Goal: Contribute content: Contribute content

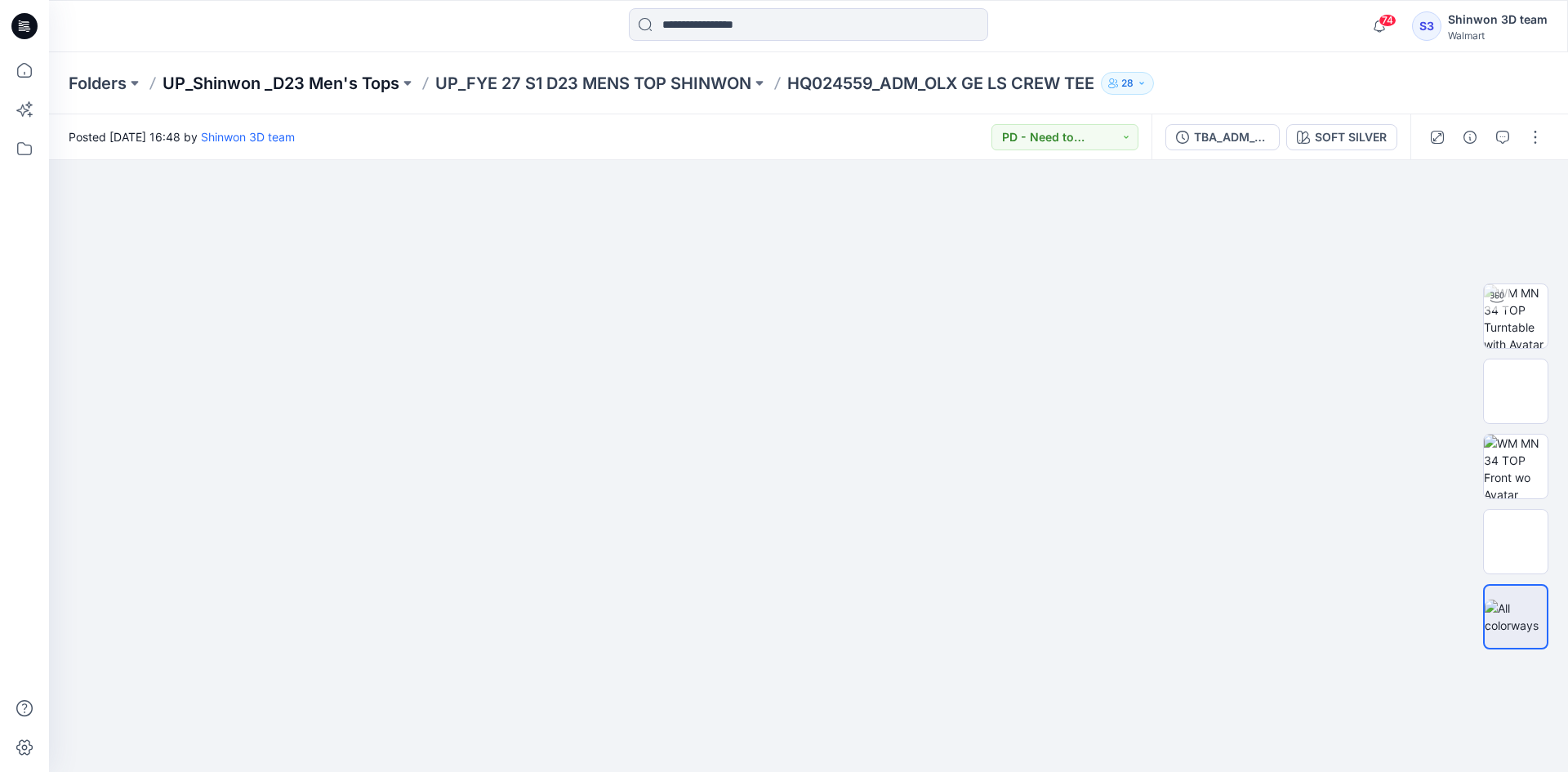
click at [305, 84] on p "UP_Shinwon _D23 Men's Tops" at bounding box center [281, 83] width 237 height 23
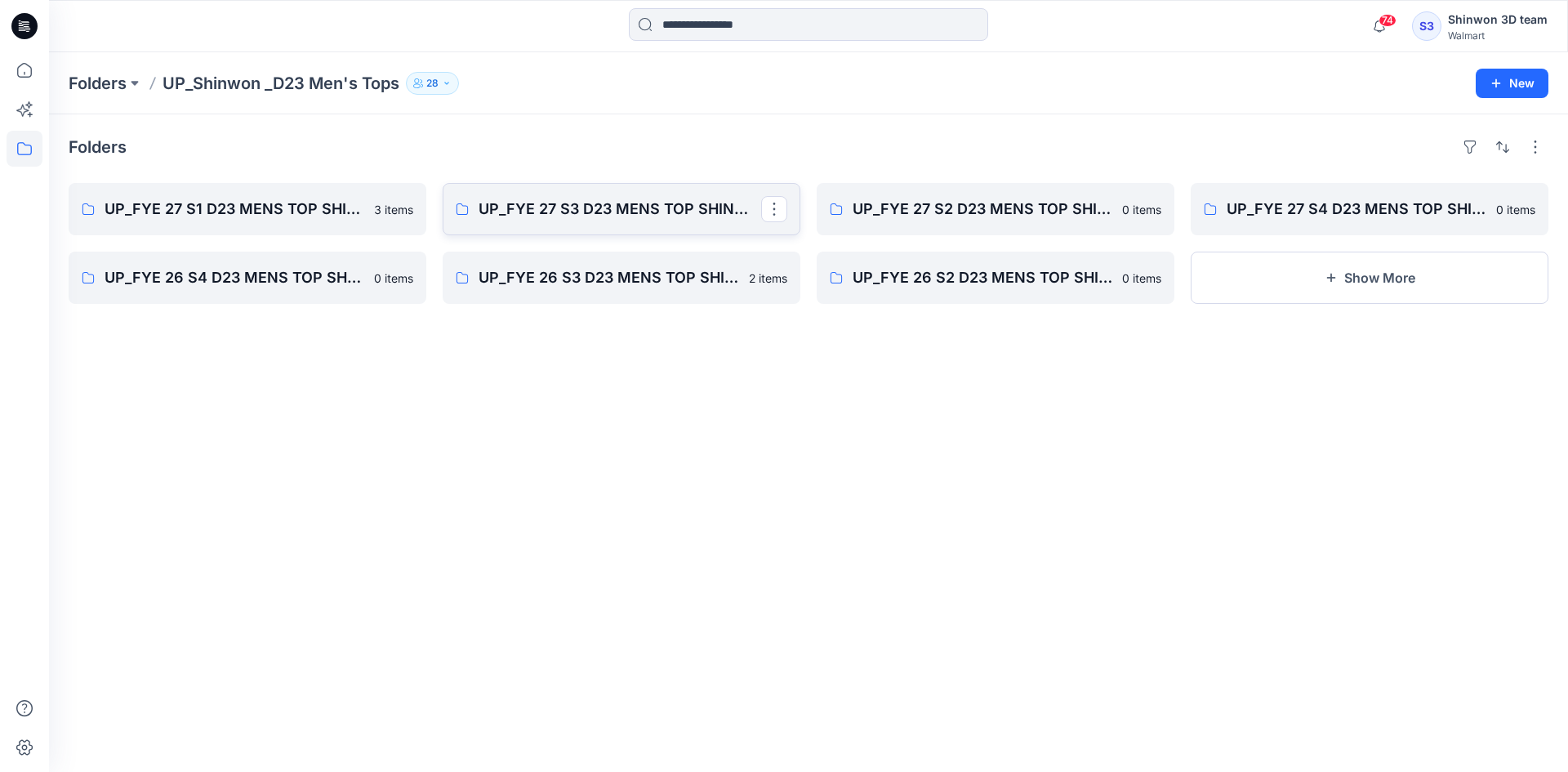
click at [586, 226] on link "UP_FYE 27 S3 D23 MENS TOP SHINWON" at bounding box center [622, 210] width 358 height 53
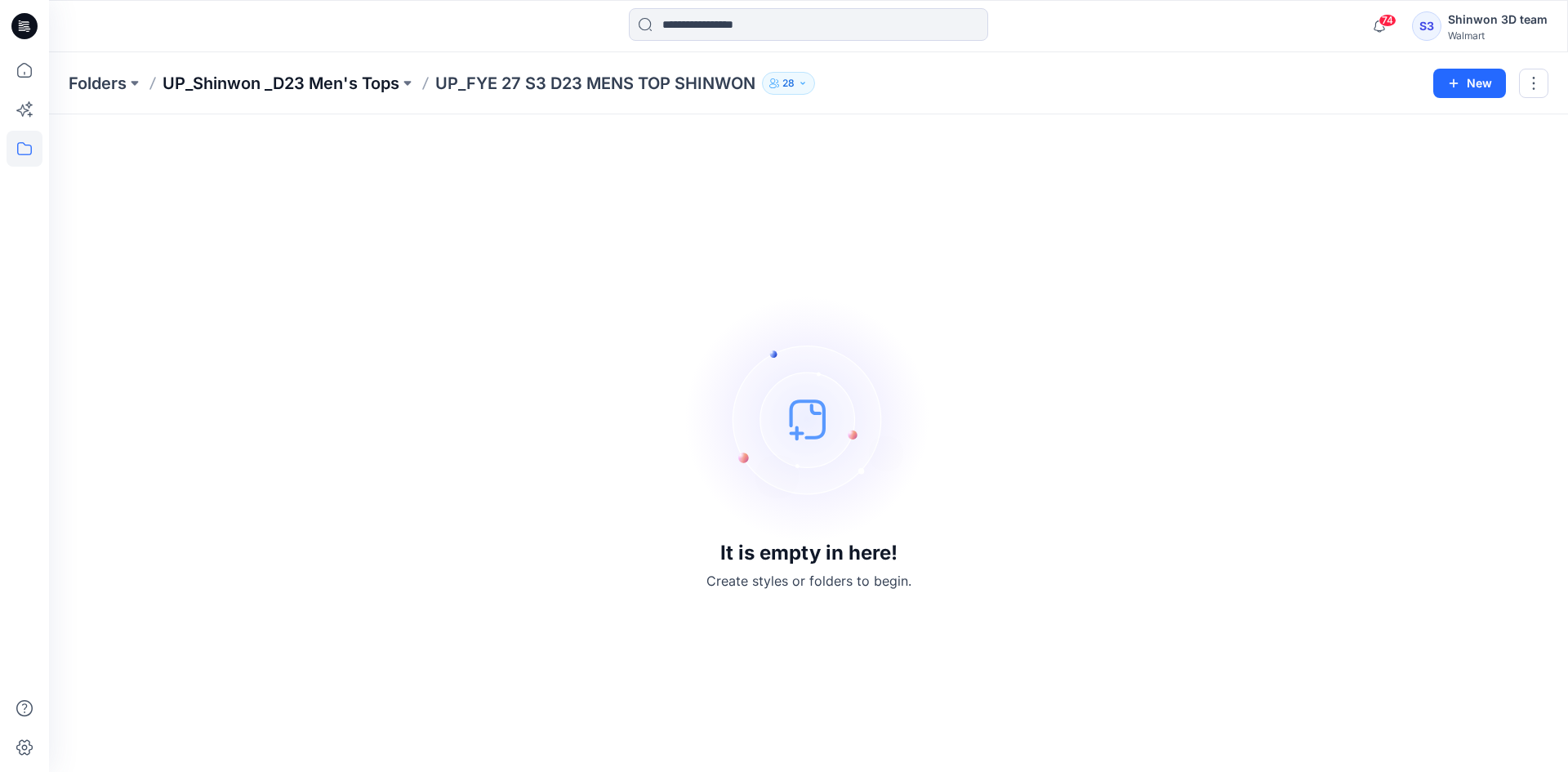
click at [375, 85] on p "UP_Shinwon _D23 Men's Tops" at bounding box center [281, 83] width 237 height 23
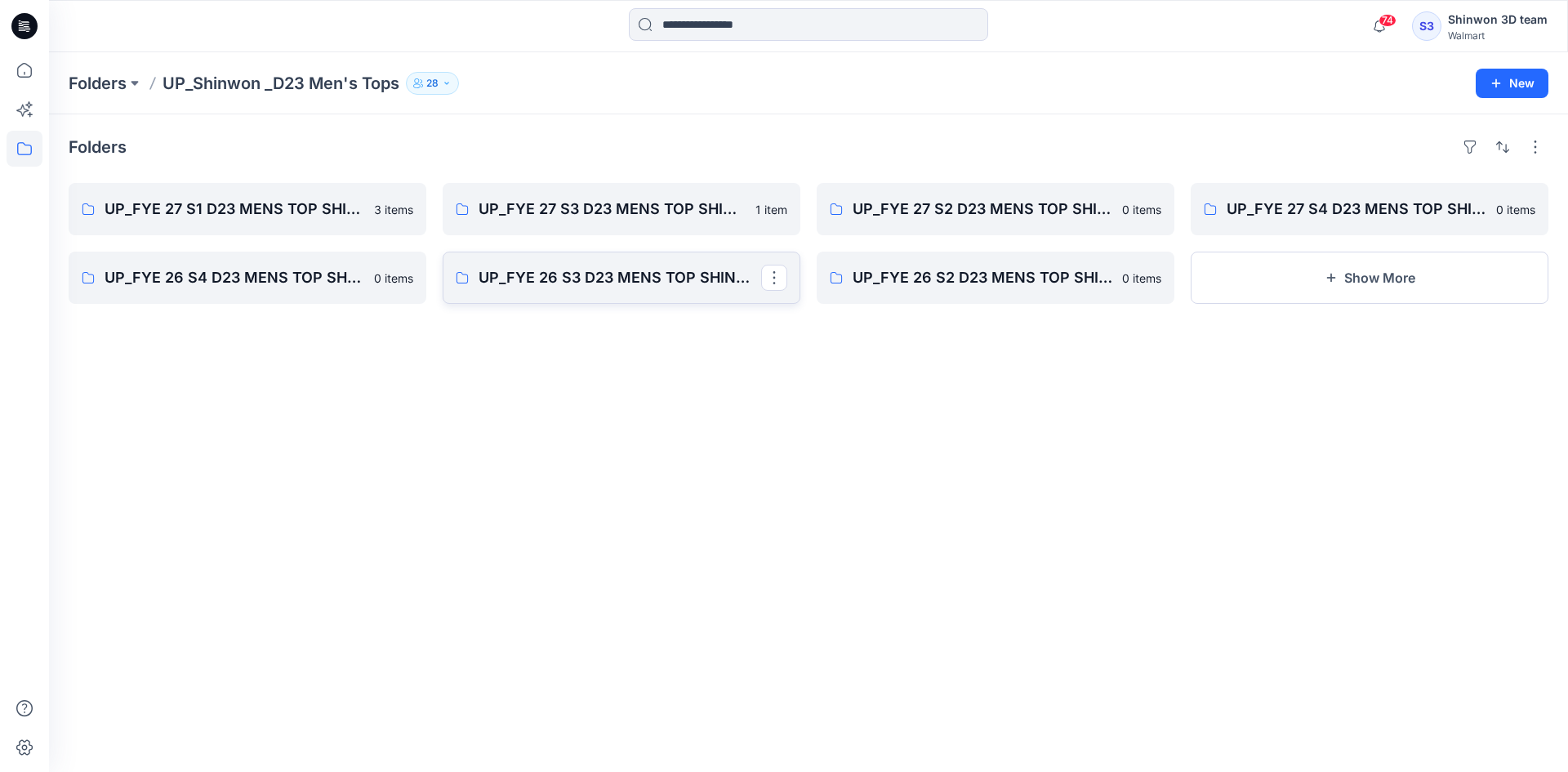
click at [652, 299] on link "UP_FYE 26 S3 D23 MENS TOP SHINWON" at bounding box center [622, 278] width 358 height 53
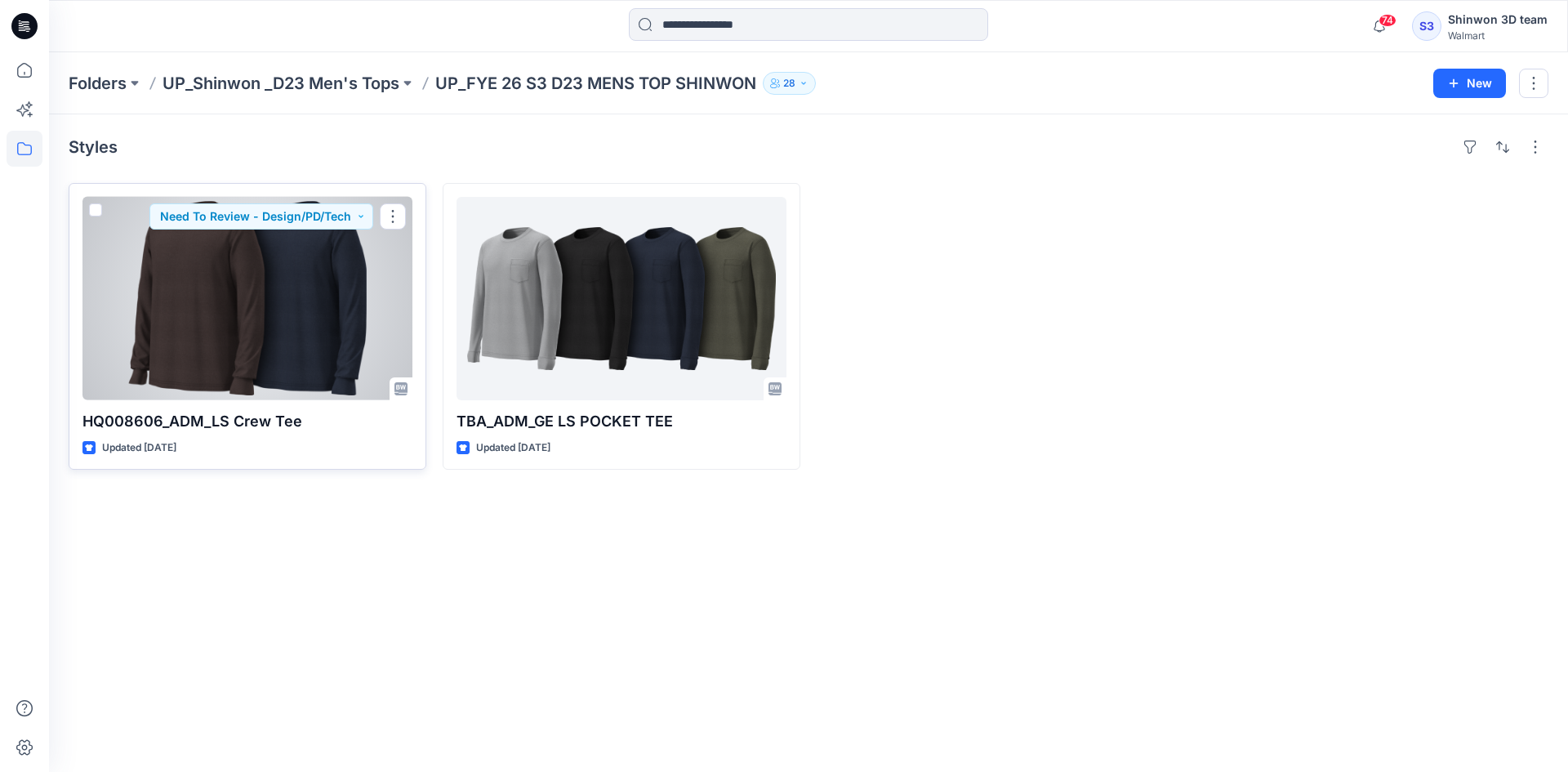
click at [273, 438] on div "HQ008606_ADM_LS Crew Tee Updated 12 days ago Need To Review - Design/PD/Tech" at bounding box center [248, 327] width 358 height 287
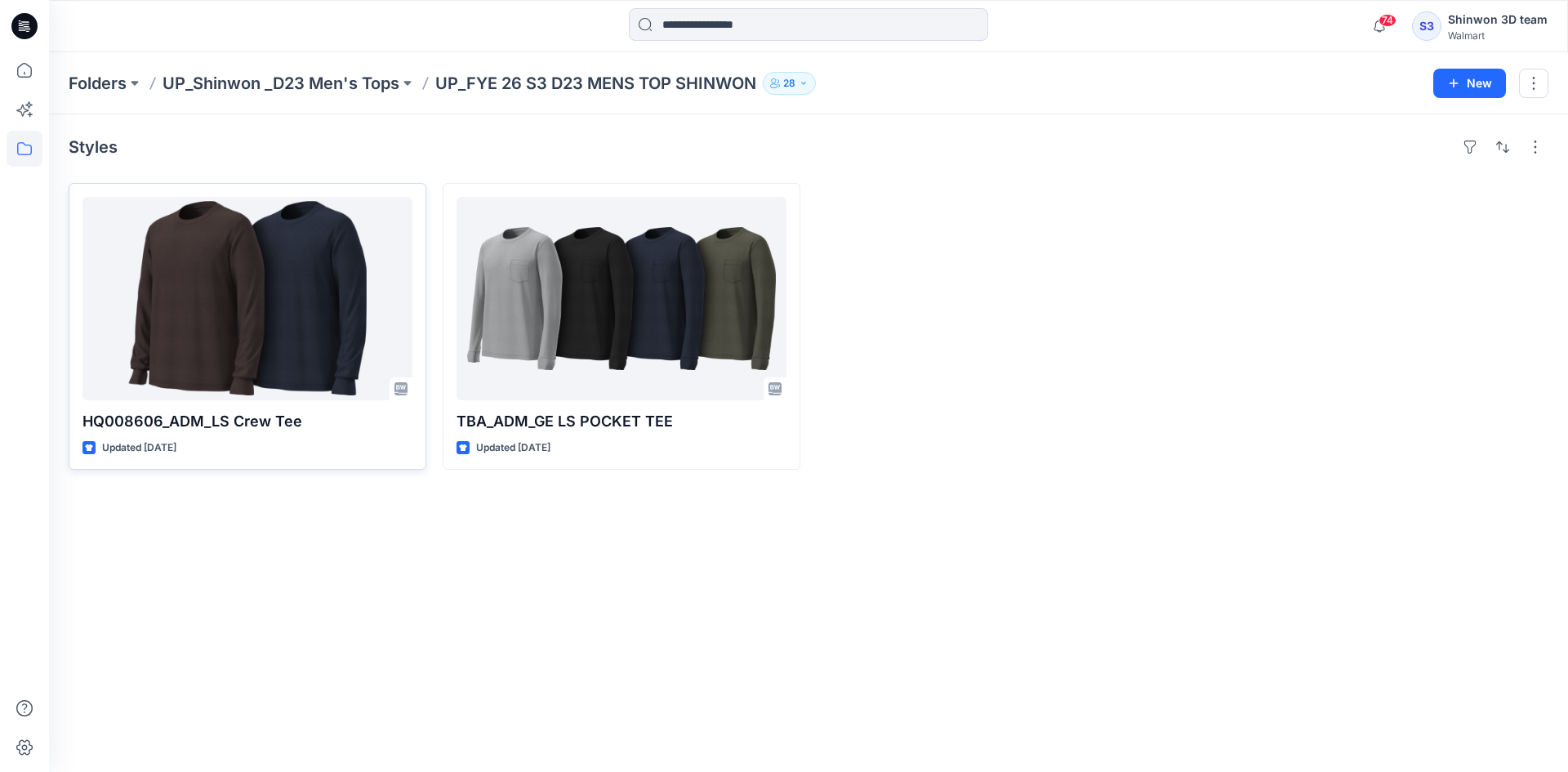
click at [202, 275] on div at bounding box center [247, 299] width 330 height 203
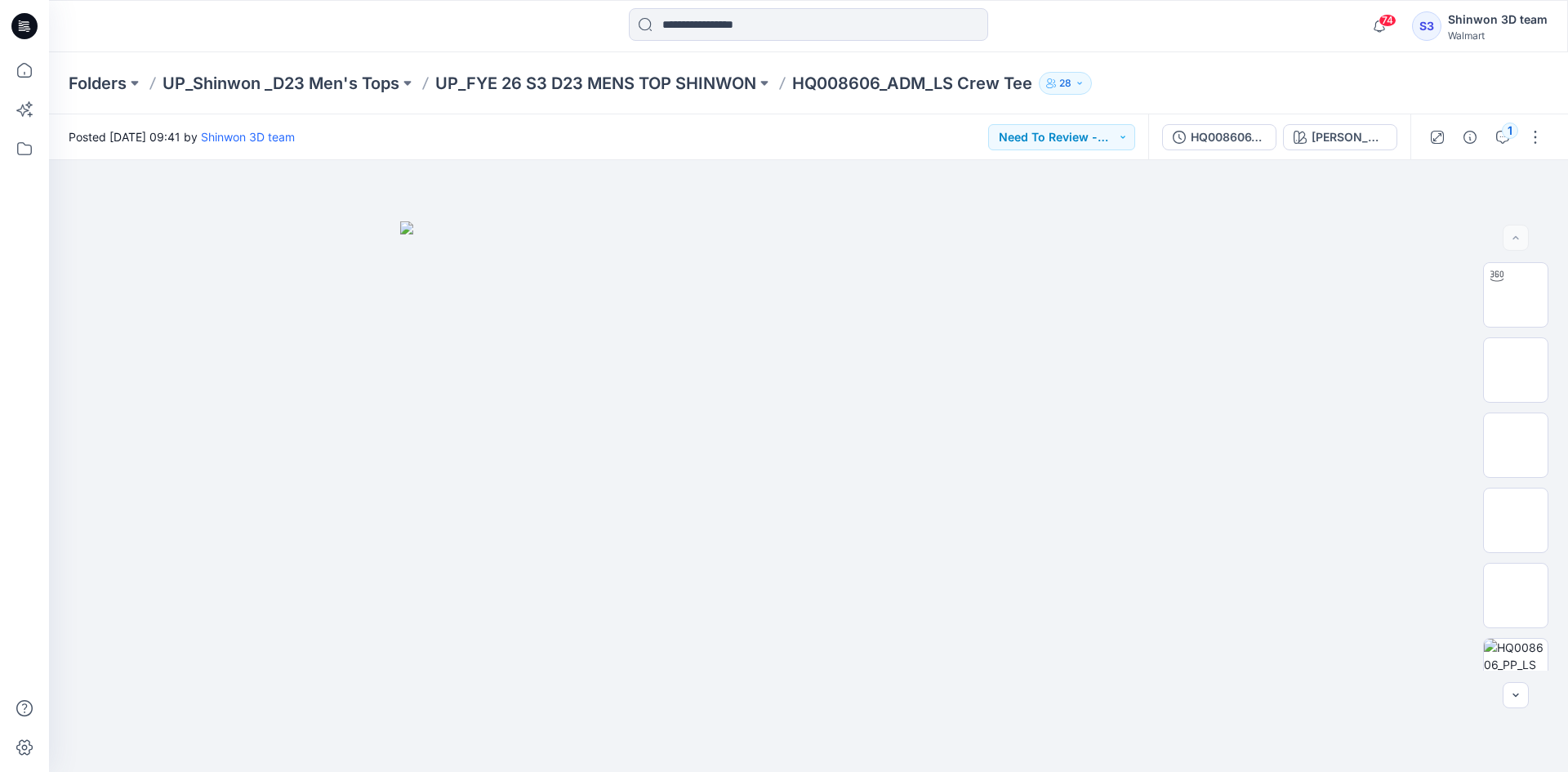
click at [1317, 66] on div "Folders UP_Shinwon _D23 Men's Tops UP_FYE 26 S3 D23 MENS TOP SHINWON HQ008606_A…" at bounding box center [808, 84] width 1519 height 62
click at [1500, 133] on icon "button" at bounding box center [1503, 137] width 13 height 13
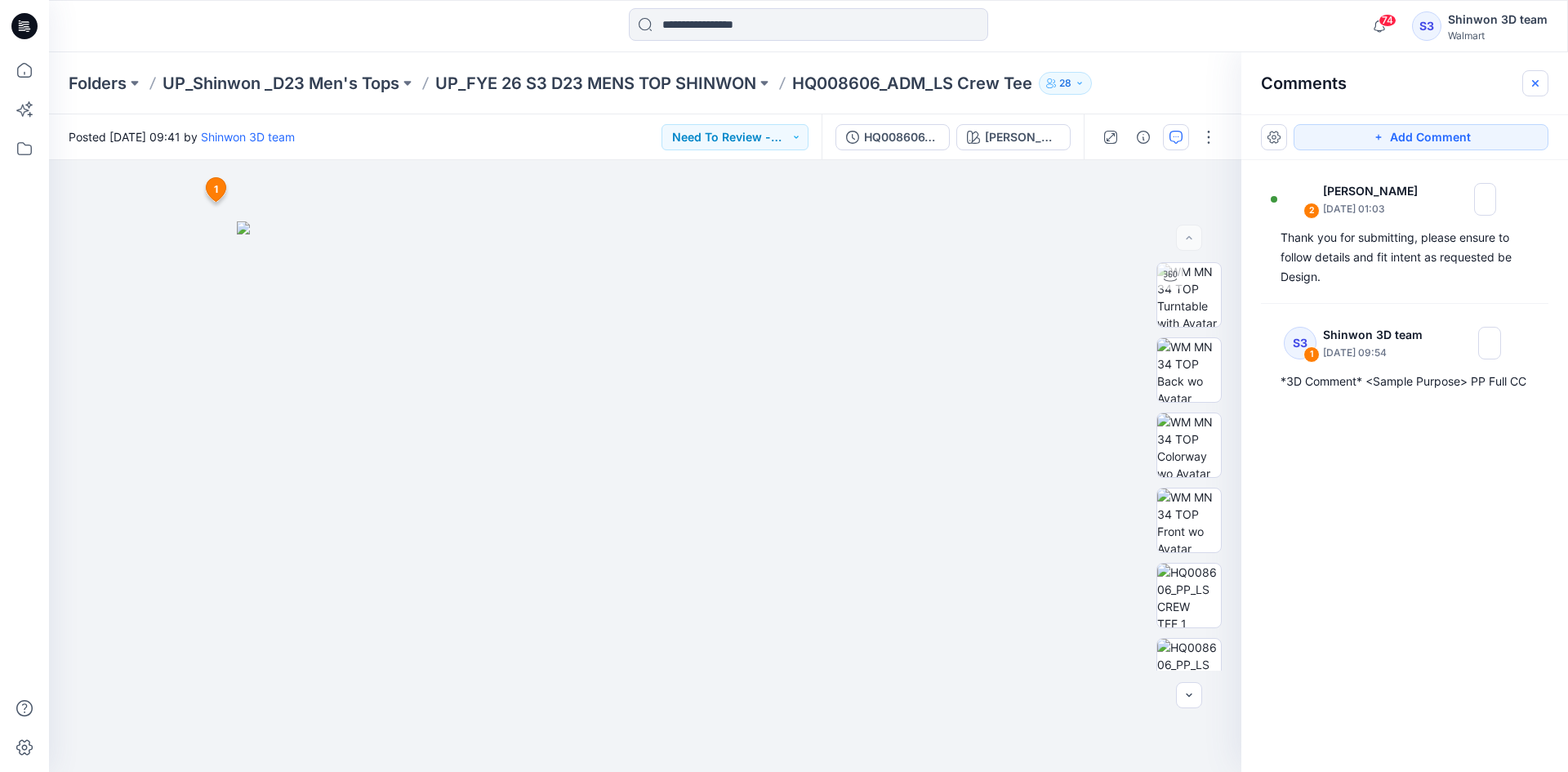
click at [1544, 91] on button "button" at bounding box center [1535, 83] width 26 height 26
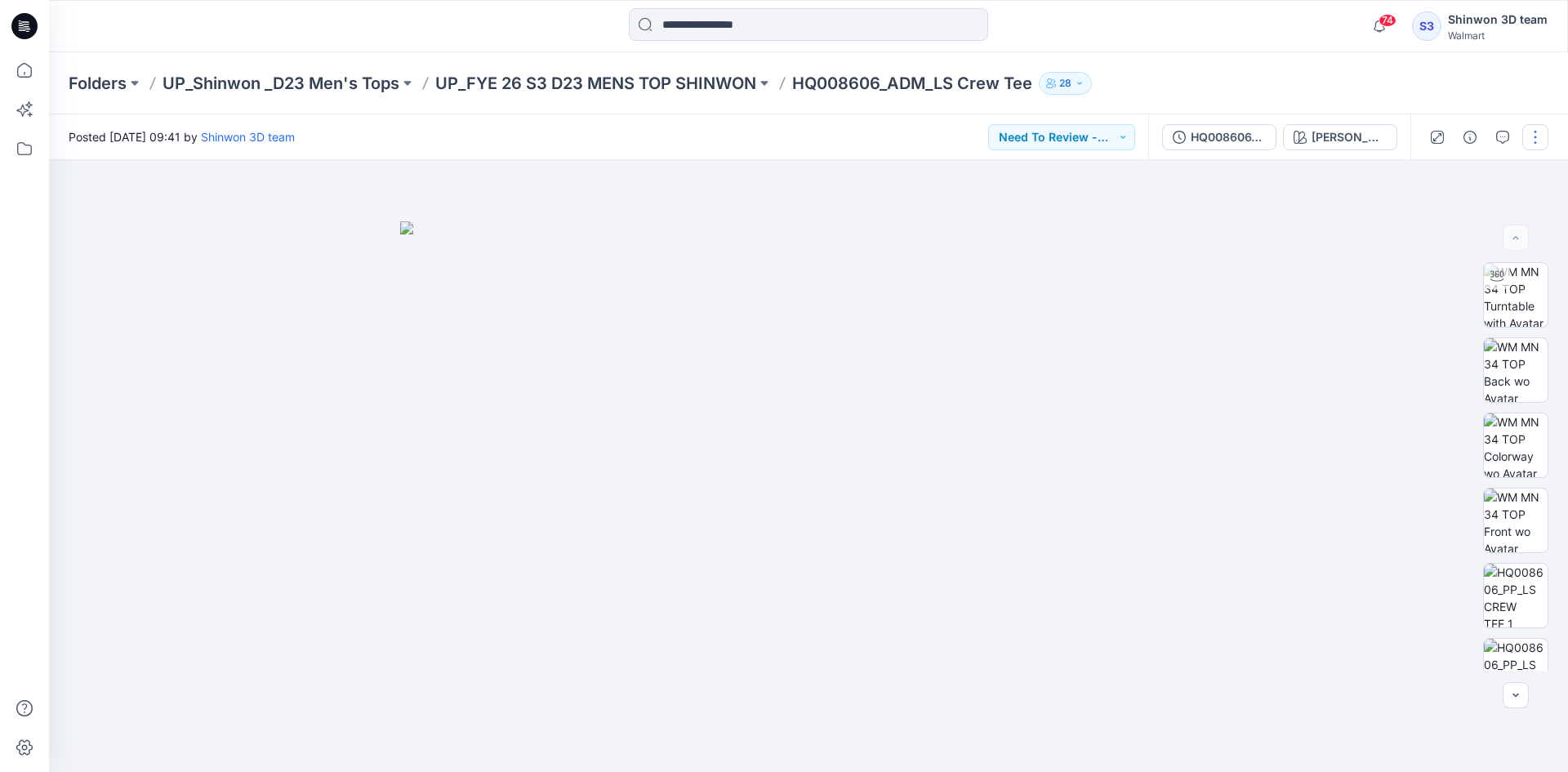
click at [1532, 138] on button "button" at bounding box center [1535, 137] width 26 height 26
click at [1444, 219] on button "Edit" at bounding box center [1467, 221] width 151 height 30
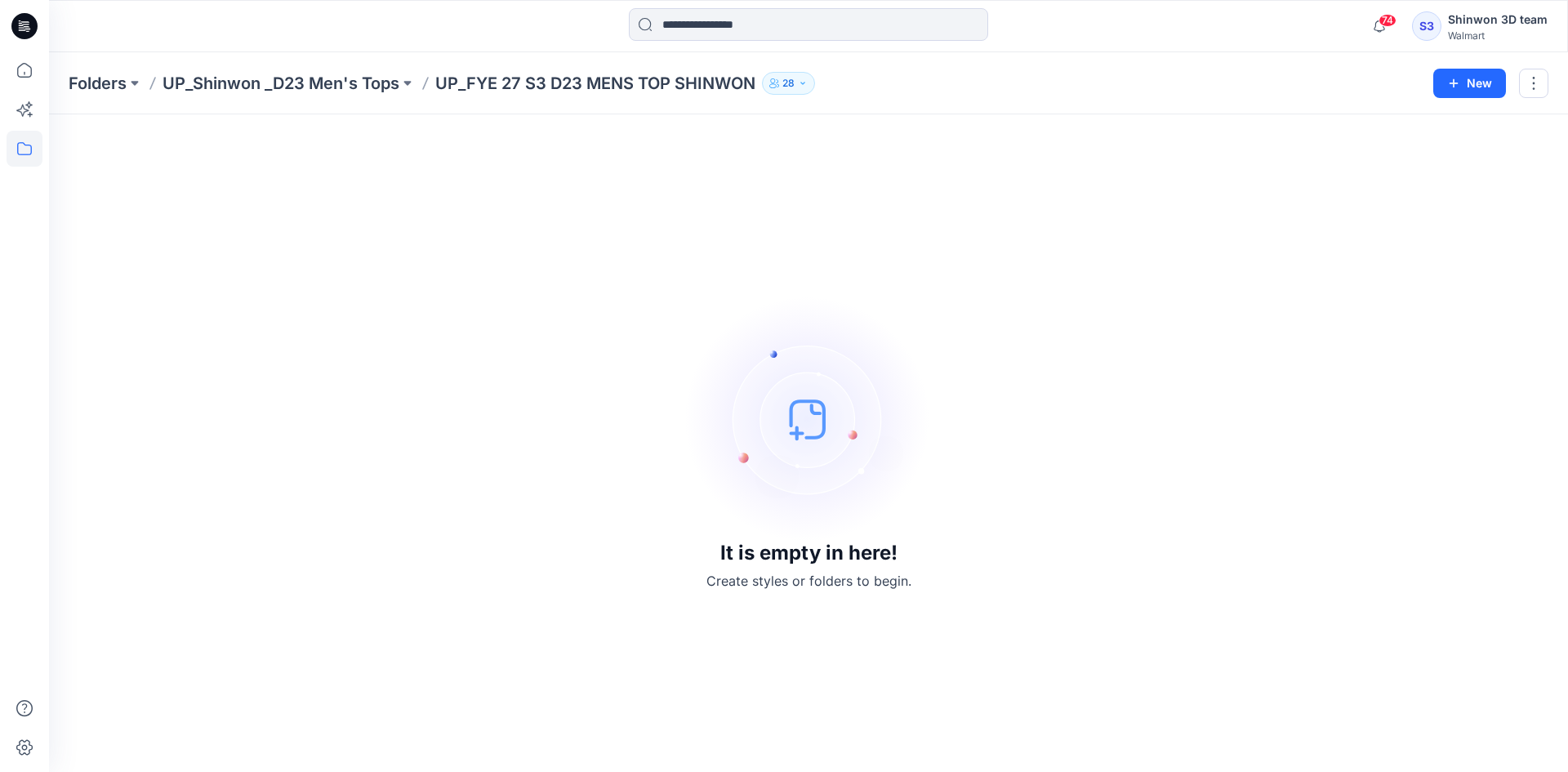
click at [1082, 74] on div "Folders UP_Shinwon _D23 Men's Tops UP_FYE 27 S3 D23 MENS TOP SHINWON 28" at bounding box center [745, 83] width 1353 height 23
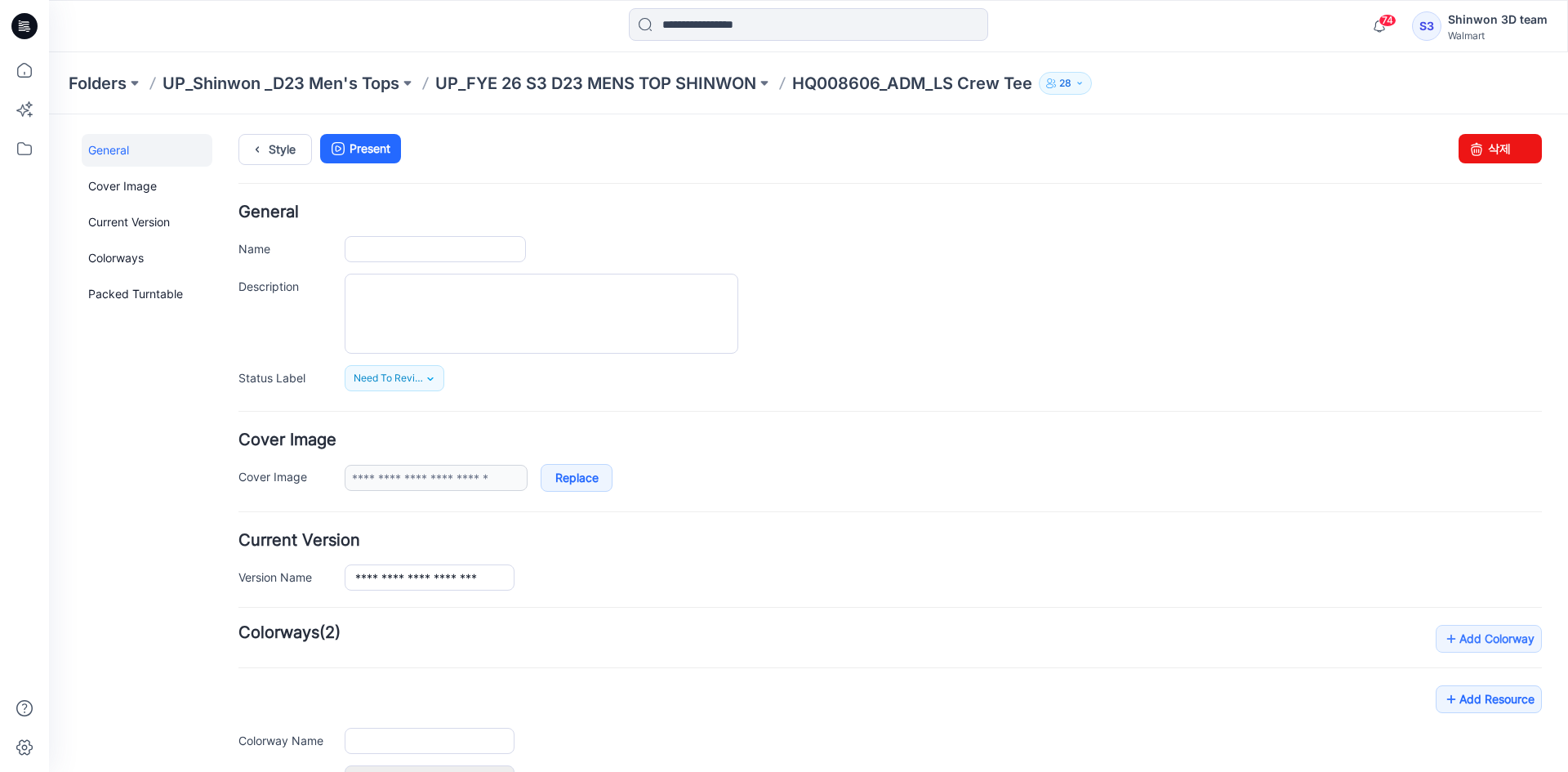
type input "**********"
type textarea "**********"
type input "*****"
type input "**********"
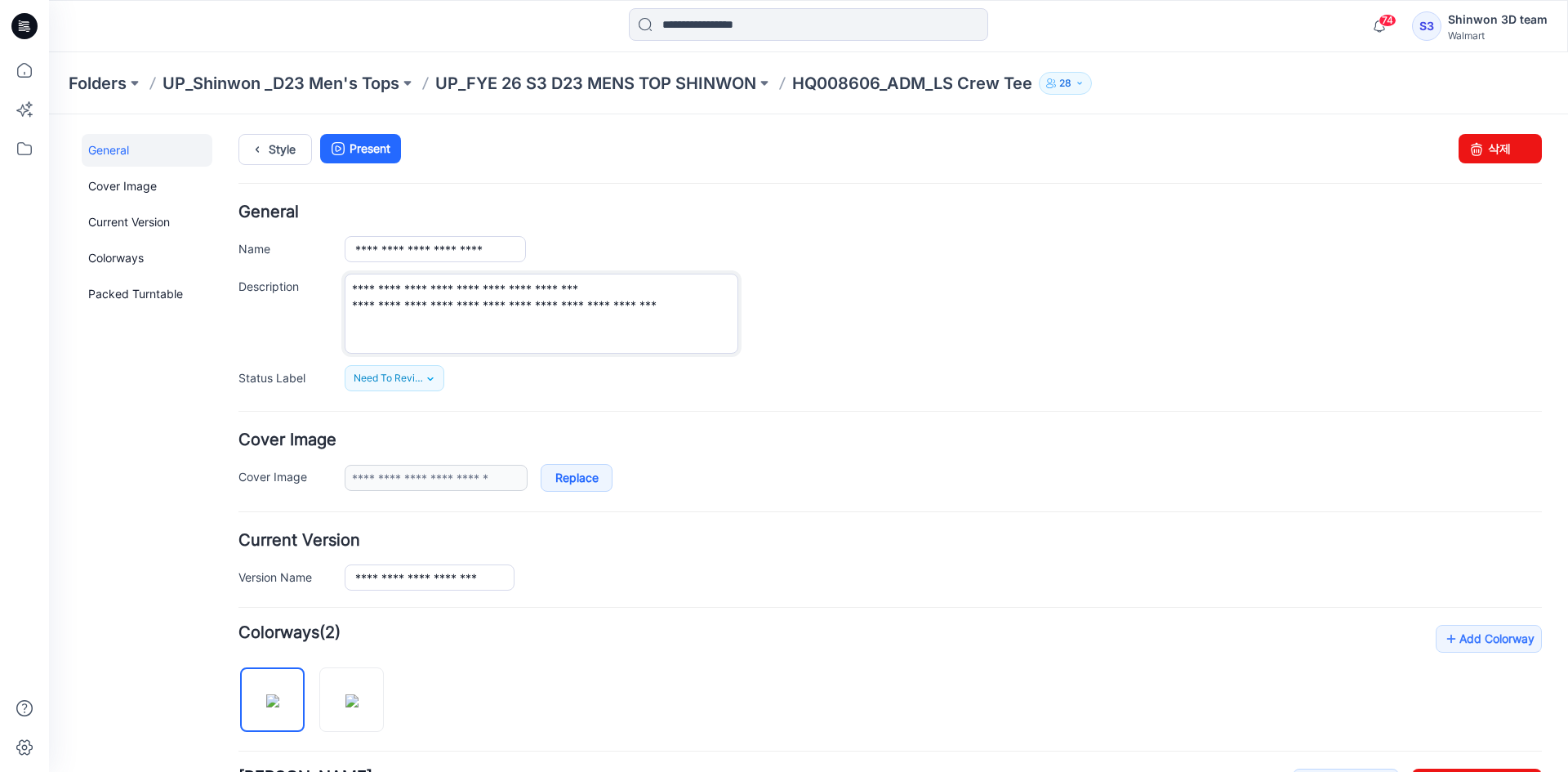
drag, startPoint x: 572, startPoint y: 319, endPoint x: 730, endPoint y: 311, distance: 158.2
click at [574, 319] on textarea "**********" at bounding box center [542, 313] width 394 height 80
drag, startPoint x: 735, startPoint y: 309, endPoint x: 297, endPoint y: 286, distance: 438.6
click at [297, 286] on div "**********" at bounding box center [891, 313] width 1304 height 80
click at [256, 153] on icon at bounding box center [257, 149] width 23 height 29
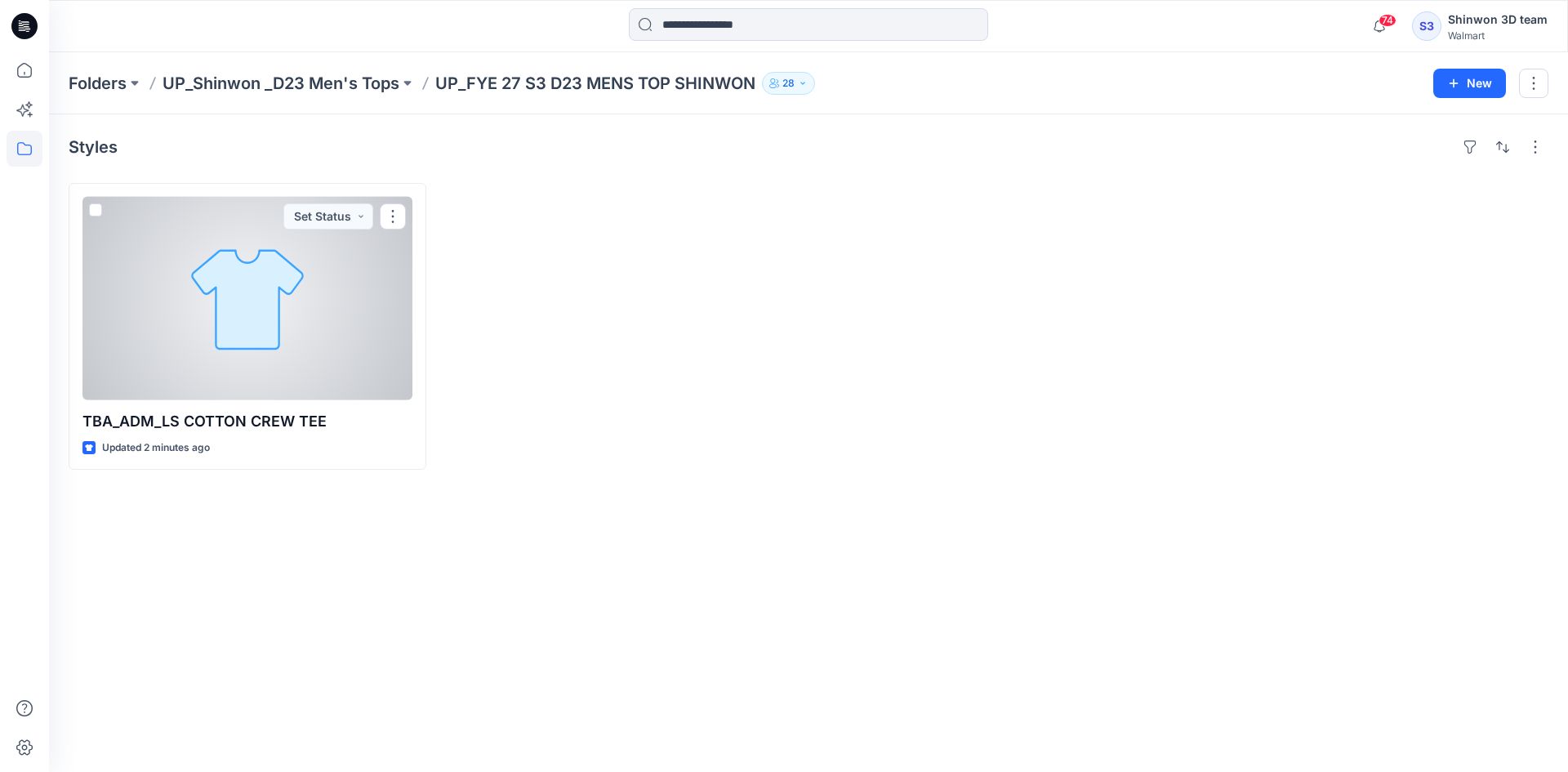
drag, startPoint x: 373, startPoint y: 315, endPoint x: 871, endPoint y: 322, distance: 498.0
click at [373, 315] on div at bounding box center [247, 299] width 330 height 203
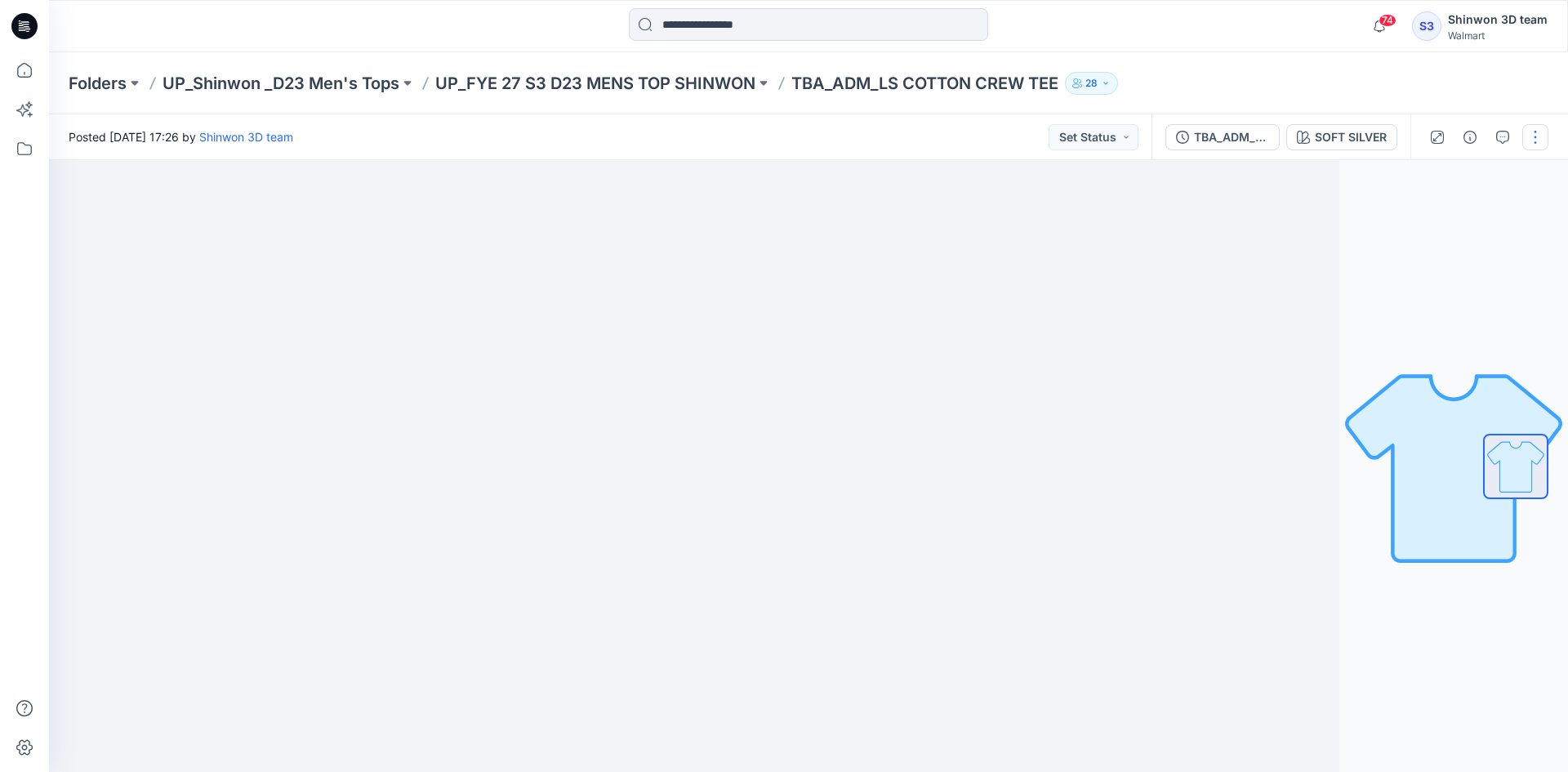
click at [1527, 126] on button "button" at bounding box center [1535, 137] width 26 height 26
click at [1462, 212] on button "Edit" at bounding box center [1467, 221] width 151 height 30
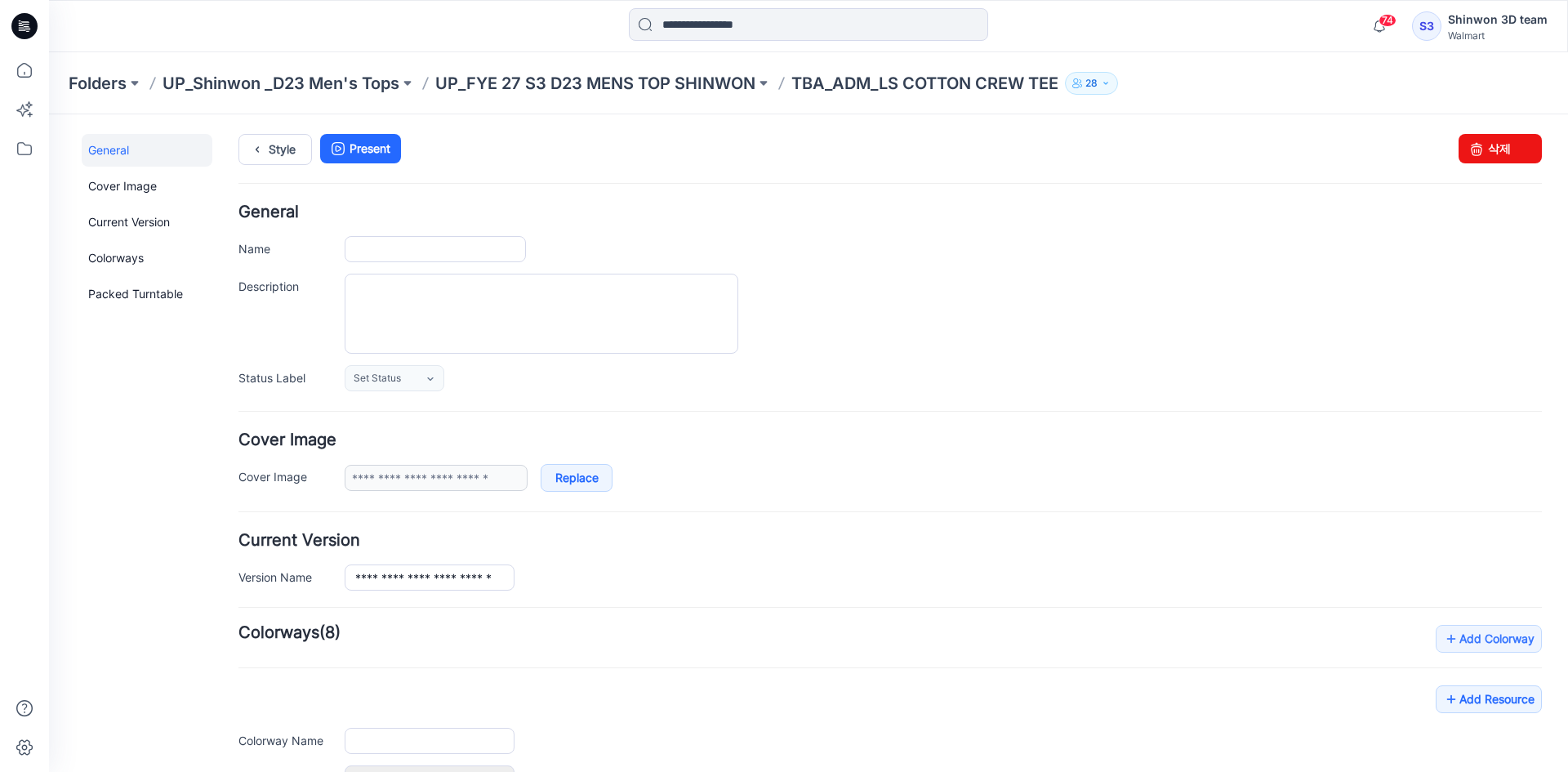
type input "**********"
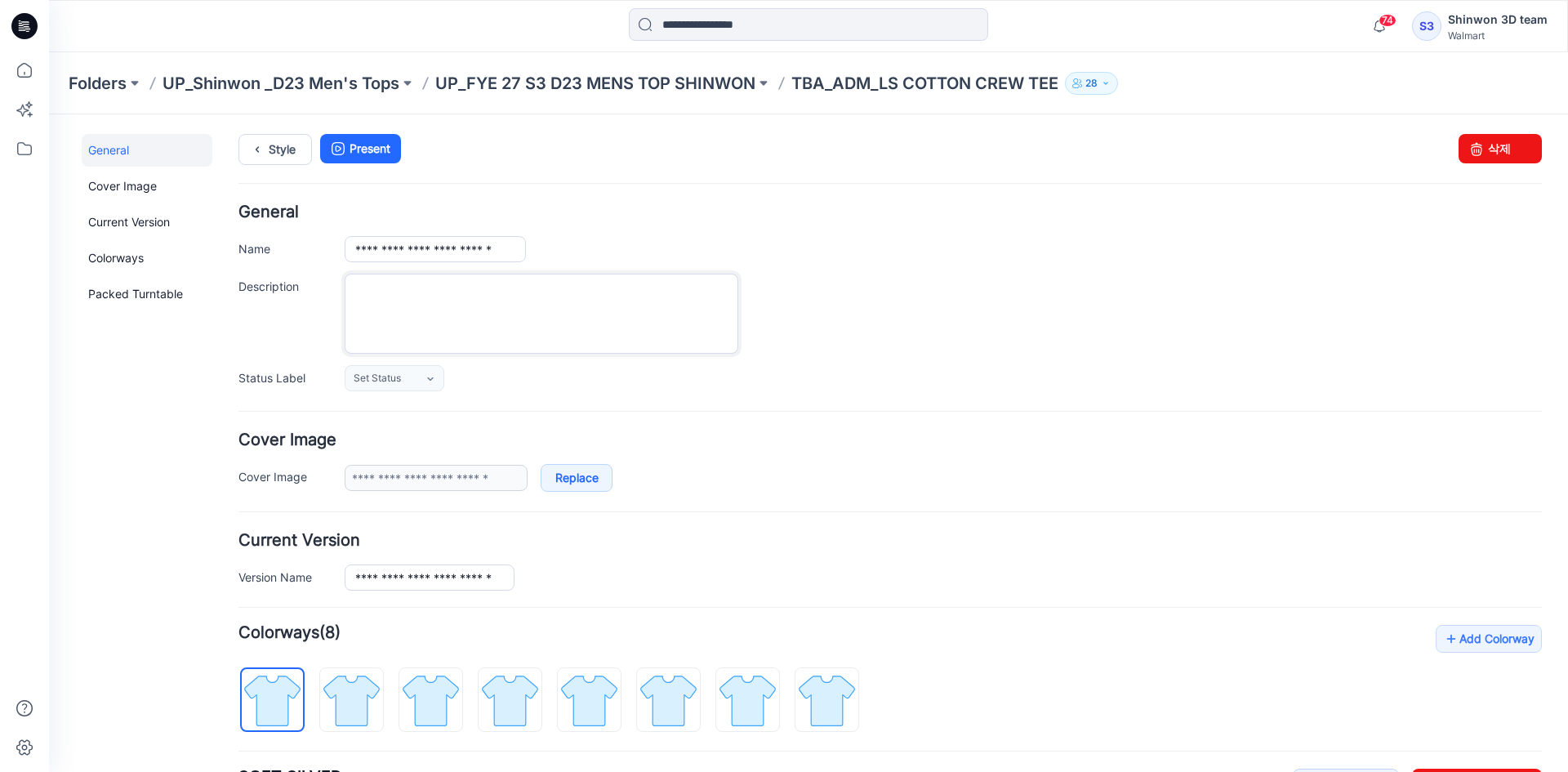
click at [451, 298] on textarea "Description" at bounding box center [542, 313] width 394 height 80
paste textarea "**********"
type textarea "**********"
click at [1149, 369] on div "Set Status Set Status *Revision Requested TD - Need to Review PD - Need to Revi…" at bounding box center [943, 378] width 1198 height 26
click at [301, 161] on link "Style" at bounding box center [275, 150] width 74 height 31
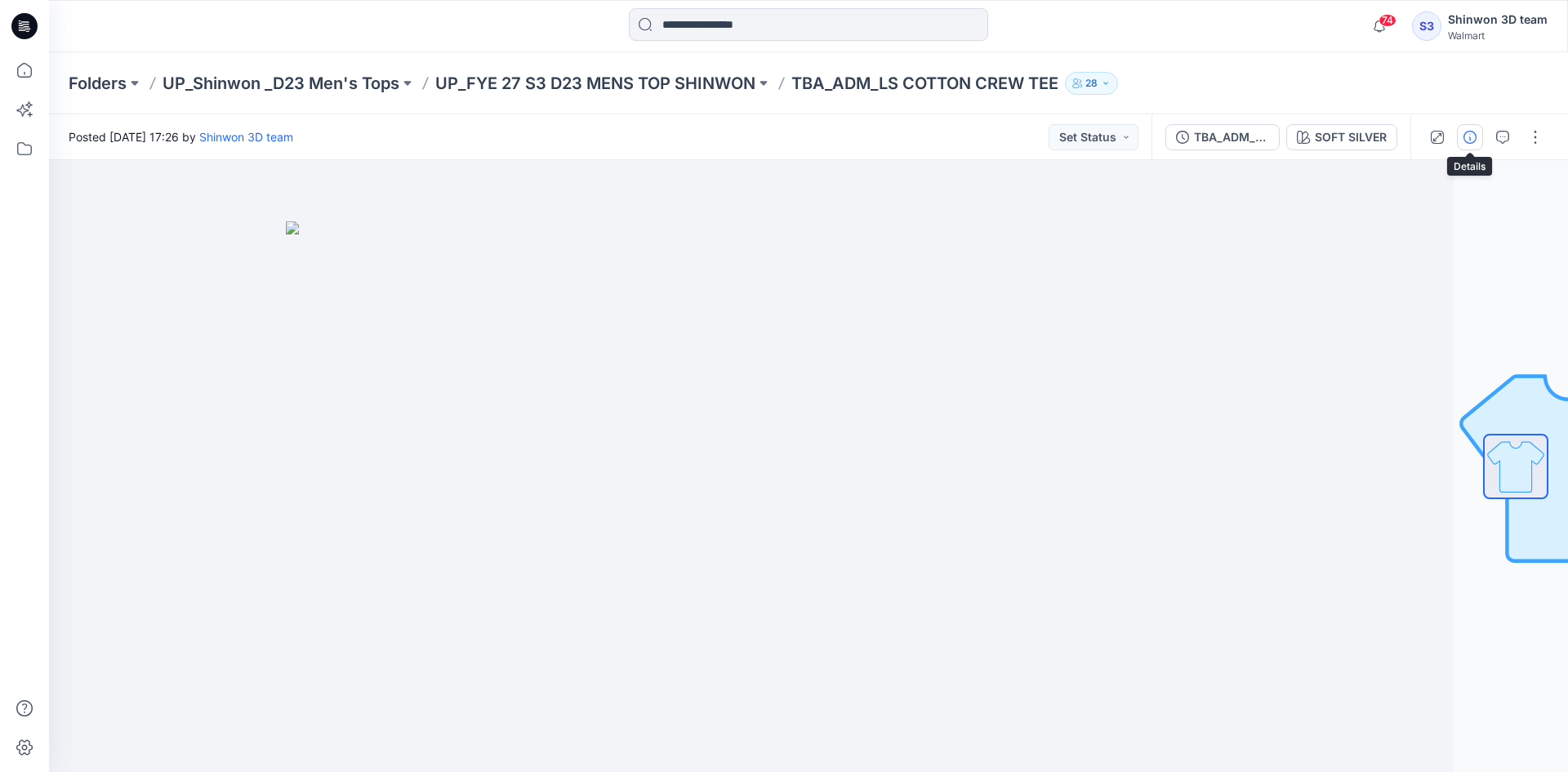
click at [1474, 133] on icon "button" at bounding box center [1470, 137] width 13 height 13
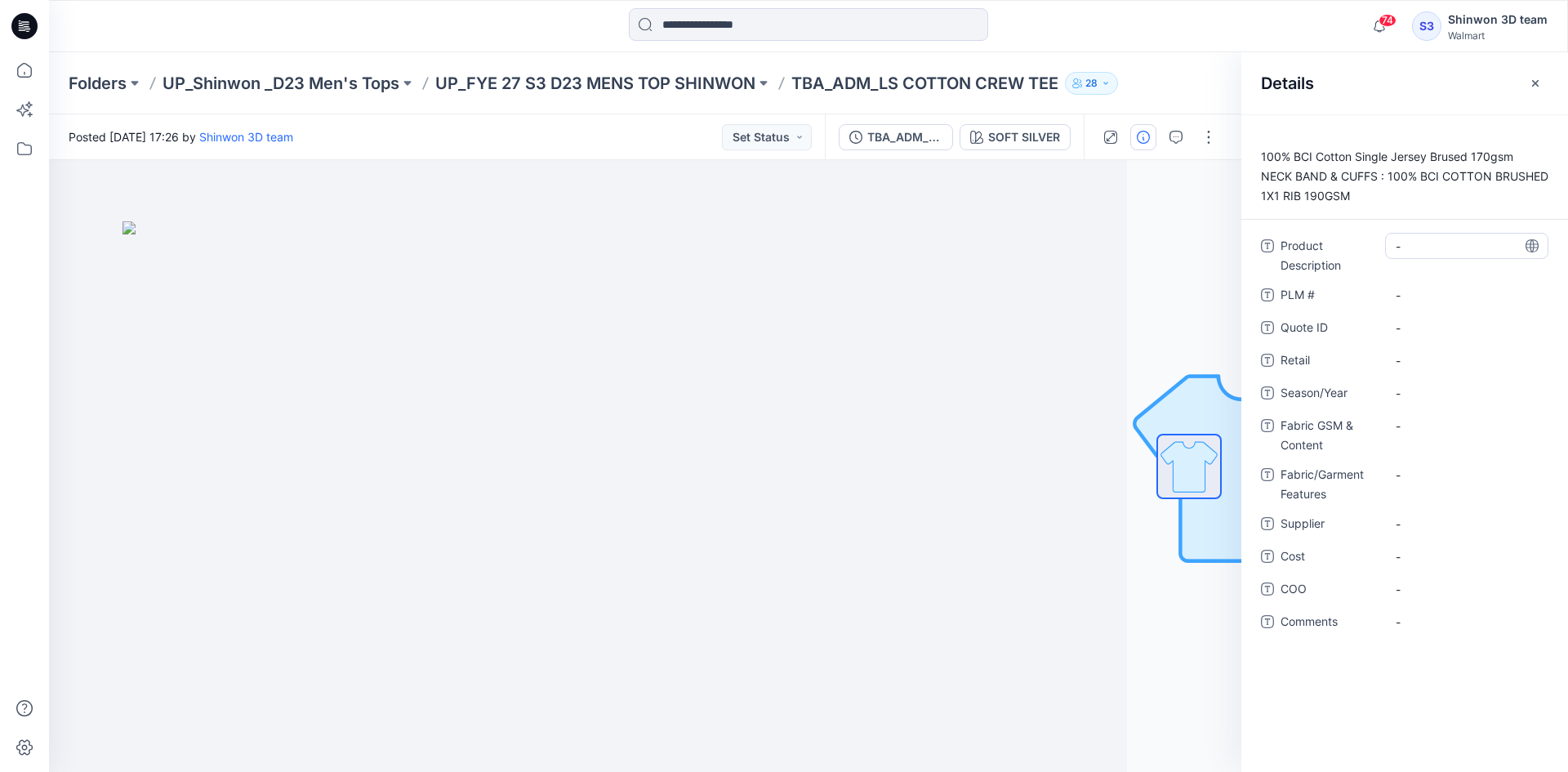
click at [1430, 257] on div "-" at bounding box center [1467, 245] width 163 height 26
type textarea "**********"
click at [1435, 292] on \ "-" at bounding box center [1466, 295] width 143 height 17
click at [1419, 297] on \ "-" at bounding box center [1466, 295] width 143 height 17
type textarea "***"
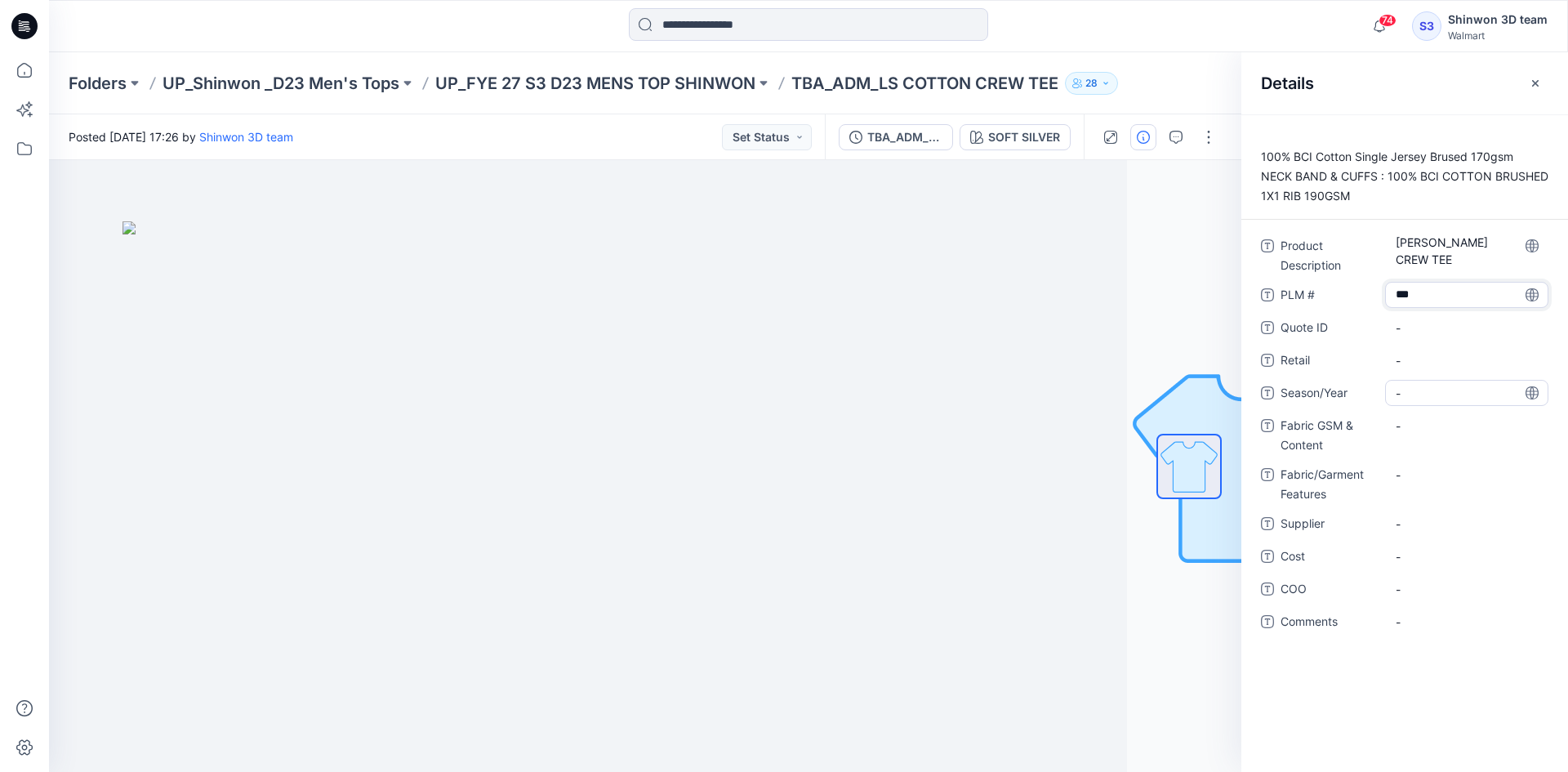
click at [1469, 381] on div "-" at bounding box center [1467, 392] width 163 height 26
click at [1438, 364] on span "-" at bounding box center [1466, 361] width 143 height 17
click at [1426, 383] on div "-" at bounding box center [1467, 392] width 163 height 26
drag, startPoint x: 1441, startPoint y: 396, endPoint x: 1460, endPoint y: 394, distance: 19.1
click at [1460, 394] on textarea "********" at bounding box center [1467, 392] width 163 height 26
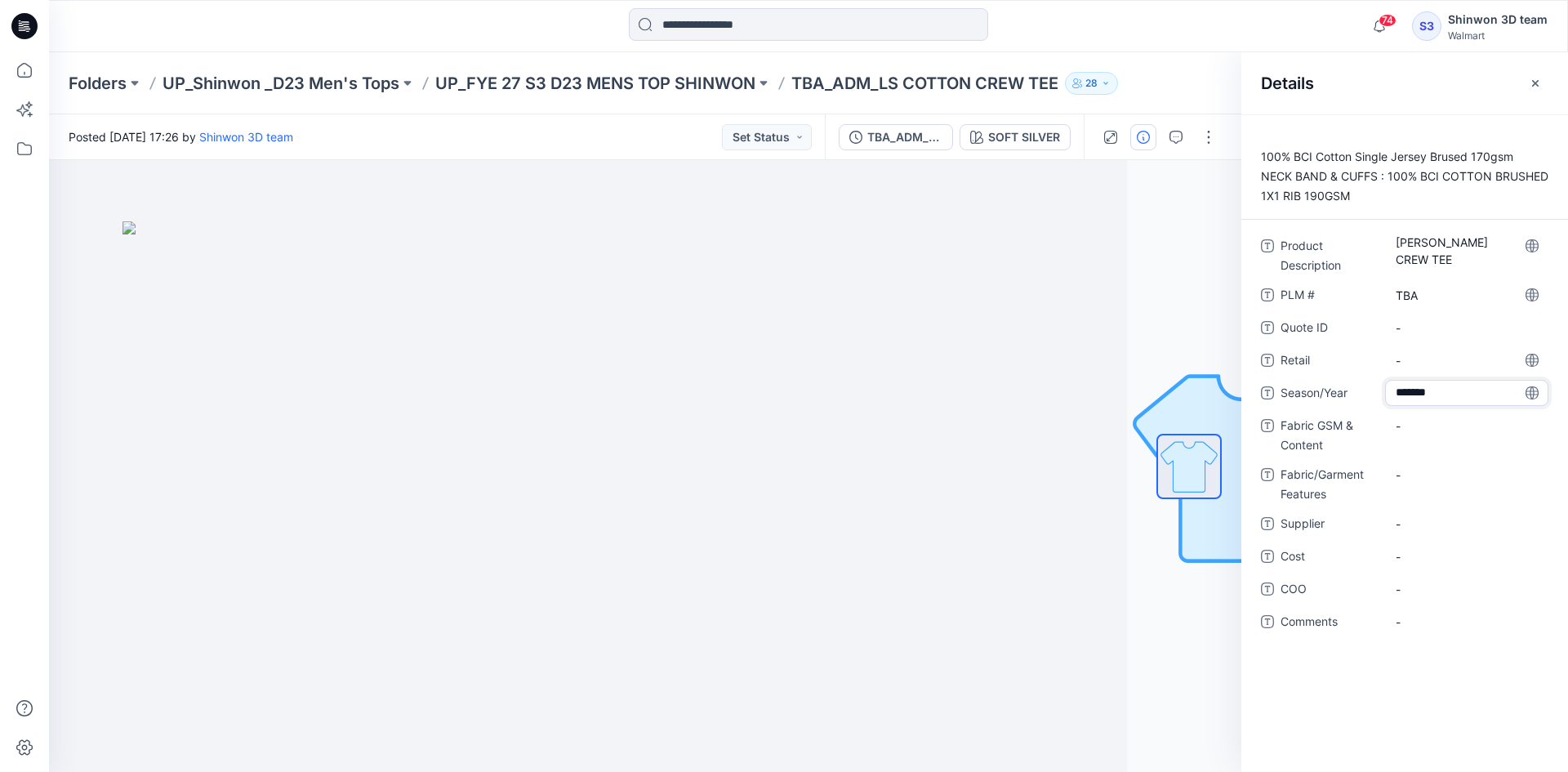
type textarea "********"
click at [1418, 419] on Content "-" at bounding box center [1466, 426] width 143 height 17
type textarea "**********"
click at [1431, 393] on span "-" at bounding box center [1466, 393] width 143 height 17
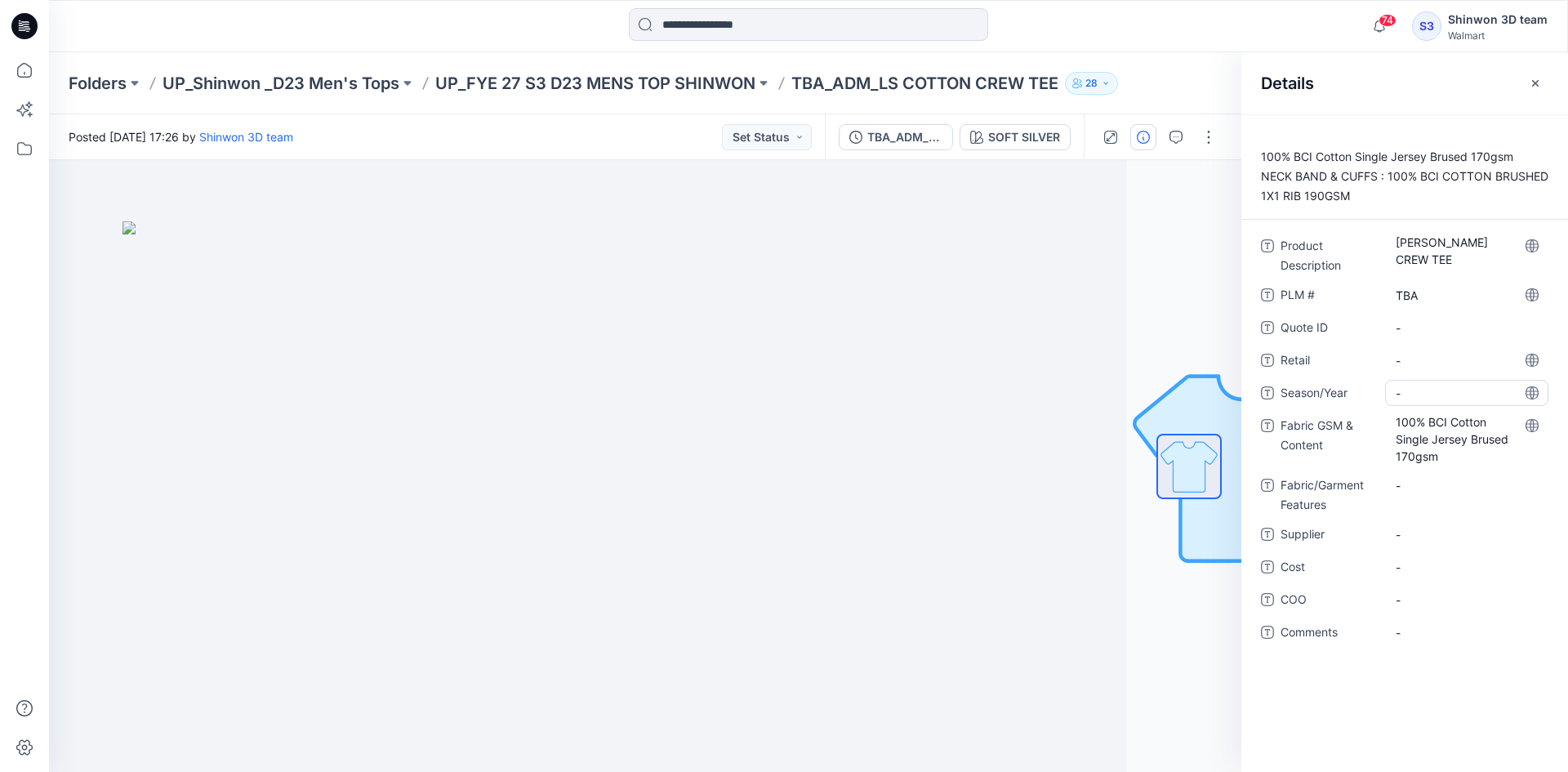
click at [1453, 391] on span "-" at bounding box center [1466, 393] width 143 height 17
click at [1458, 391] on textarea "********" at bounding box center [1467, 392] width 163 height 26
type textarea "********"
click at [1463, 419] on Content "100% BCI Cotton Single Jersey Brused 170gsm" at bounding box center [1466, 439] width 143 height 52
click at [1471, 499] on div "-" at bounding box center [1467, 491] width 163 height 43
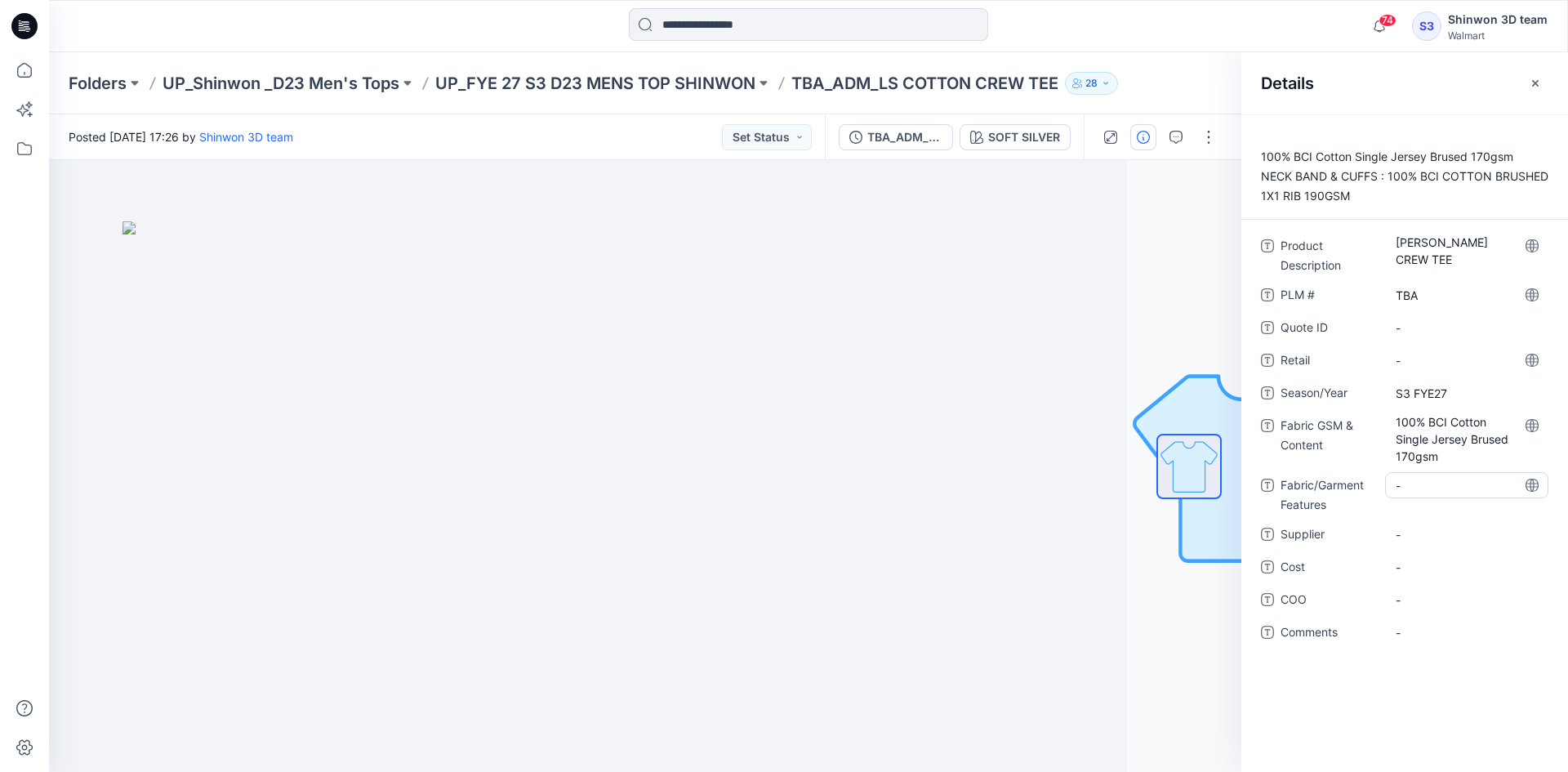
click at [1472, 485] on Features "-" at bounding box center [1466, 485] width 143 height 17
click at [1451, 477] on Features "-" at bounding box center [1466, 485] width 143 height 17
type textarea "**********"
click at [1411, 524] on div "-" at bounding box center [1467, 534] width 163 height 26
type textarea "*******"
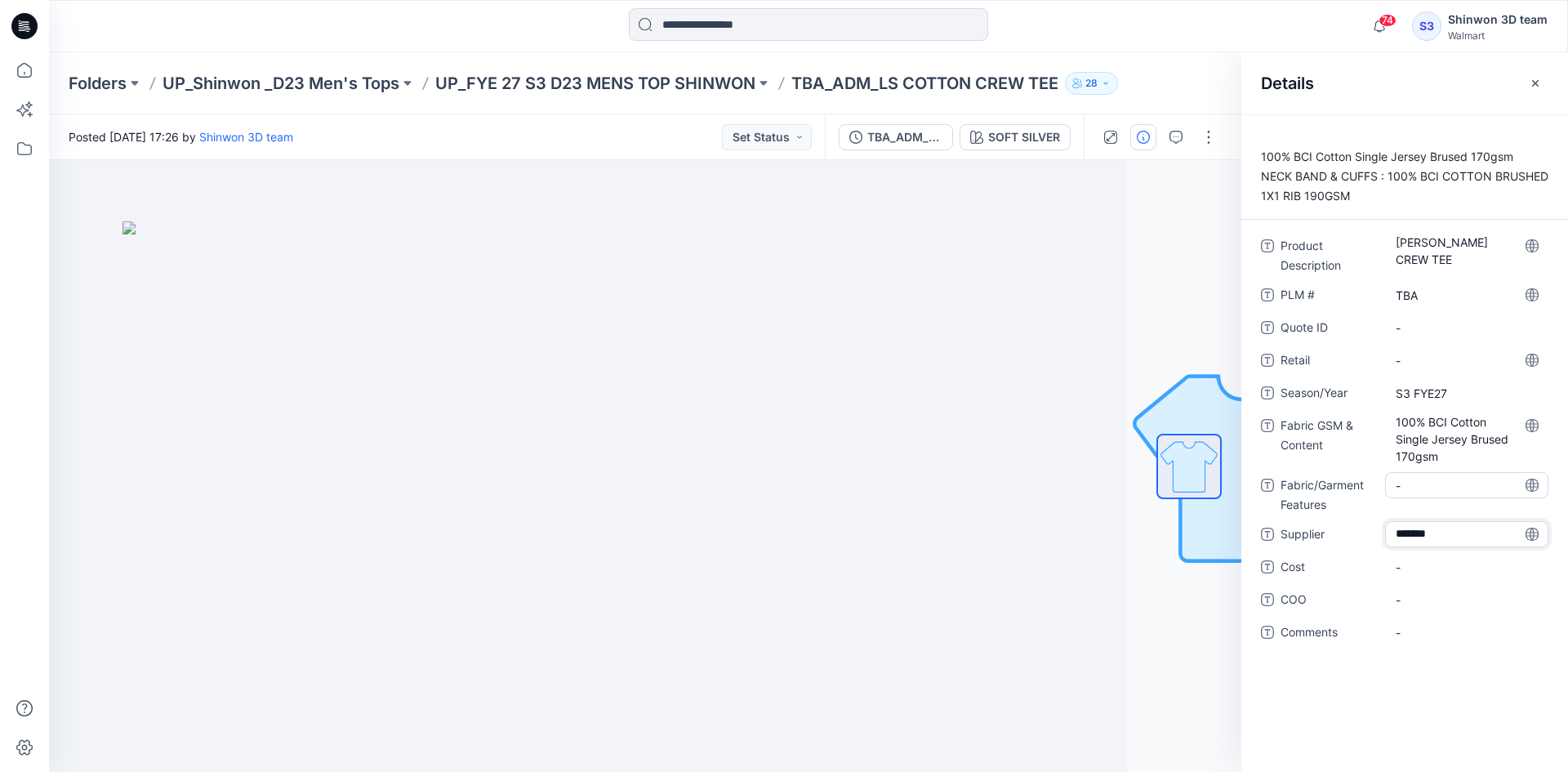
click at [1433, 486] on Features "-" at bounding box center [1466, 485] width 143 height 17
click at [1414, 488] on Features "-" at bounding box center [1466, 485] width 143 height 17
click at [1479, 551] on div "**********" at bounding box center [1405, 449] width 288 height 432
click at [1453, 705] on div "100% BCI Cotton Single Jersey Brused 170gsm NECK BAND & CUFFS : 100% BCI COTTON…" at bounding box center [1405, 443] width 327 height 658
click at [1495, 440] on Content "100% BCI Cotton Single Jersey Brused 170gsm" at bounding box center [1466, 439] width 143 height 52
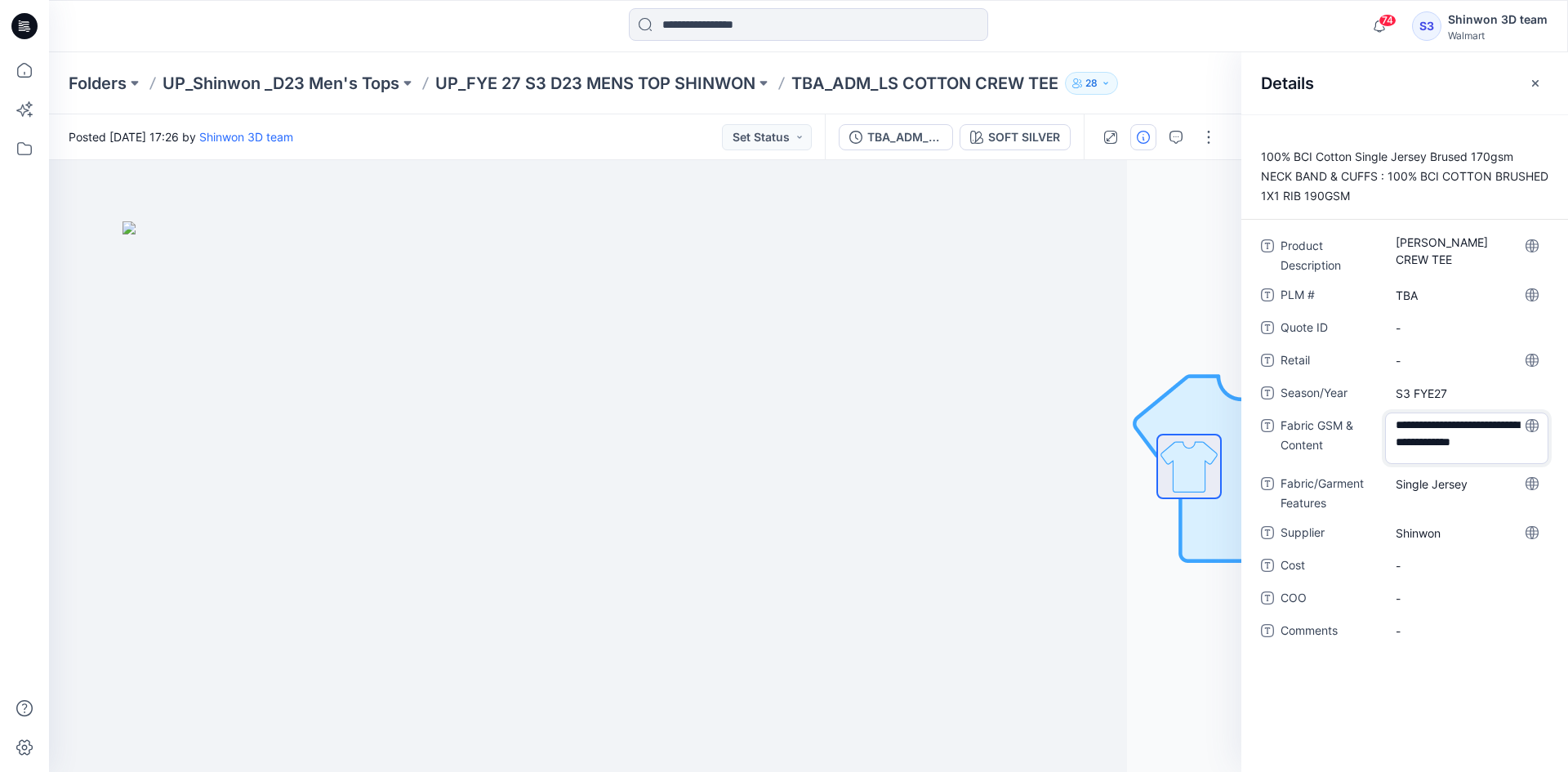
click at [1456, 442] on textarea "**********" at bounding box center [1467, 438] width 163 height 52
type textarea "**********"
click at [675, 80] on p "UP_FYE 27 S3 D23 MENS TOP SHINWON" at bounding box center [595, 83] width 321 height 23
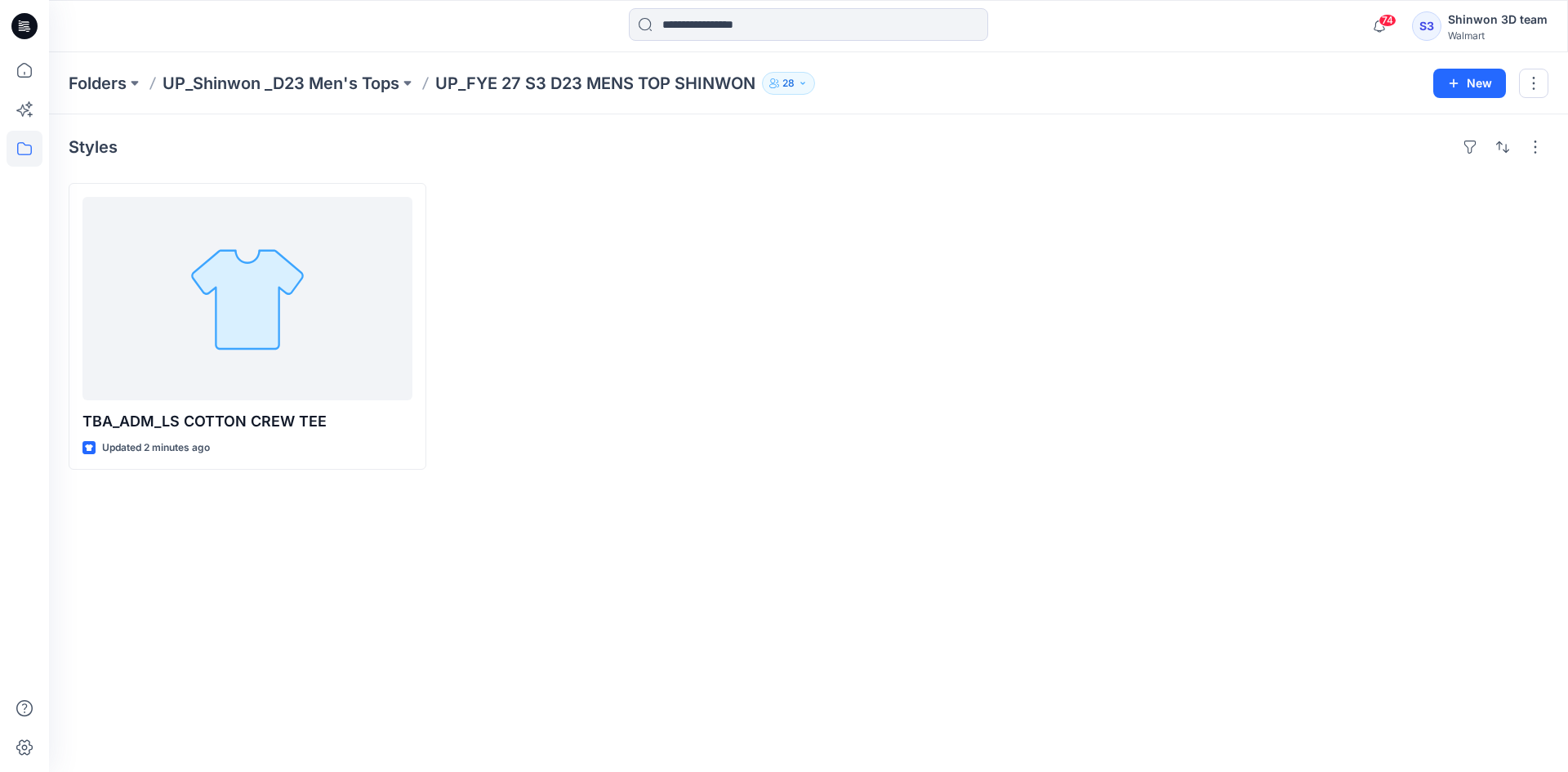
click at [711, 580] on div "Styles TBA_ADM_LS COTTON CREW TEE Updated 2 minutes ago" at bounding box center [808, 443] width 1519 height 658
drag, startPoint x: 794, startPoint y: 520, endPoint x: 737, endPoint y: 500, distance: 60.4
click at [794, 520] on div "Styles TBA_ADM_LS COTTON CREW TEE Updated 4 minutes ago" at bounding box center [808, 443] width 1519 height 658
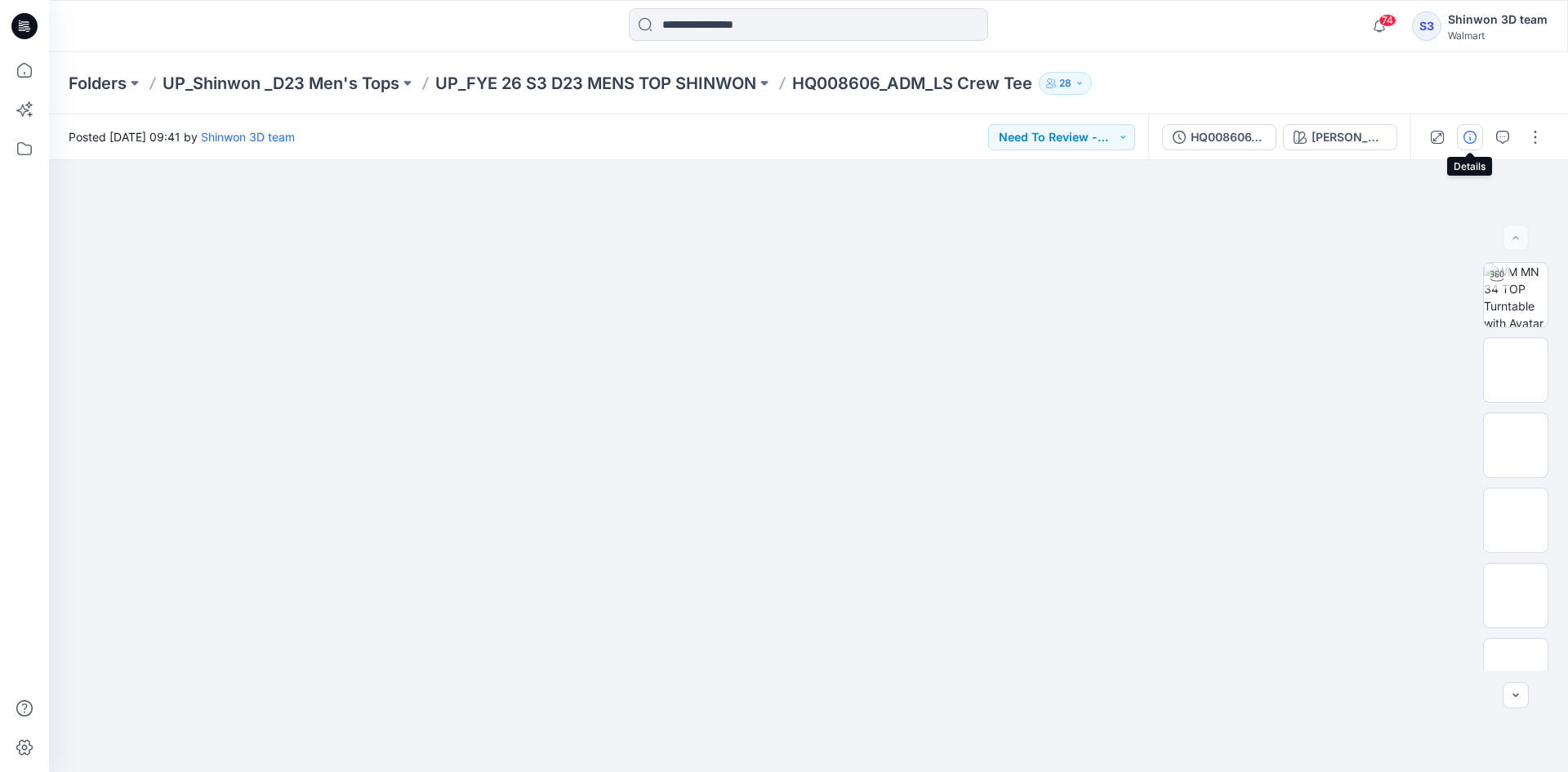
click at [1469, 141] on icon "button" at bounding box center [1470, 137] width 13 height 13
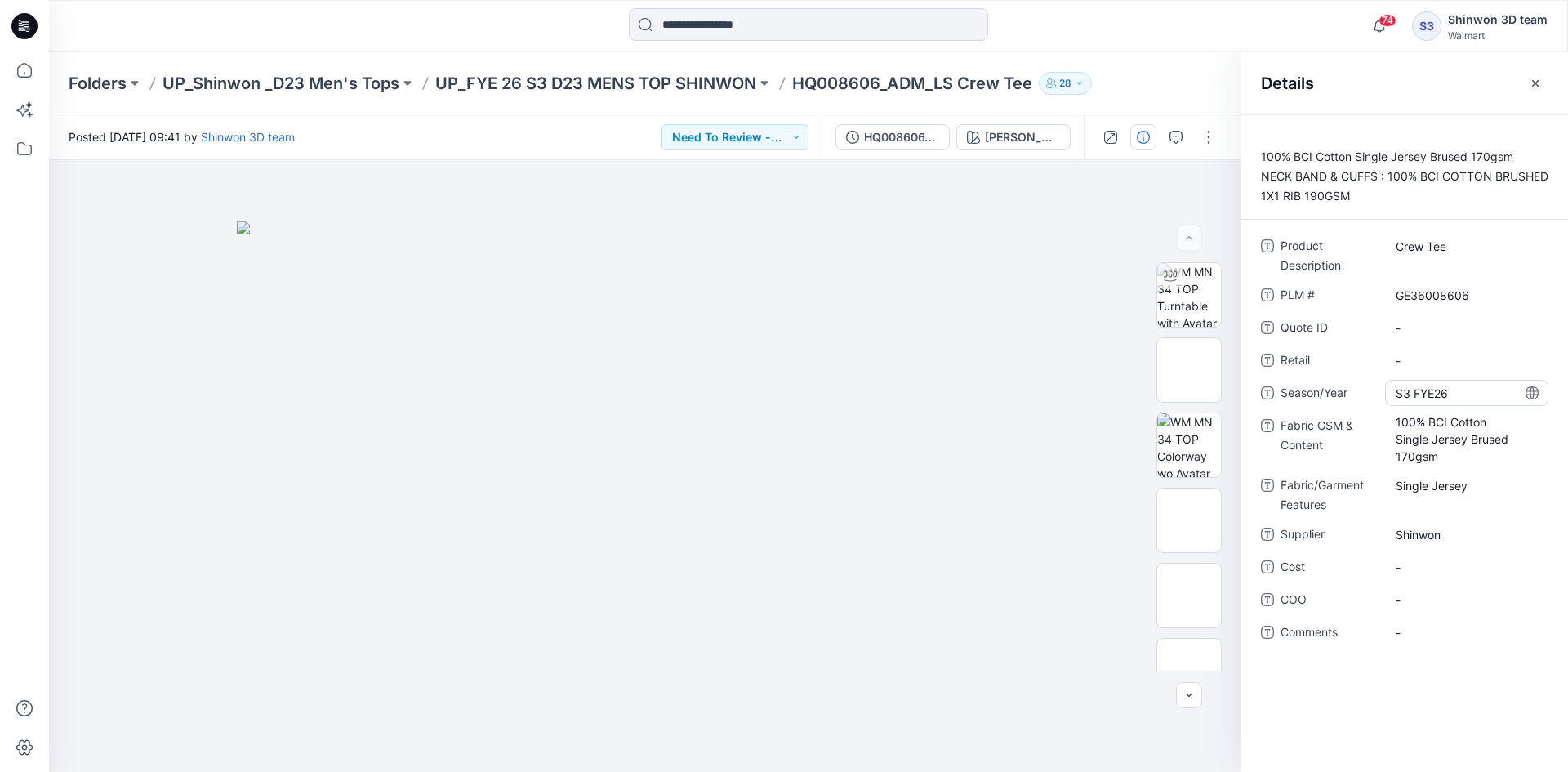
click at [1409, 395] on span "S3 FYE26" at bounding box center [1466, 393] width 143 height 17
drag, startPoint x: 1468, startPoint y: 392, endPoint x: 1379, endPoint y: 397, distance: 89.1
click at [1379, 397] on div "Season/Year ********" at bounding box center [1405, 392] width 288 height 26
click at [1440, 461] on Content "100% BCI Cotton Single Jersey Brused 170gsm" at bounding box center [1466, 439] width 143 height 52
drag, startPoint x: 1440, startPoint y: 461, endPoint x: 1452, endPoint y: 452, distance: 15.0
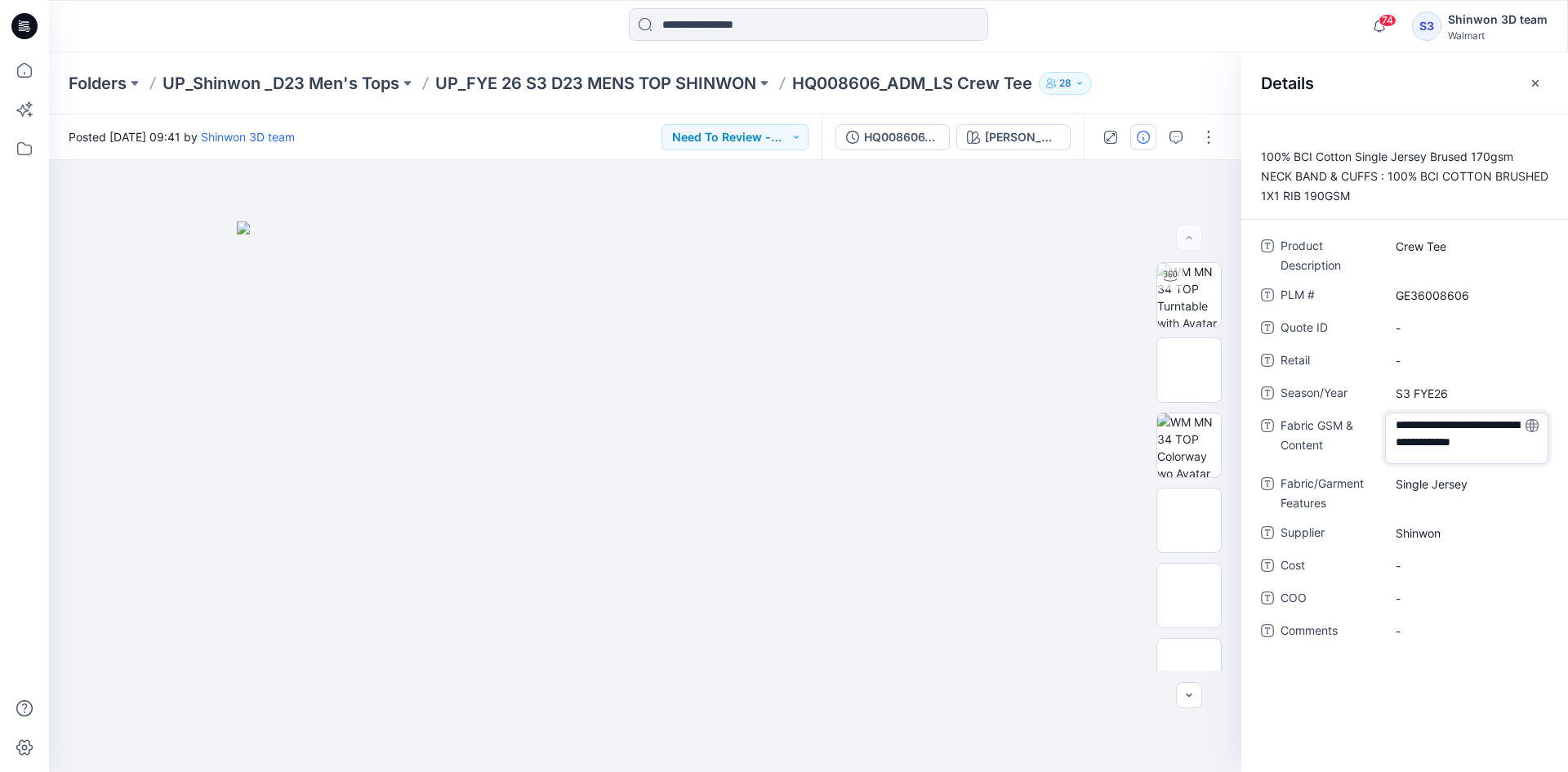
click at [1452, 452] on textarea "**********" at bounding box center [1467, 438] width 163 height 52
drag, startPoint x: 1376, startPoint y: 422, endPoint x: 1322, endPoint y: 416, distance: 54.3
click at [1322, 416] on div "**********" at bounding box center [1405, 438] width 288 height 52
click at [1457, 392] on span "S3 FYE26" at bounding box center [1466, 393] width 143 height 17
drag, startPoint x: 1439, startPoint y: 391, endPoint x: 1354, endPoint y: 393, distance: 85.0
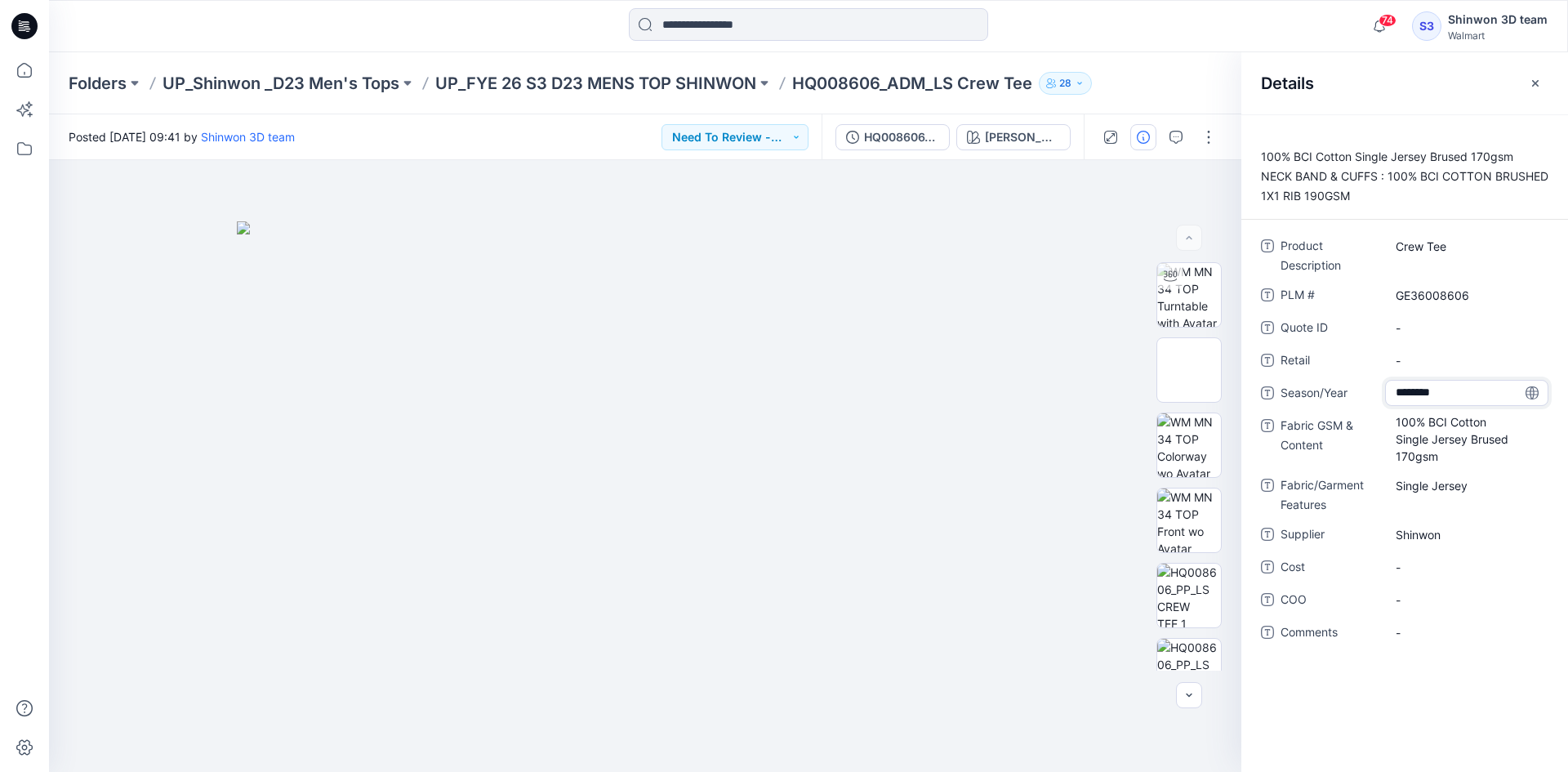
click at [1354, 393] on div "Season/Year ********" at bounding box center [1405, 392] width 288 height 26
click at [1442, 475] on div "Single Jersey" at bounding box center [1467, 485] width 163 height 26
drag, startPoint x: 1503, startPoint y: 482, endPoint x: 1393, endPoint y: 480, distance: 110.0
click at [1393, 480] on textarea "**********" at bounding box center [1467, 485] width 163 height 26
click at [1440, 545] on div "Shinwon" at bounding box center [1467, 534] width 163 height 26
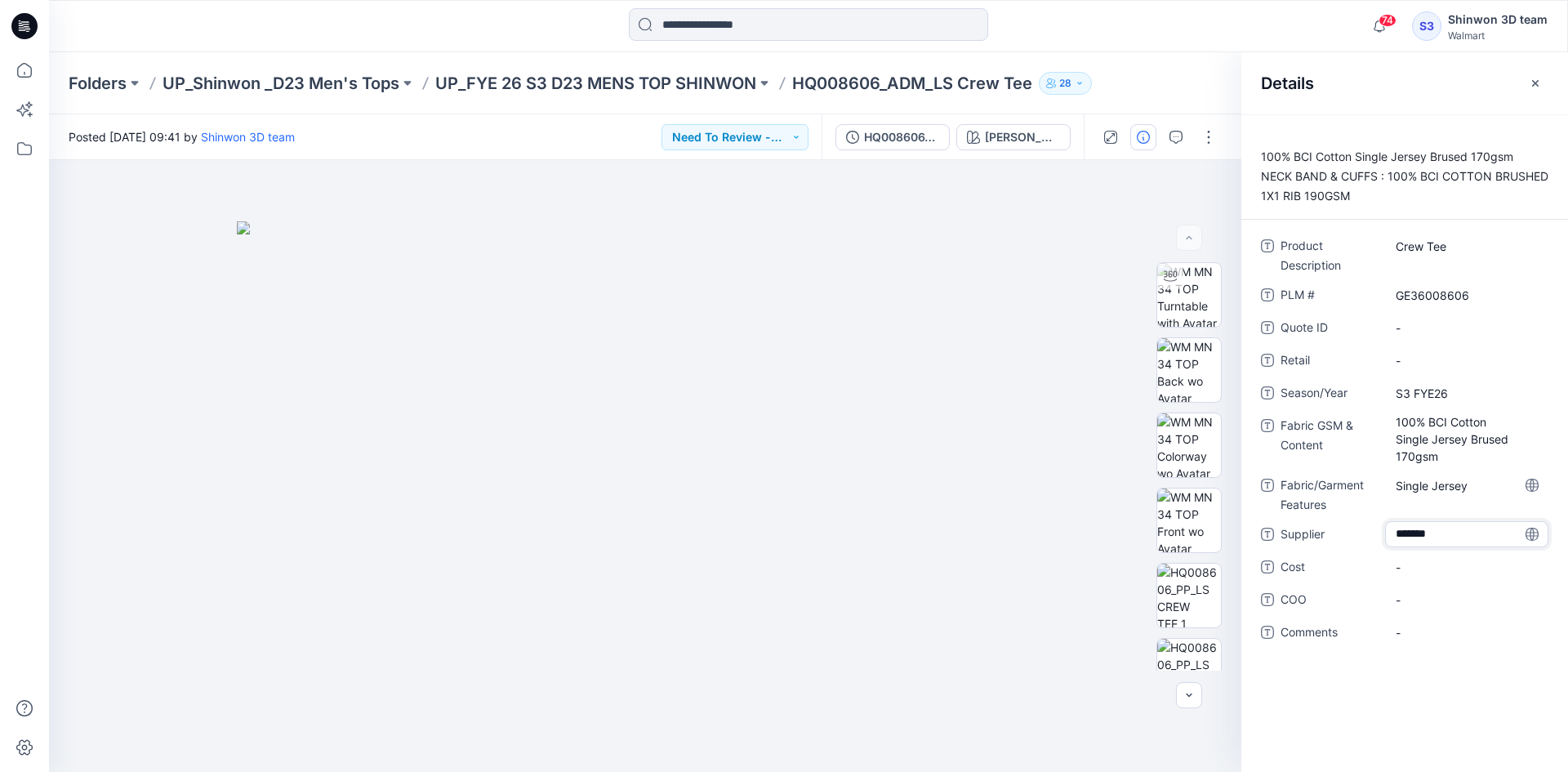
drag, startPoint x: 1440, startPoint y: 545, endPoint x: 1395, endPoint y: 539, distance: 45.4
click at [1395, 539] on textarea "*******" at bounding box center [1467, 534] width 163 height 26
click at [1435, 491] on Features "Single Jersey" at bounding box center [1466, 485] width 143 height 17
drag, startPoint x: 1388, startPoint y: 488, endPoint x: 1525, endPoint y: 485, distance: 137.0
click at [1525, 485] on div "**********" at bounding box center [1467, 493] width 163 height 43
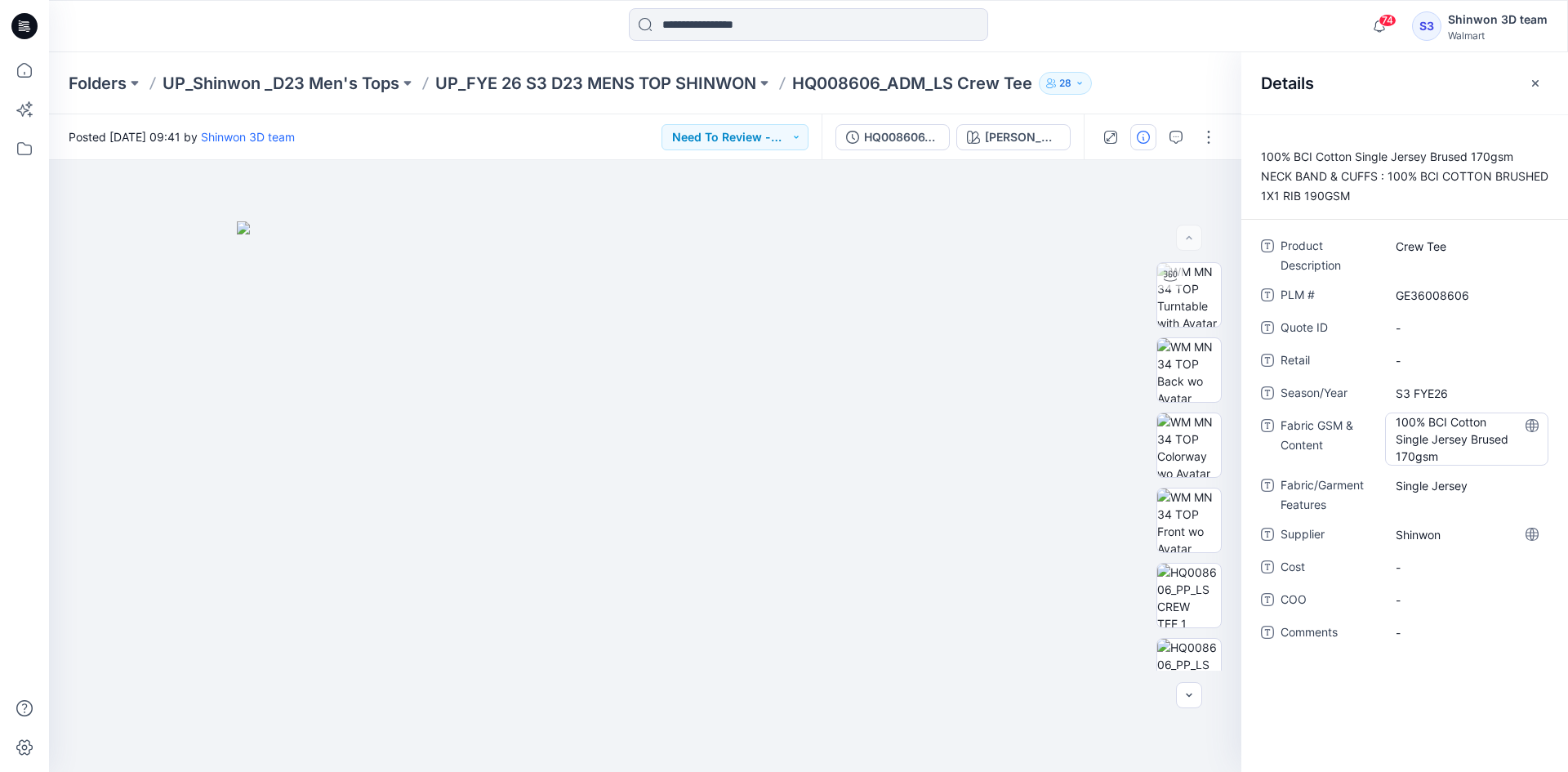
click at [1491, 438] on Content "100% BCI Cotton Single Jersey Brused 170gsm" at bounding box center [1466, 439] width 143 height 52
click at [1458, 441] on textarea "**********" at bounding box center [1467, 438] width 163 height 52
type textarea "**********"
click at [1459, 679] on div "100% BCI Cotton Single Jersey Brused 170gsm NECK BAND & CUFFS : 100% BCI COTTON…" at bounding box center [1405, 443] width 327 height 658
click at [1531, 85] on icon "button" at bounding box center [1535, 84] width 13 height 13
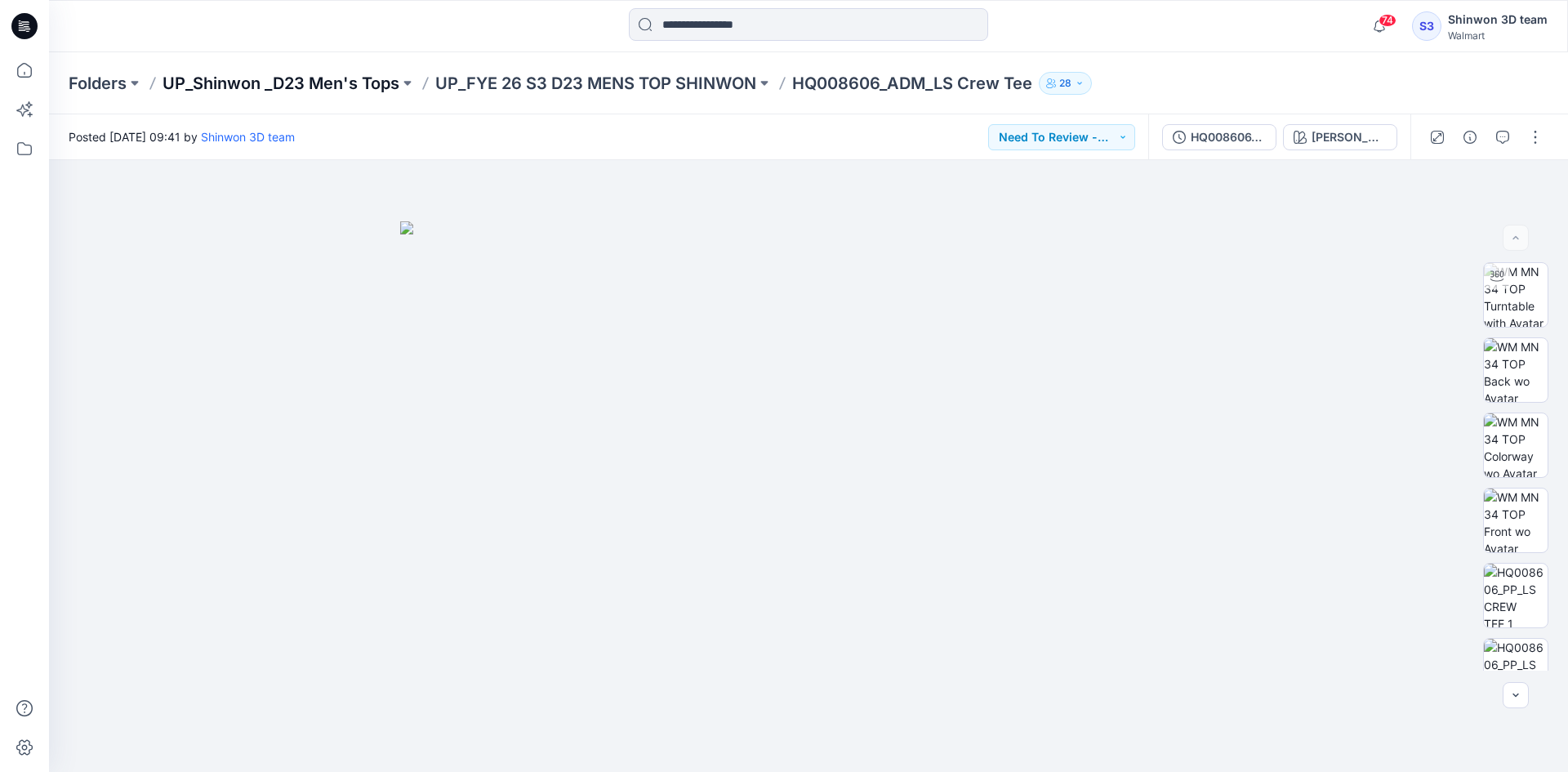
click at [321, 80] on p "UP_Shinwon _D23 Men's Tops" at bounding box center [281, 83] width 237 height 23
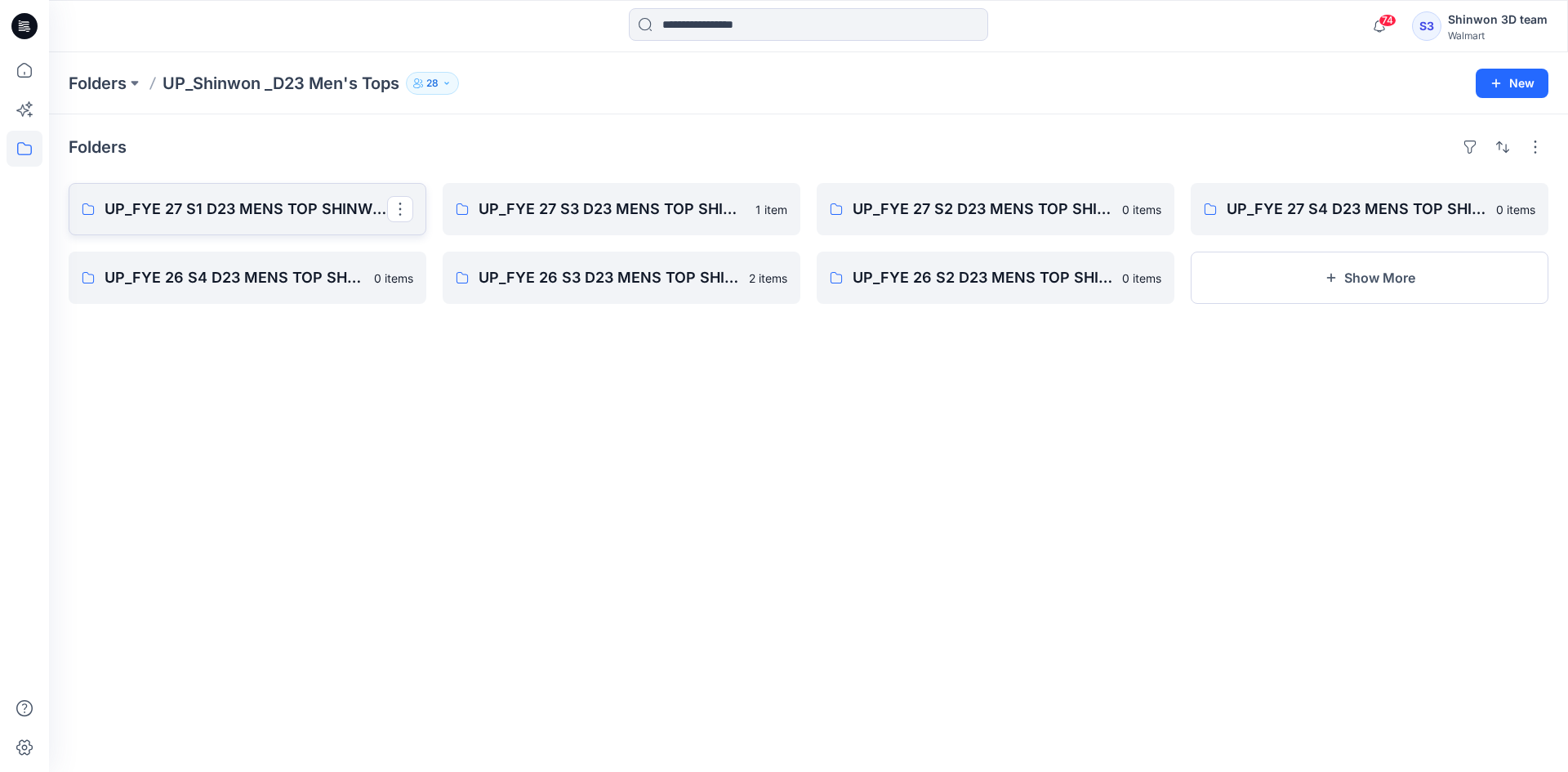
click at [262, 214] on p "UP_FYE 27 S1 D23 MENS TOP SHINWON" at bounding box center [245, 209] width 282 height 23
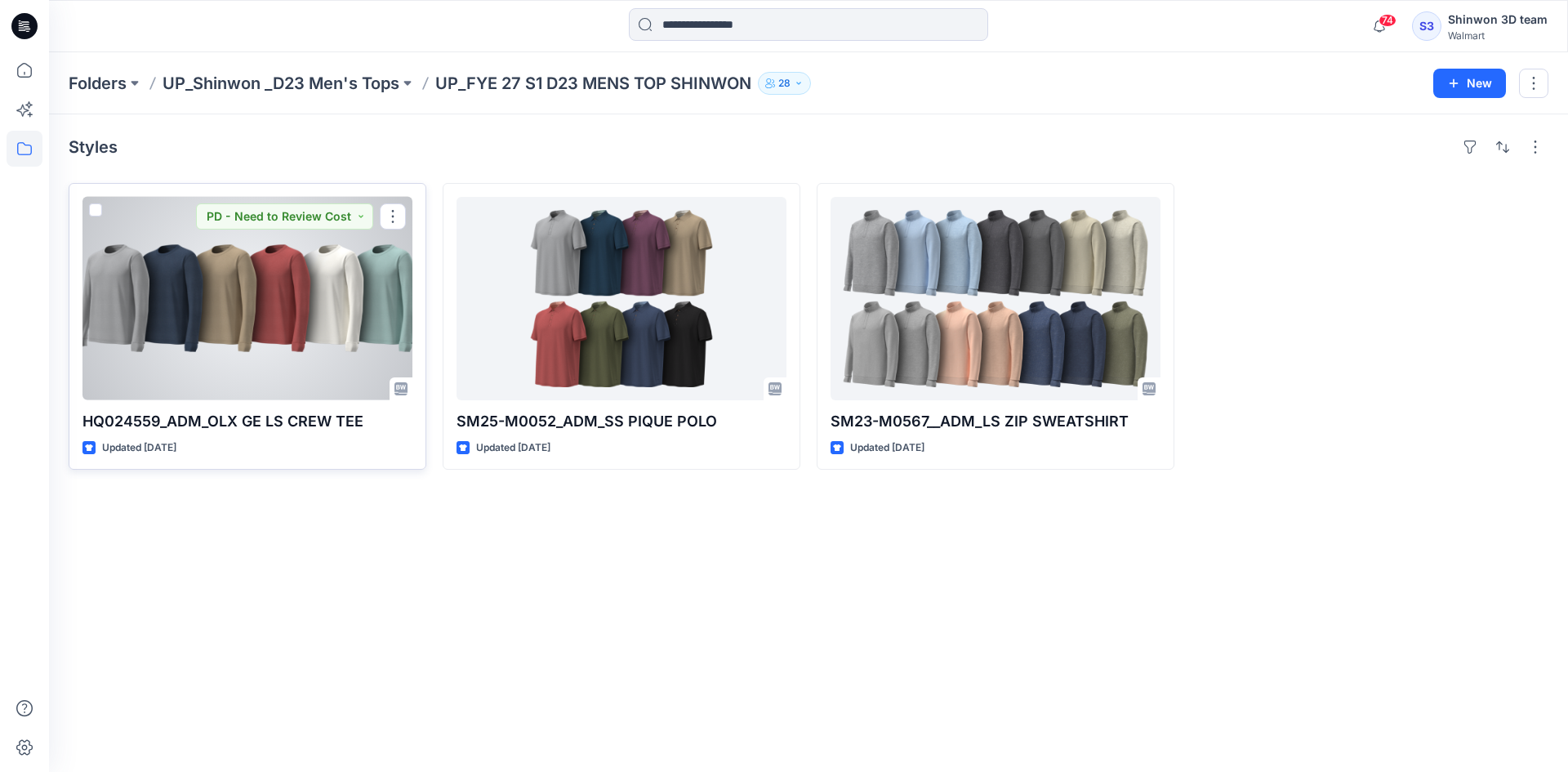
click at [332, 320] on div at bounding box center [247, 299] width 330 height 203
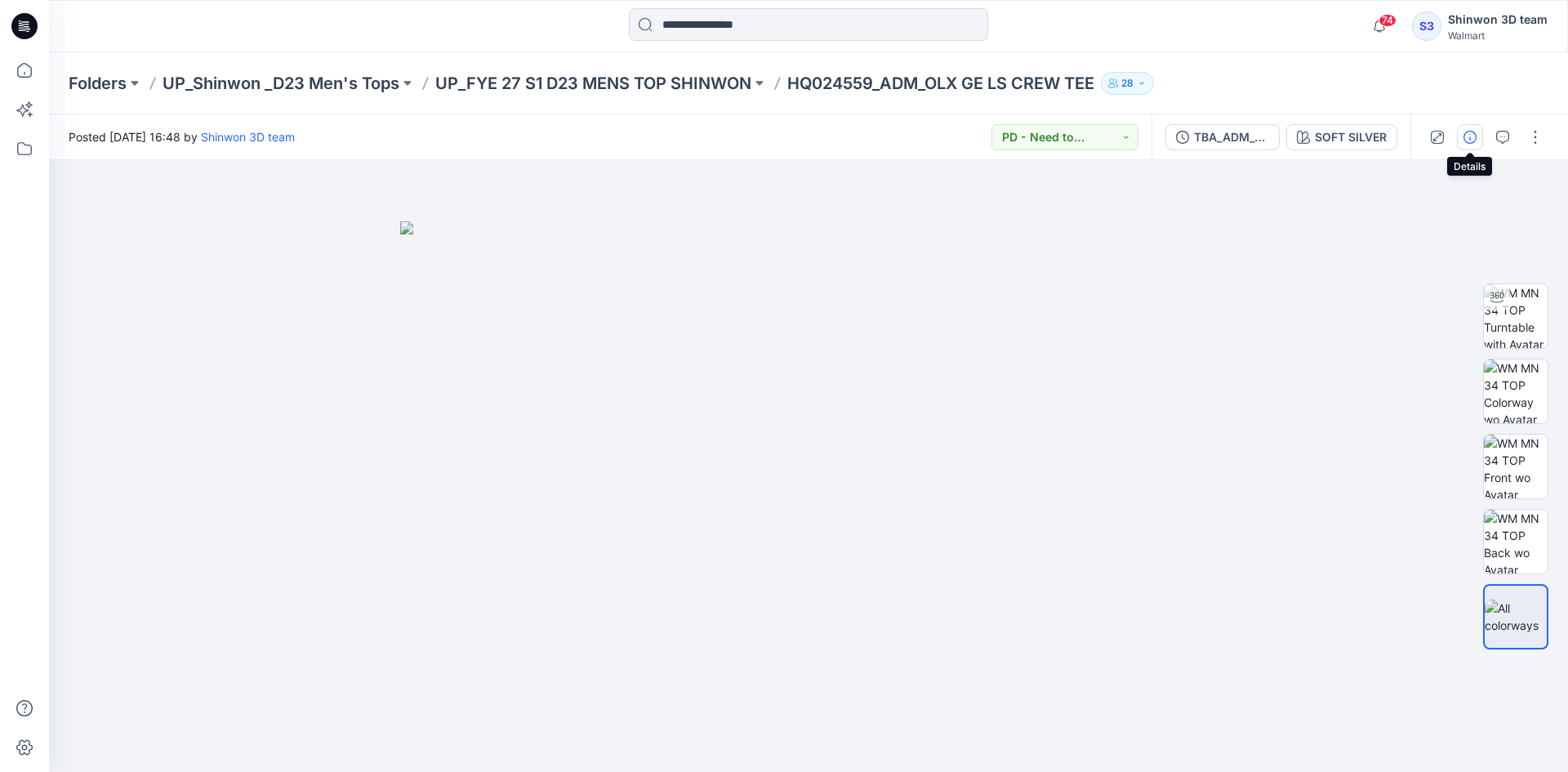
click at [1461, 144] on button "button" at bounding box center [1470, 137] width 26 height 26
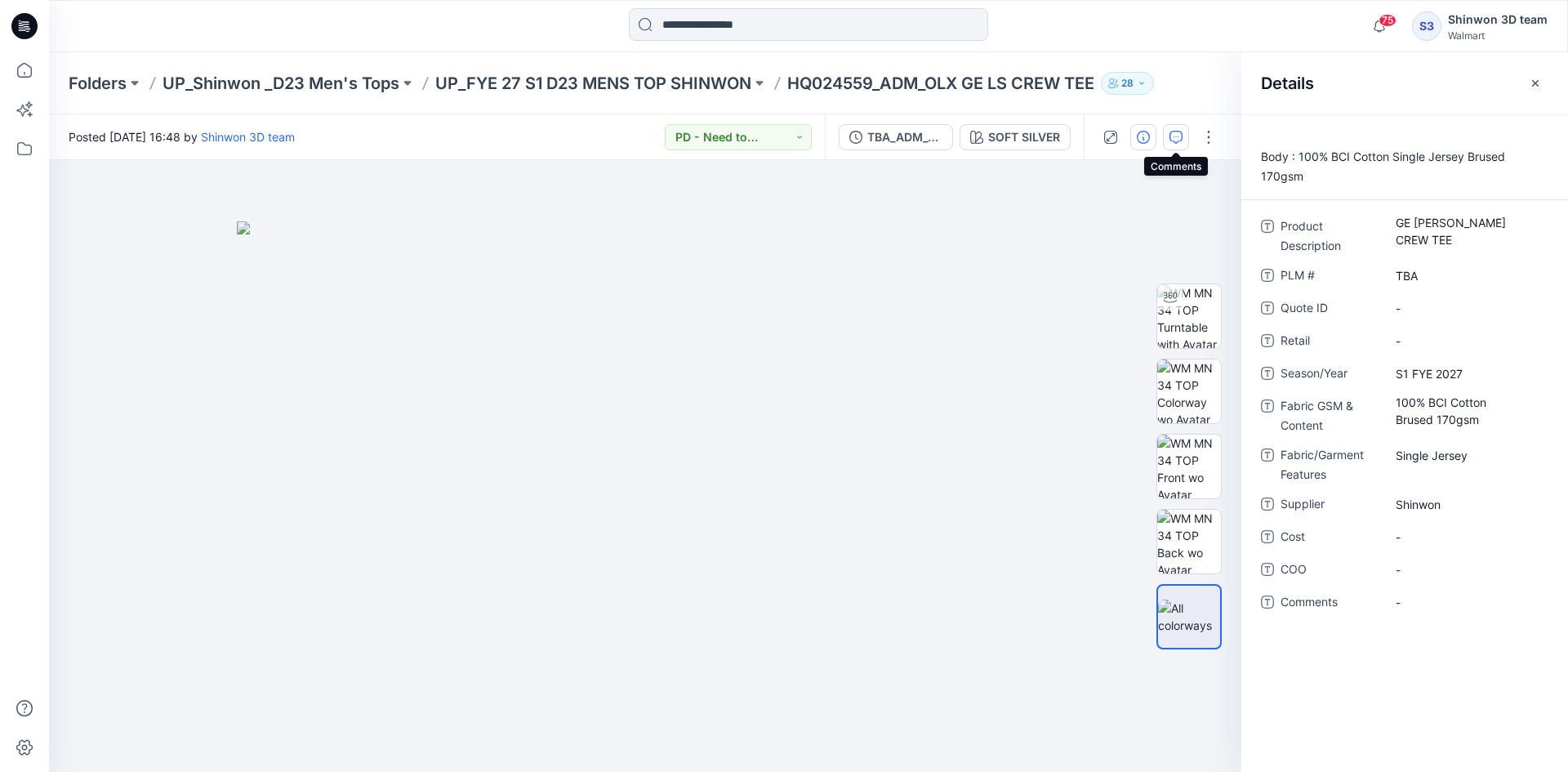
click at [1175, 141] on icon "button" at bounding box center [1176, 137] width 13 height 13
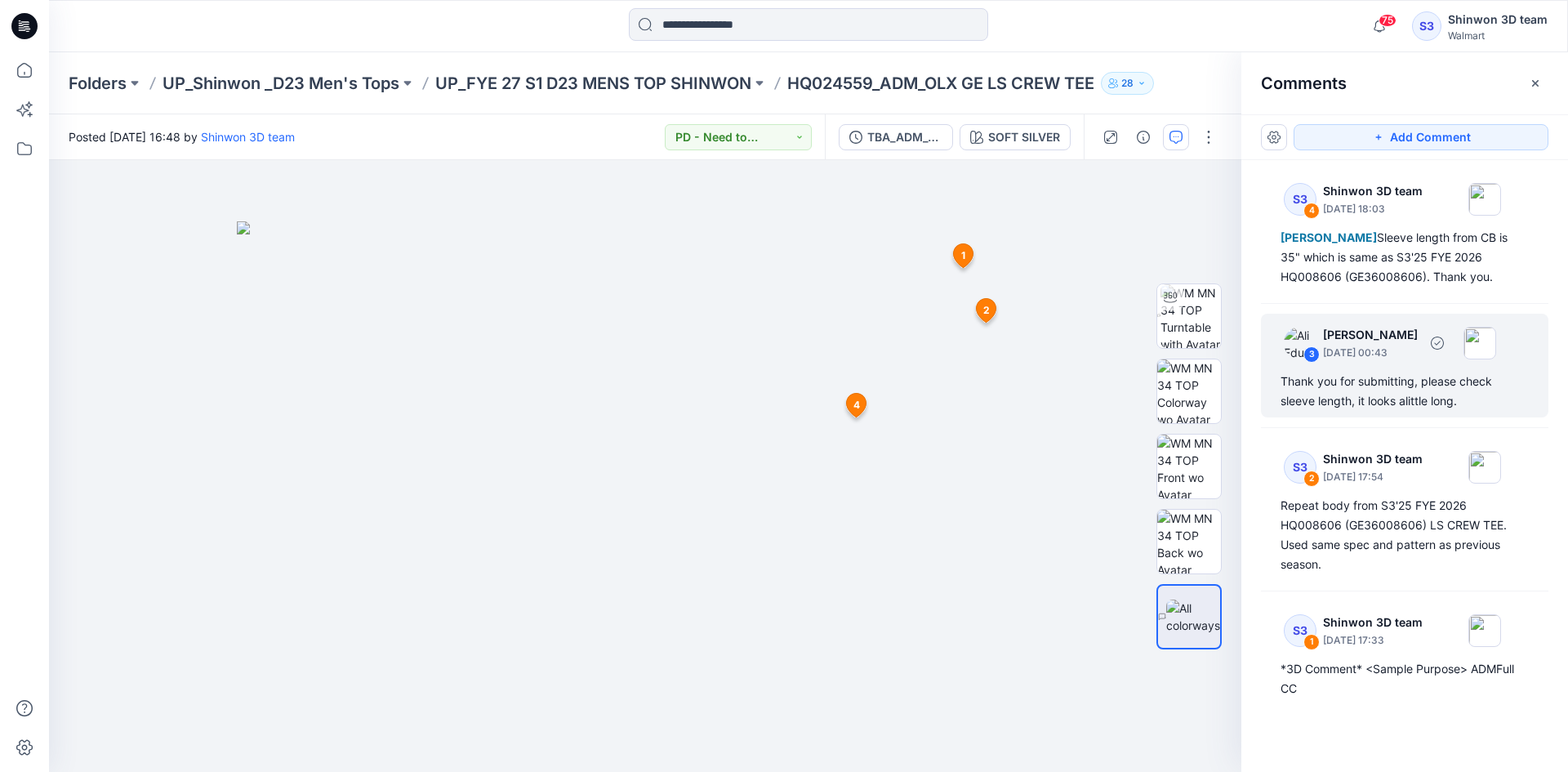
scroll to position [4, 0]
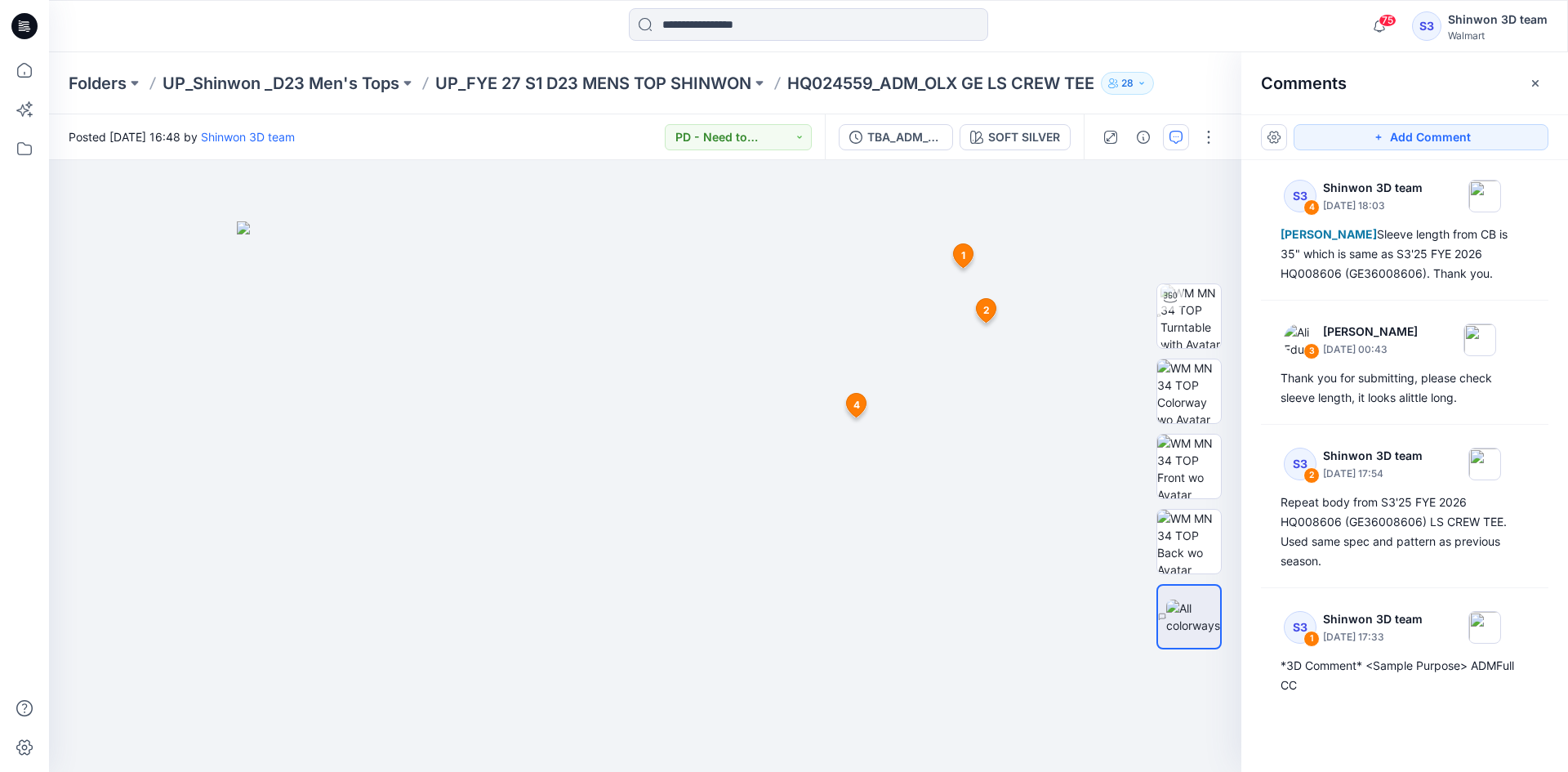
click at [1510, 734] on div "Add Comment S3 4 Shinwon 3D team May 22, 2025 18:03 Ali Eduardo Sleeve length f…" at bounding box center [1405, 443] width 327 height 658
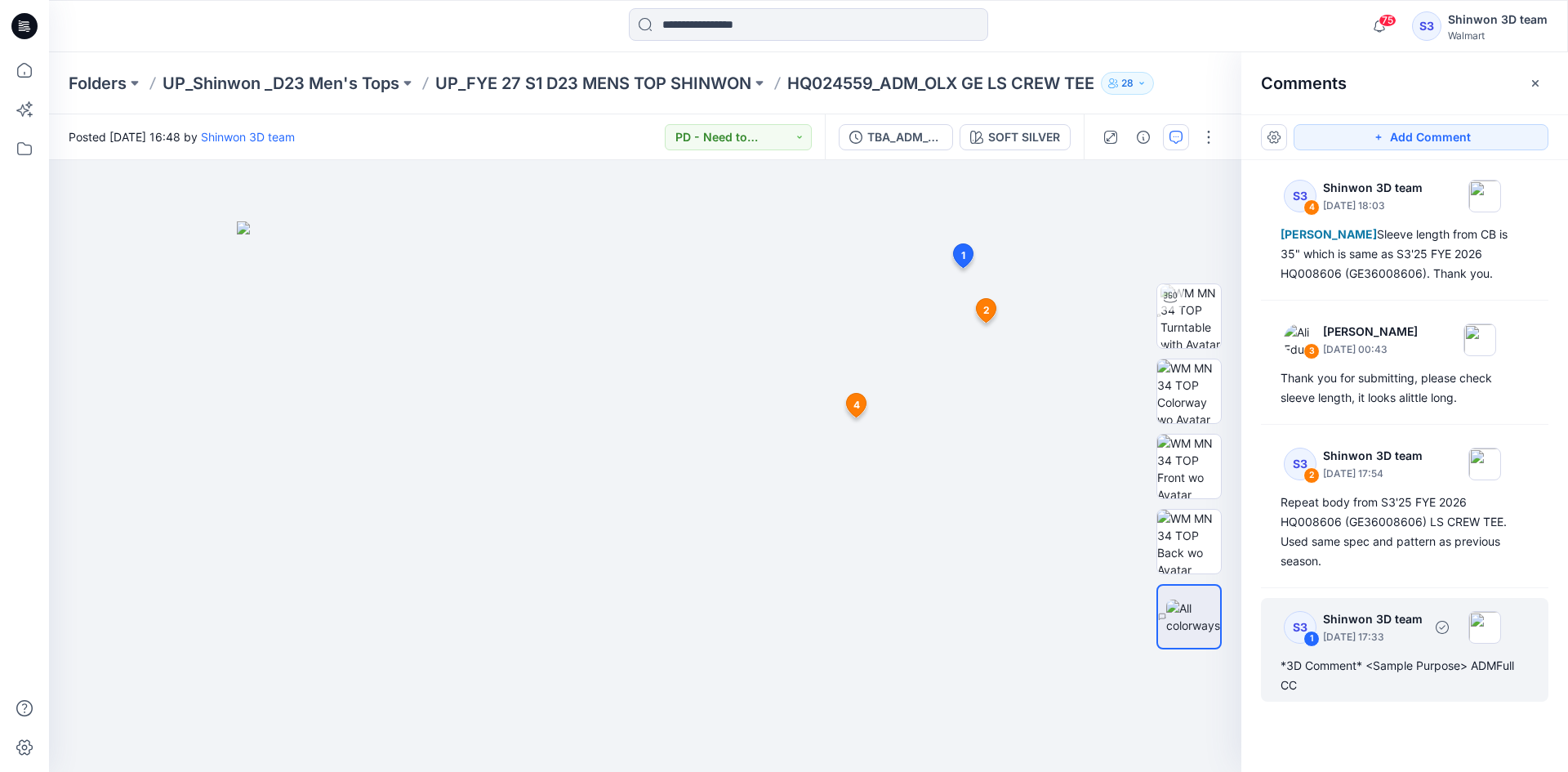
click at [1307, 687] on div "*3D Comment* <Sample Purpose> ADMFull CC" at bounding box center [1405, 675] width 248 height 39
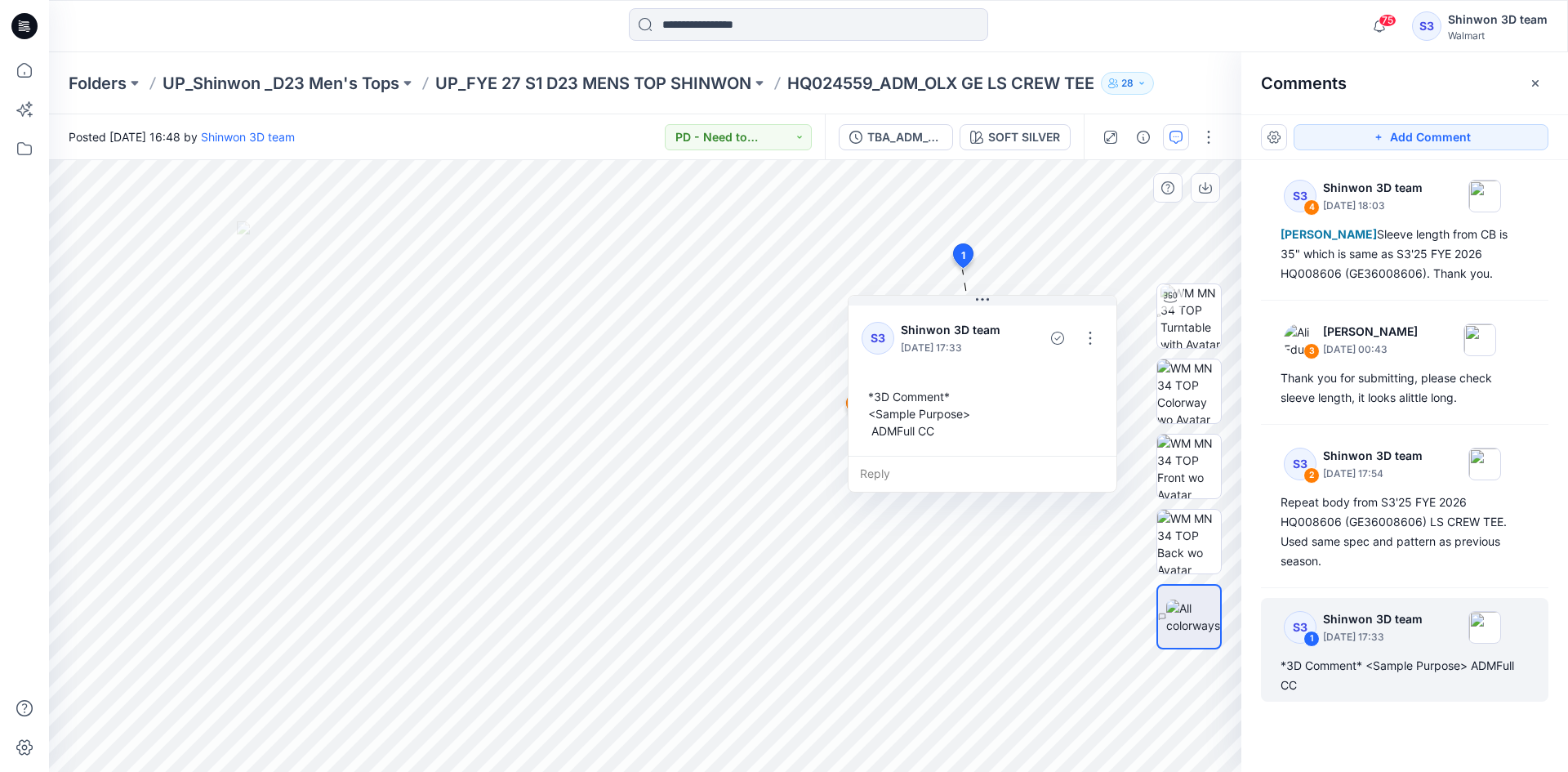
click at [870, 392] on div "*3D Comment* <Sample Purpose> ADMFull CC" at bounding box center [982, 413] width 242 height 64
click at [916, 426] on div "*3D Comment* <Sample Purpose> ADMFull CC" at bounding box center [981, 413] width 242 height 64
drag, startPoint x: 918, startPoint y: 427, endPoint x: 897, endPoint y: 426, distance: 21.0
click at [897, 426] on div "*3D Comment* <Sample Purpose> ADMFull CC" at bounding box center [952, 411] width 242 height 64
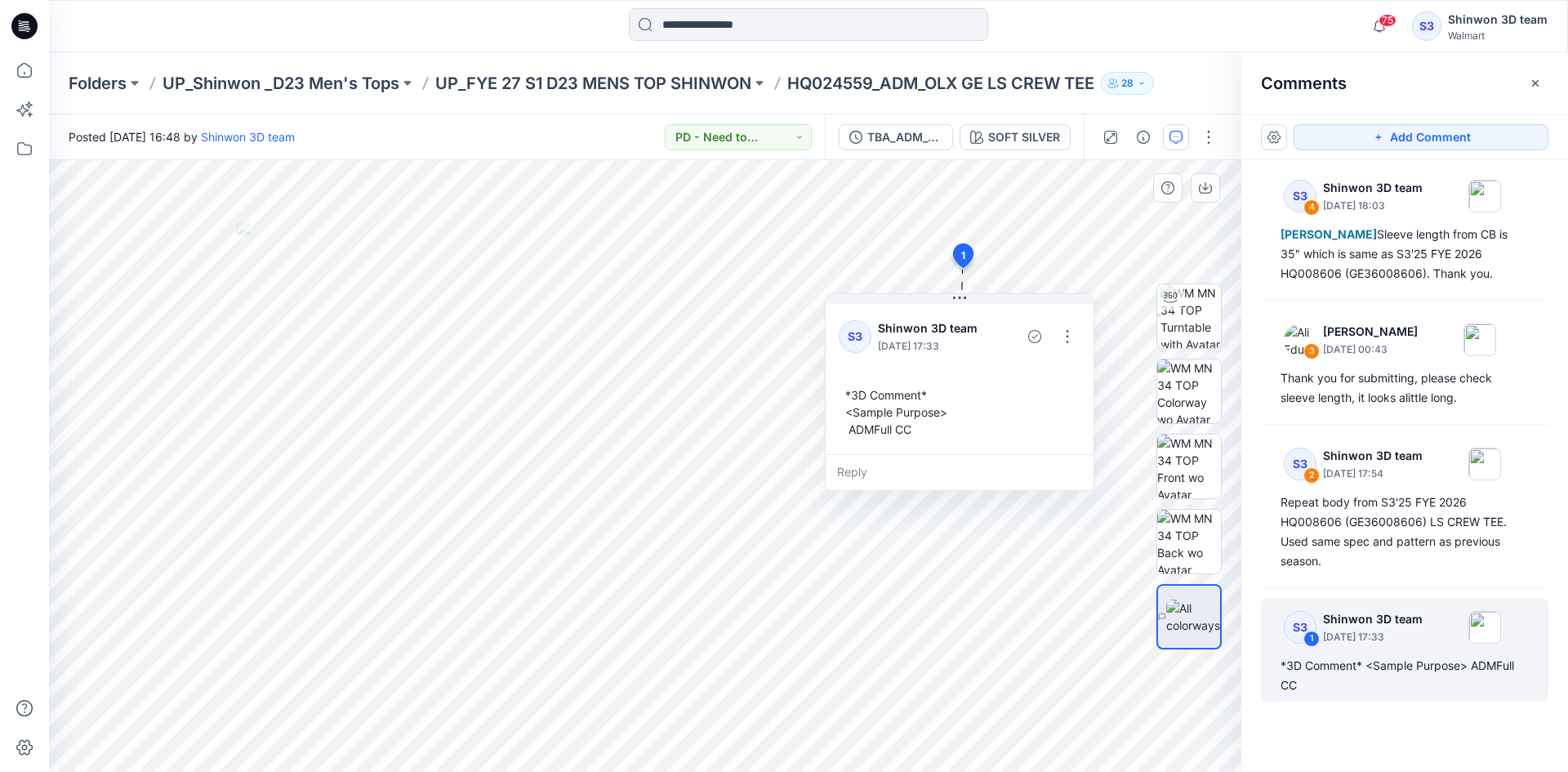
click at [897, 426] on div "*3D Comment* <Sample Purpose> ADMFull CC" at bounding box center [960, 411] width 242 height 64
drag, startPoint x: 897, startPoint y: 426, endPoint x: 840, endPoint y: 391, distance: 66.9
click at [840, 391] on div "*3D Comment* <Sample Purpose> ADMFull CC" at bounding box center [960, 411] width 242 height 64
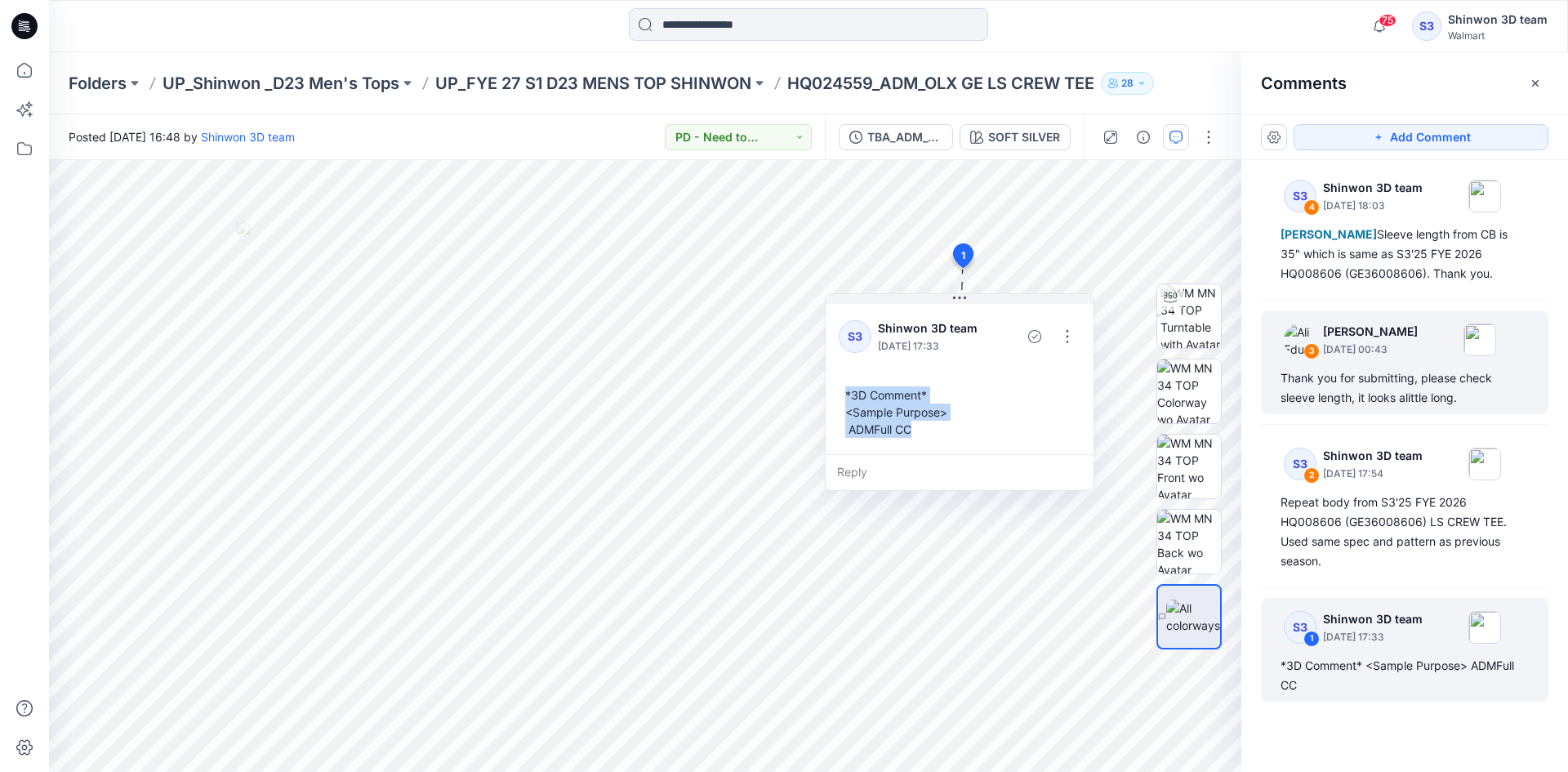
copy div "*3D Comment* <Sample Purpose> ADMFull CC"
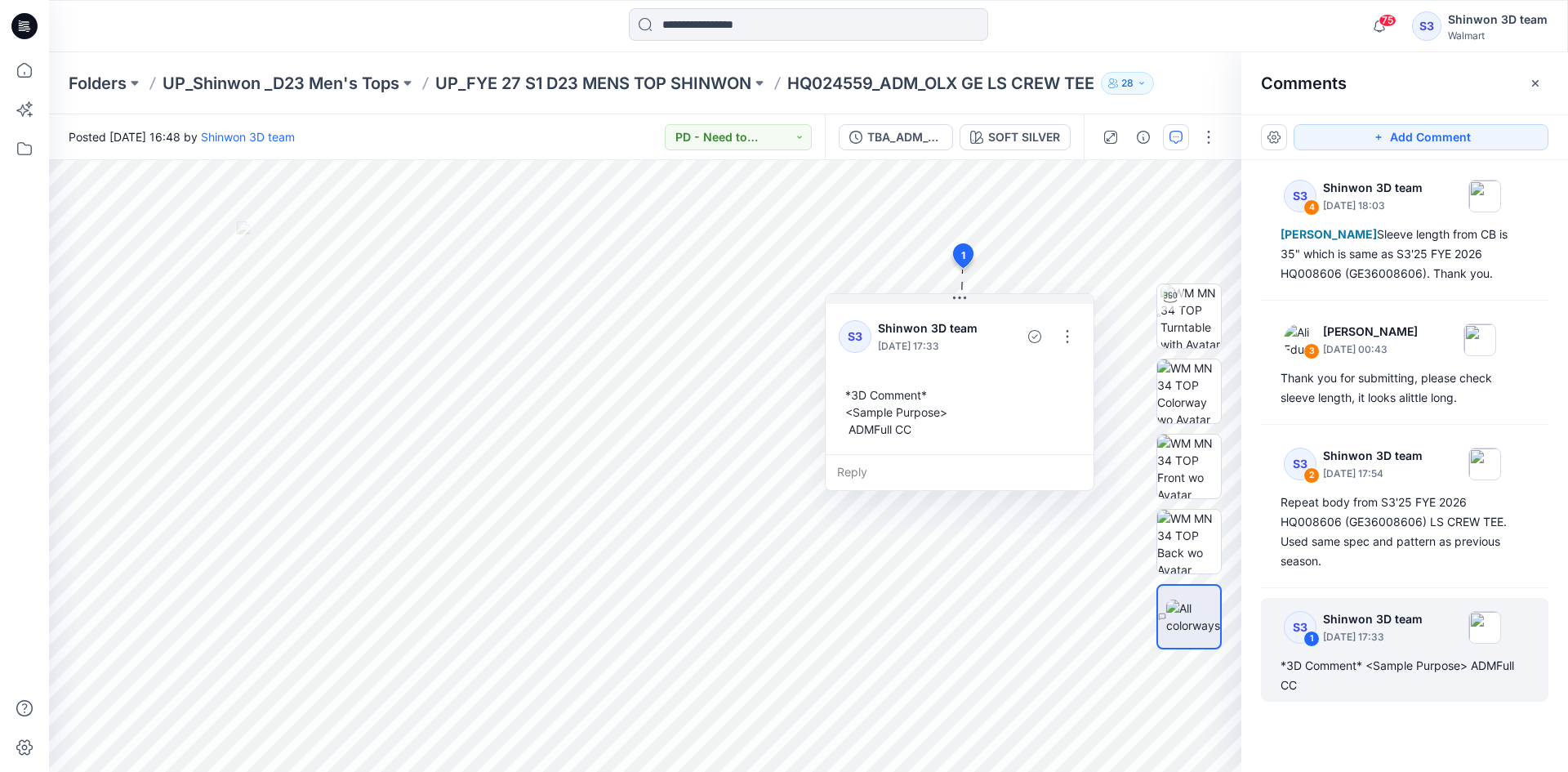
click at [1189, 28] on div "75 Notifications Your style HQTBA_2PK Bike Short is ready 3 hours ago Your styl…" at bounding box center [808, 26] width 1518 height 36
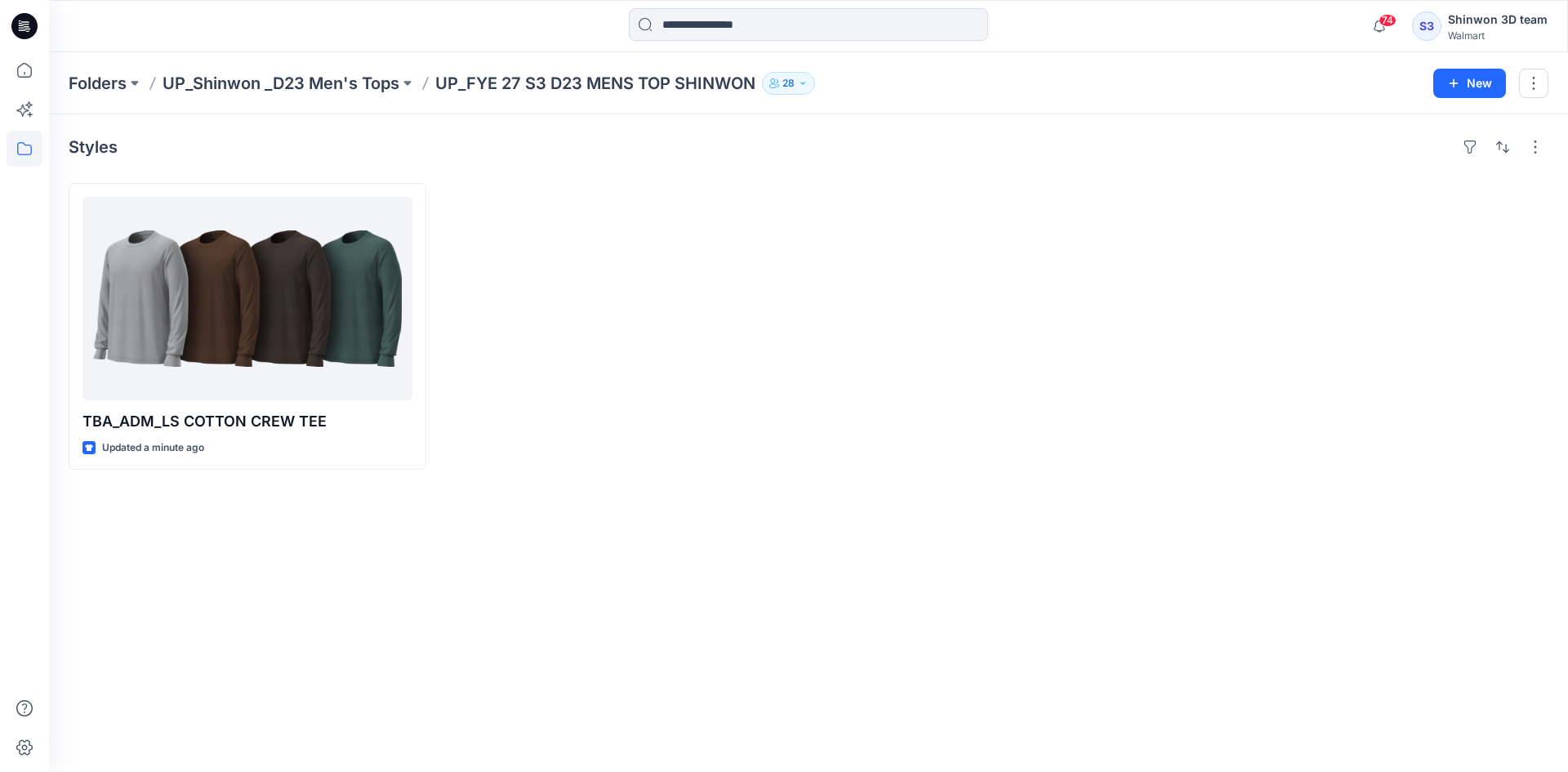
click at [571, 533] on div "Styles TBA_ADM_LS COTTON CREW TEE Updated a minute ago" at bounding box center [808, 443] width 1519 height 658
drag, startPoint x: 796, startPoint y: 597, endPoint x: 745, endPoint y: 582, distance: 53.2
click at [796, 597] on div "Styles TBA_ADM_LS COTTON CREW TEE Updated 2 minutes ago" at bounding box center [808, 443] width 1519 height 658
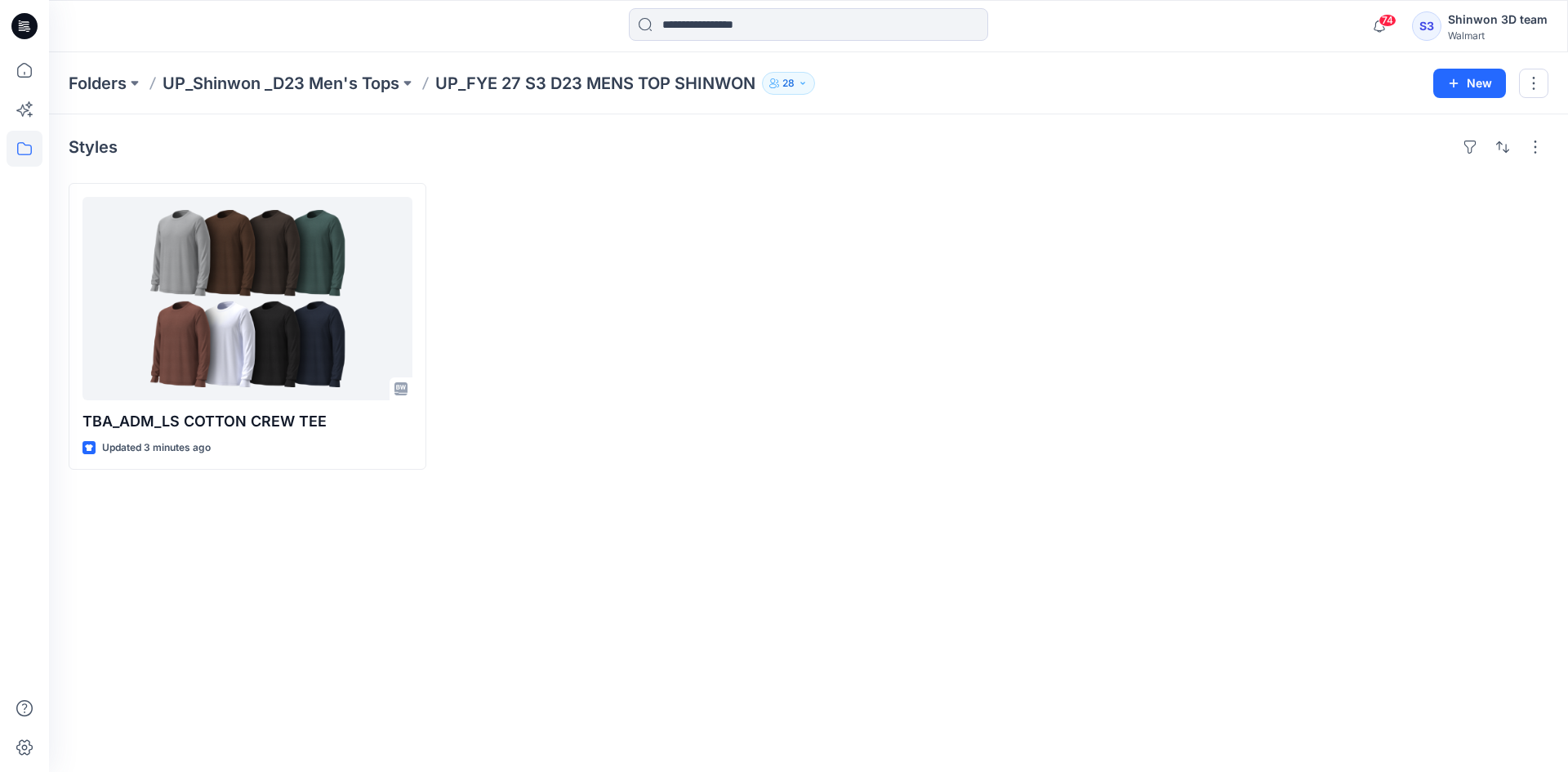
click at [766, 450] on div at bounding box center [622, 327] width 358 height 287
click at [669, 549] on div "Styles TBA_ADM_LS COTTON CREW TEE Updated 3 minutes ago" at bounding box center [808, 443] width 1519 height 658
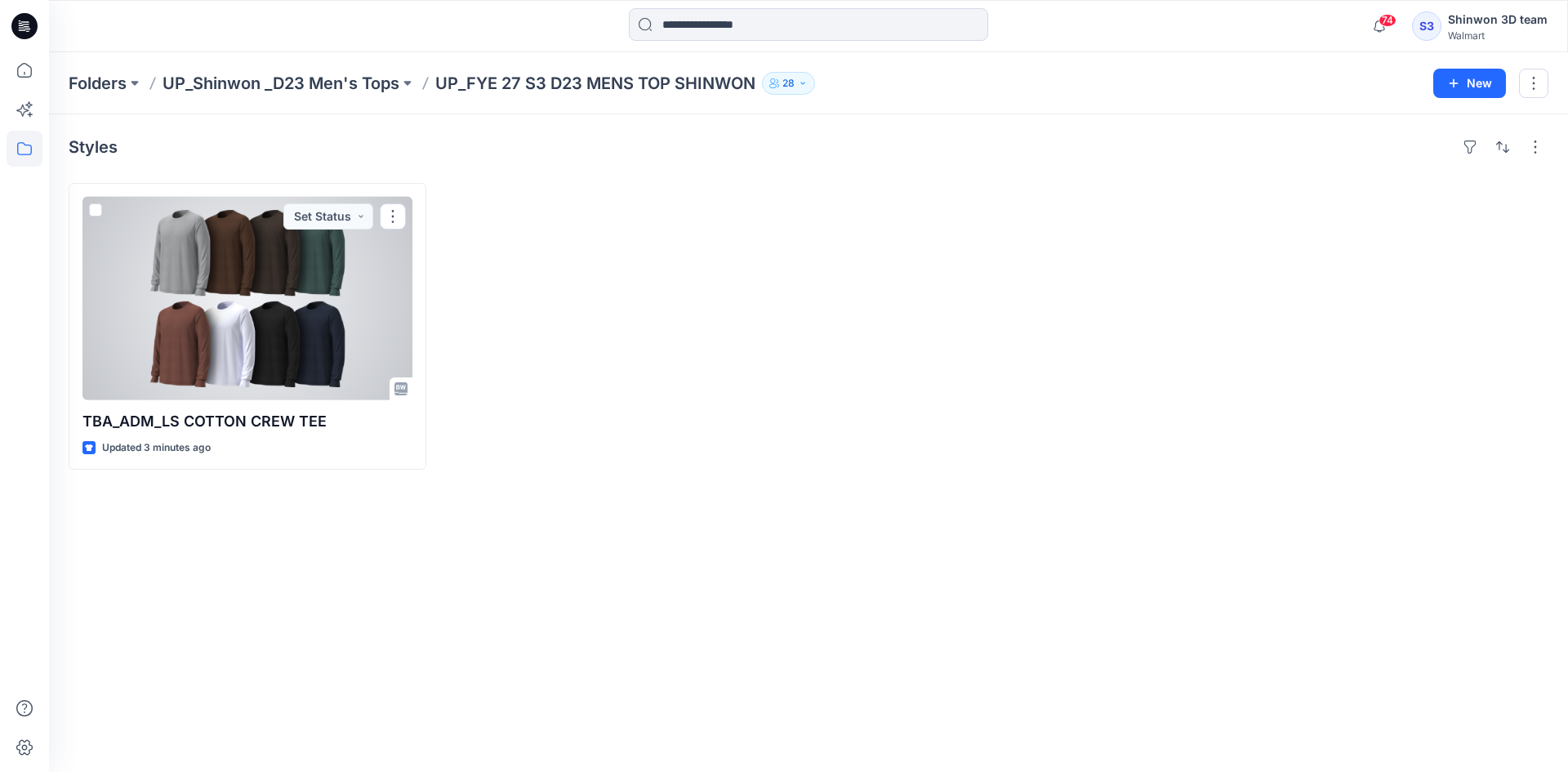
click at [950, 395] on div at bounding box center [996, 327] width 358 height 287
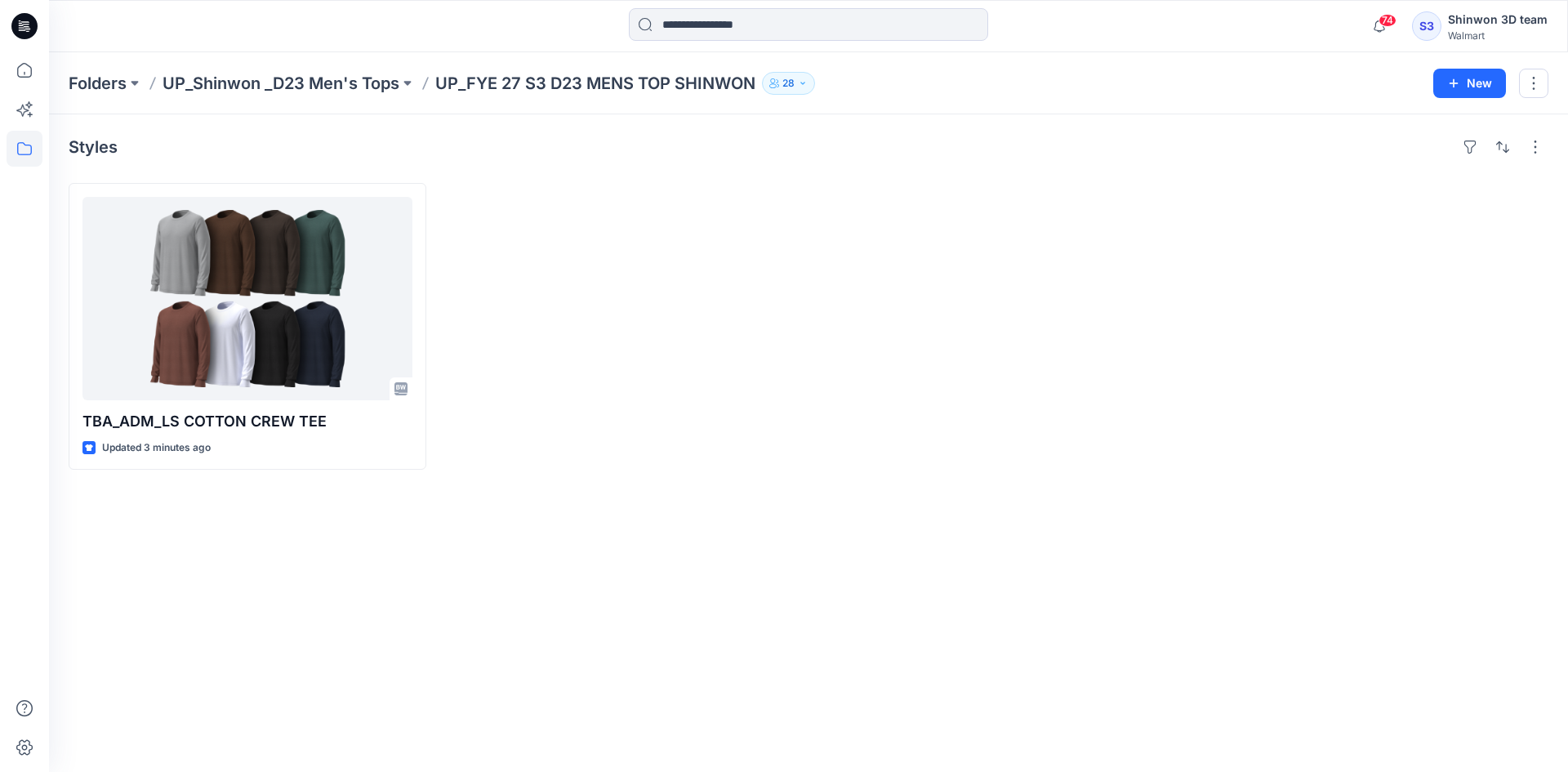
click at [1009, 476] on div "Styles TBA_ADM_LS COTTON CREW TEE Updated 3 minutes ago" at bounding box center [808, 443] width 1519 height 658
drag, startPoint x: 925, startPoint y: 544, endPoint x: 59, endPoint y: 559, distance: 866.1
click at [925, 544] on div "Styles TBA_ADM_LS COTTON CREW TEE Updated 4 minutes ago Set Status" at bounding box center [808, 443] width 1519 height 658
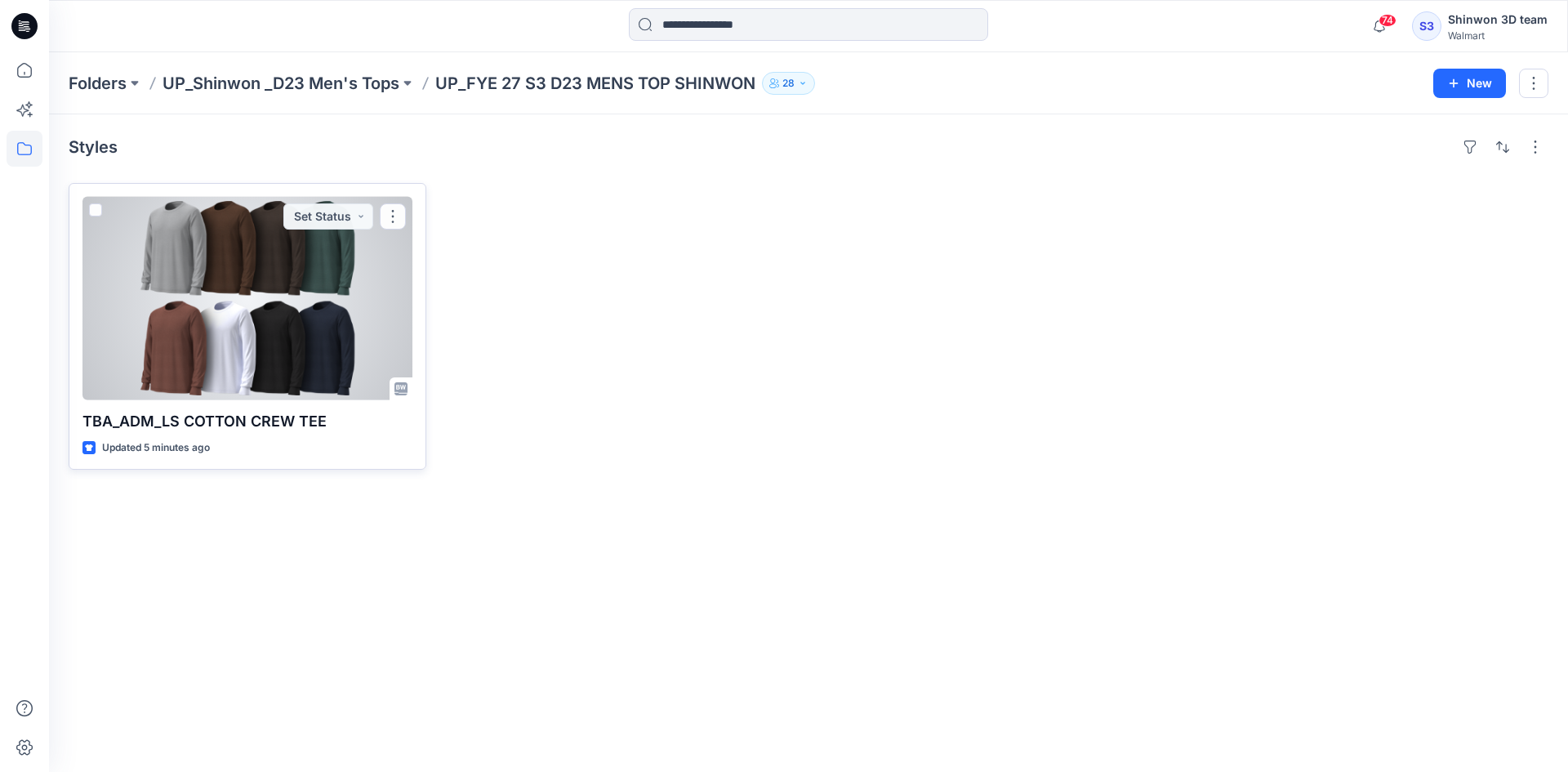
click at [261, 349] on div at bounding box center [247, 299] width 330 height 203
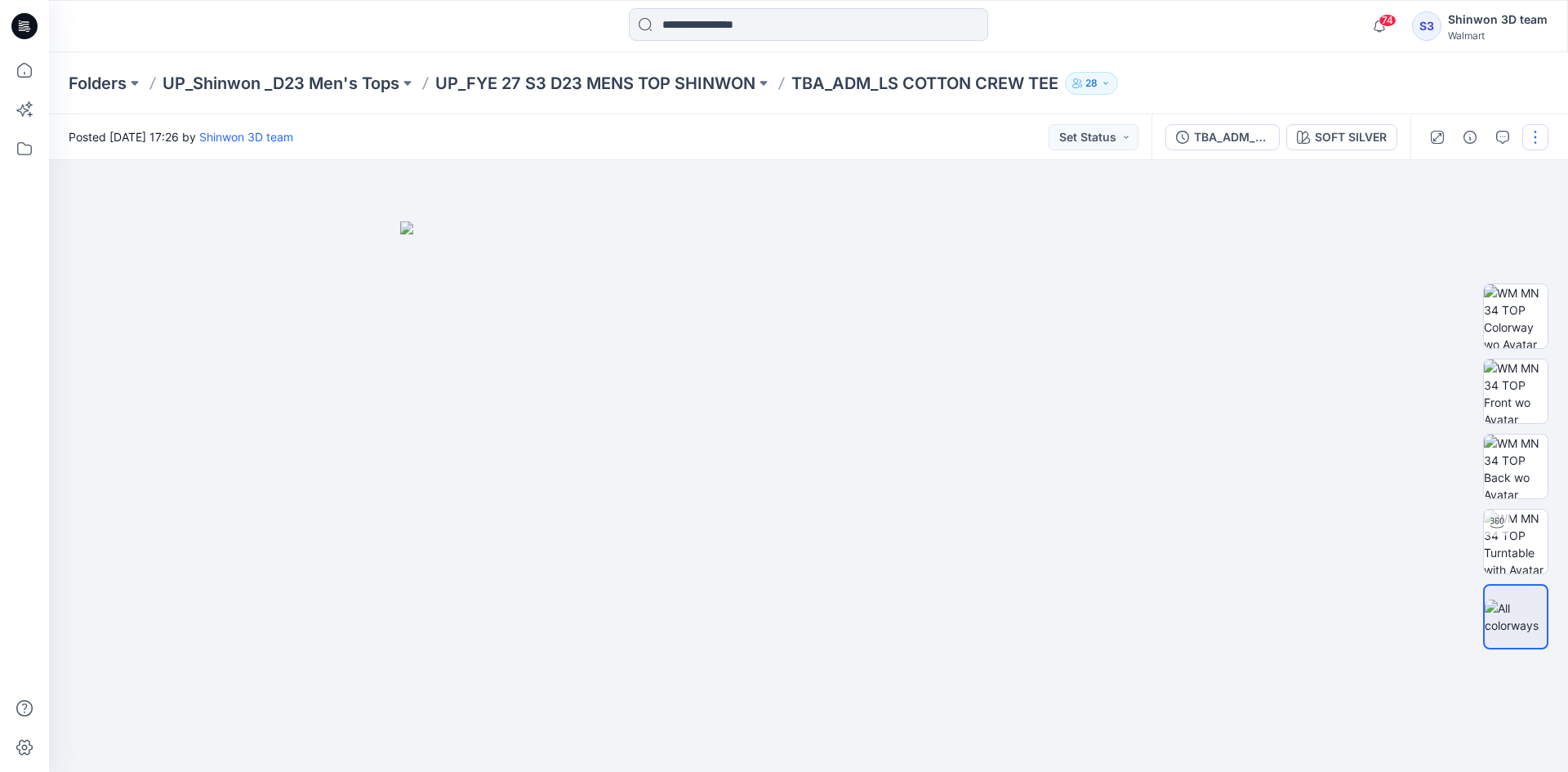
click at [1532, 138] on button "button" at bounding box center [1535, 137] width 26 height 26
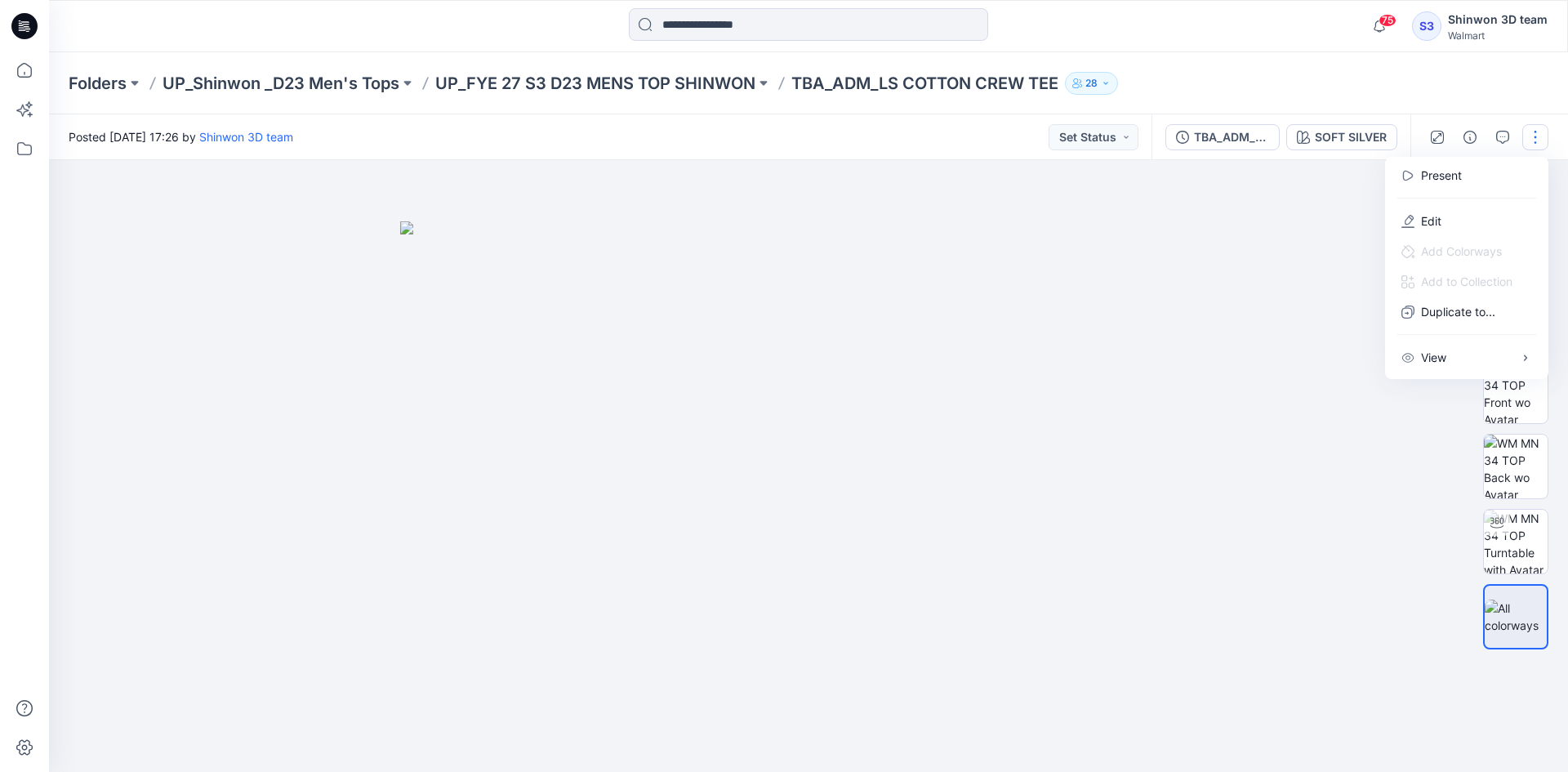
drag, startPoint x: 1207, startPoint y: 502, endPoint x: 1469, endPoint y: 403, distance: 280.1
click at [1208, 503] on img at bounding box center [809, 497] width 817 height 551
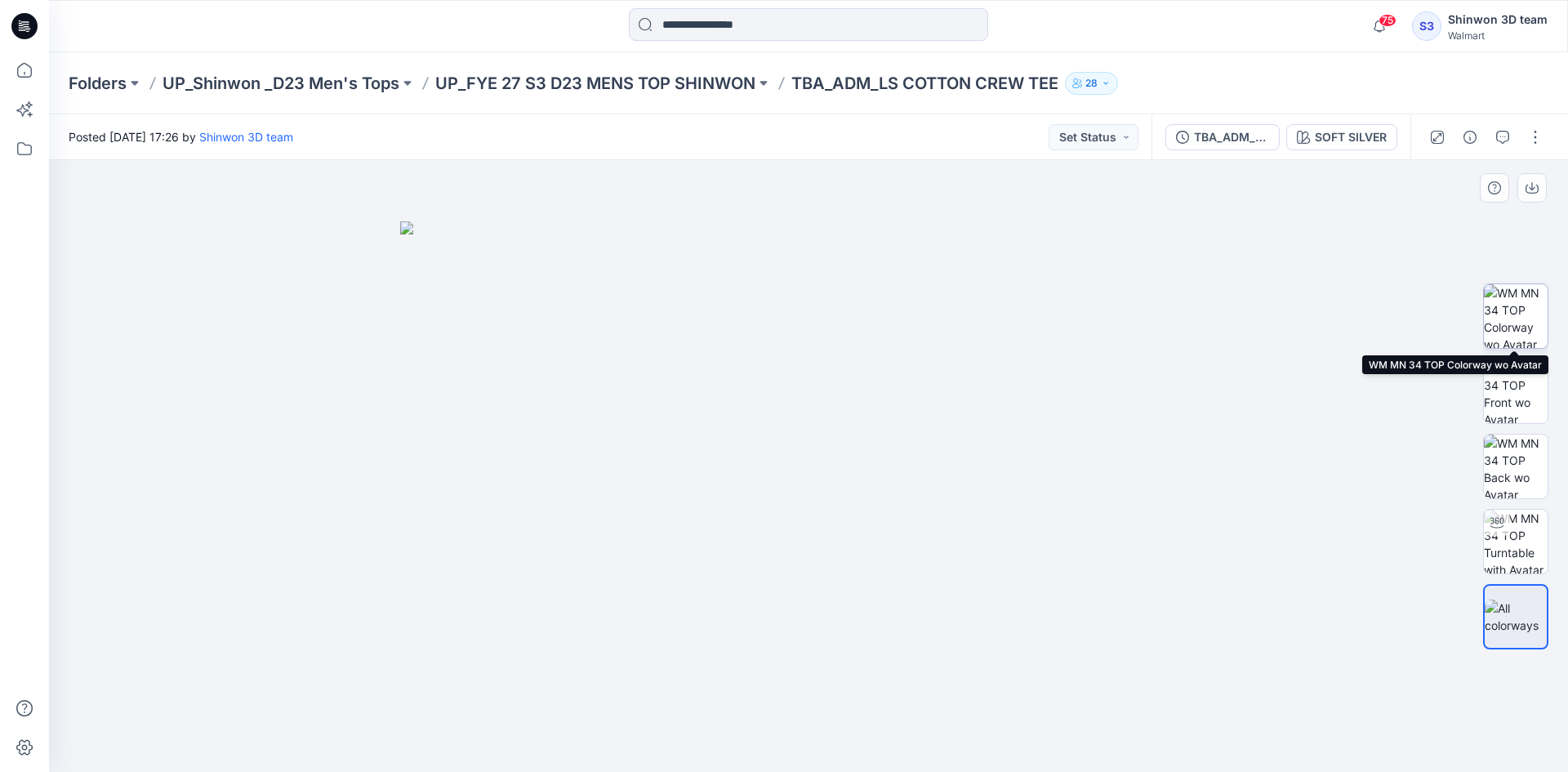
click at [1519, 339] on img at bounding box center [1516, 316] width 64 height 64
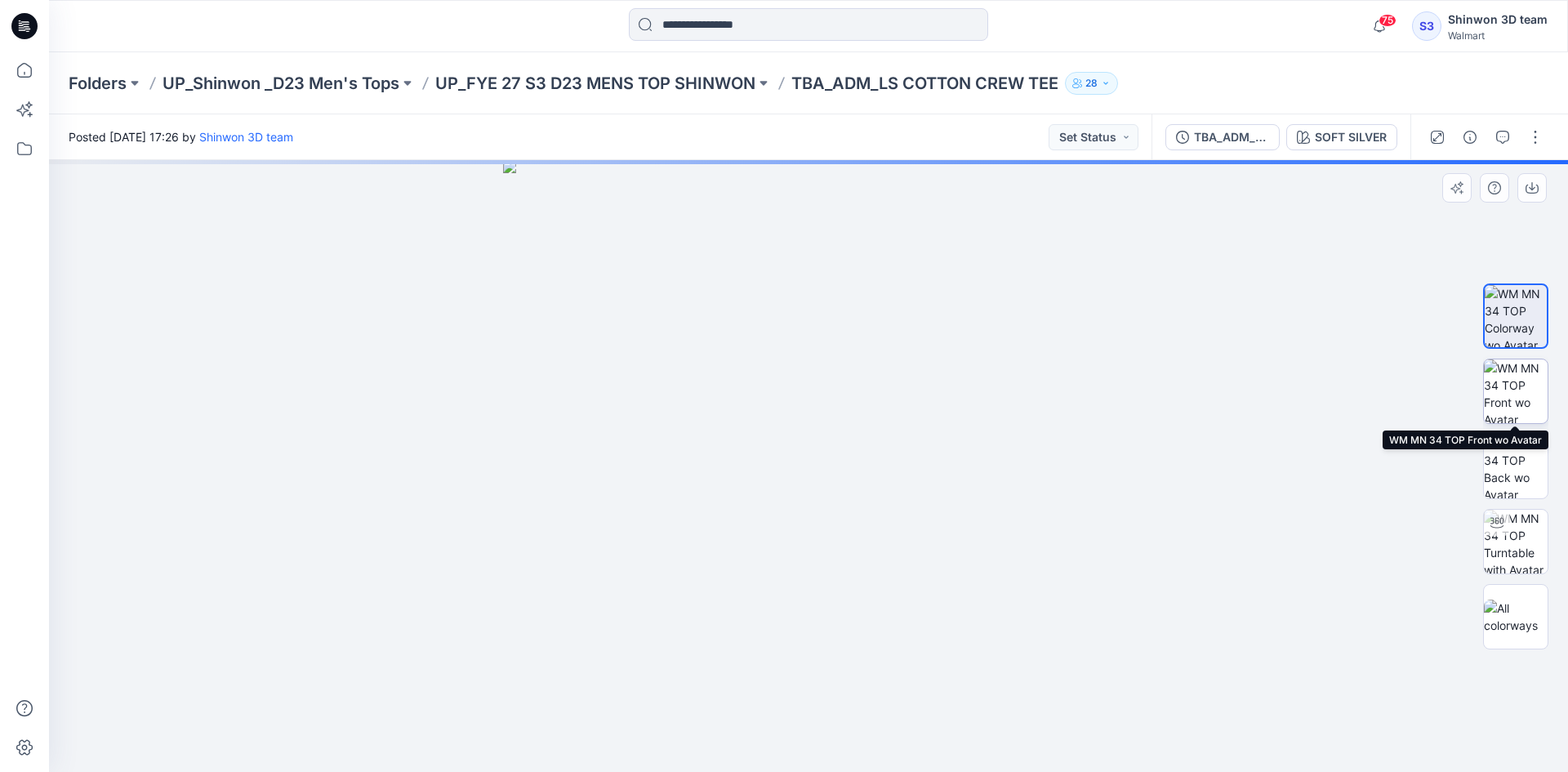
click at [1522, 390] on img at bounding box center [1516, 391] width 64 height 64
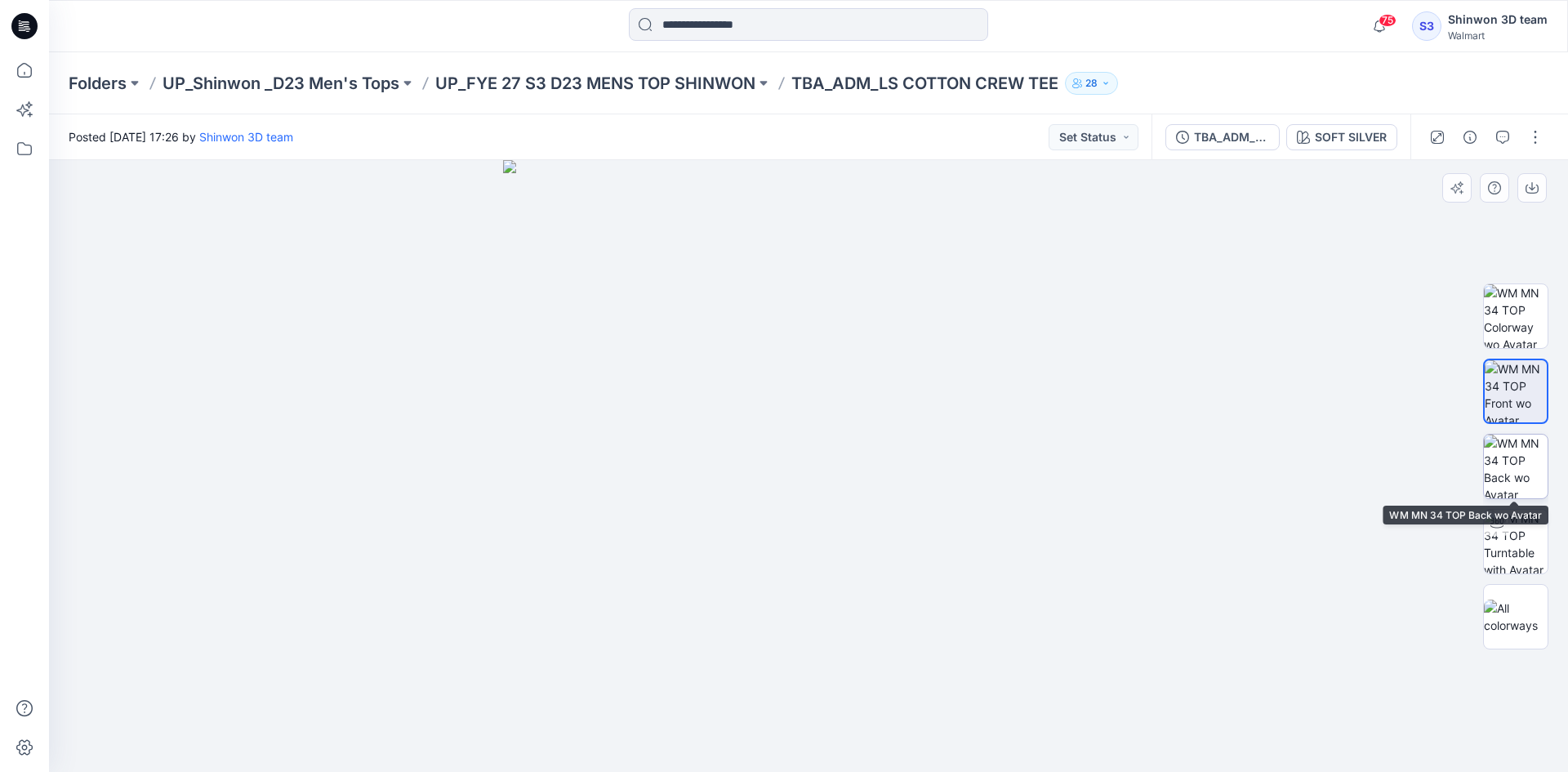
click at [1522, 436] on img at bounding box center [1516, 467] width 64 height 64
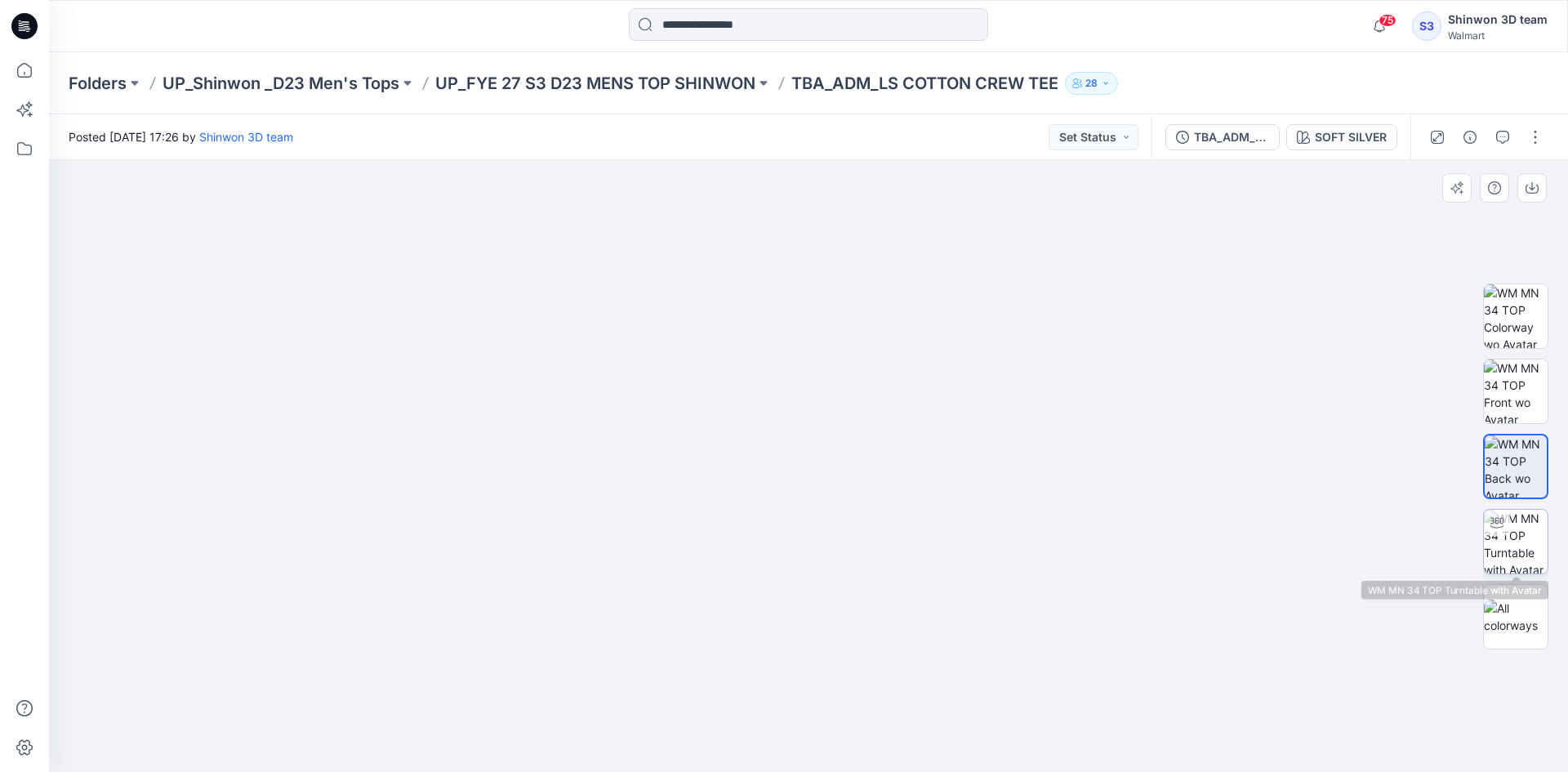
click at [1508, 539] on img at bounding box center [1516, 541] width 64 height 64
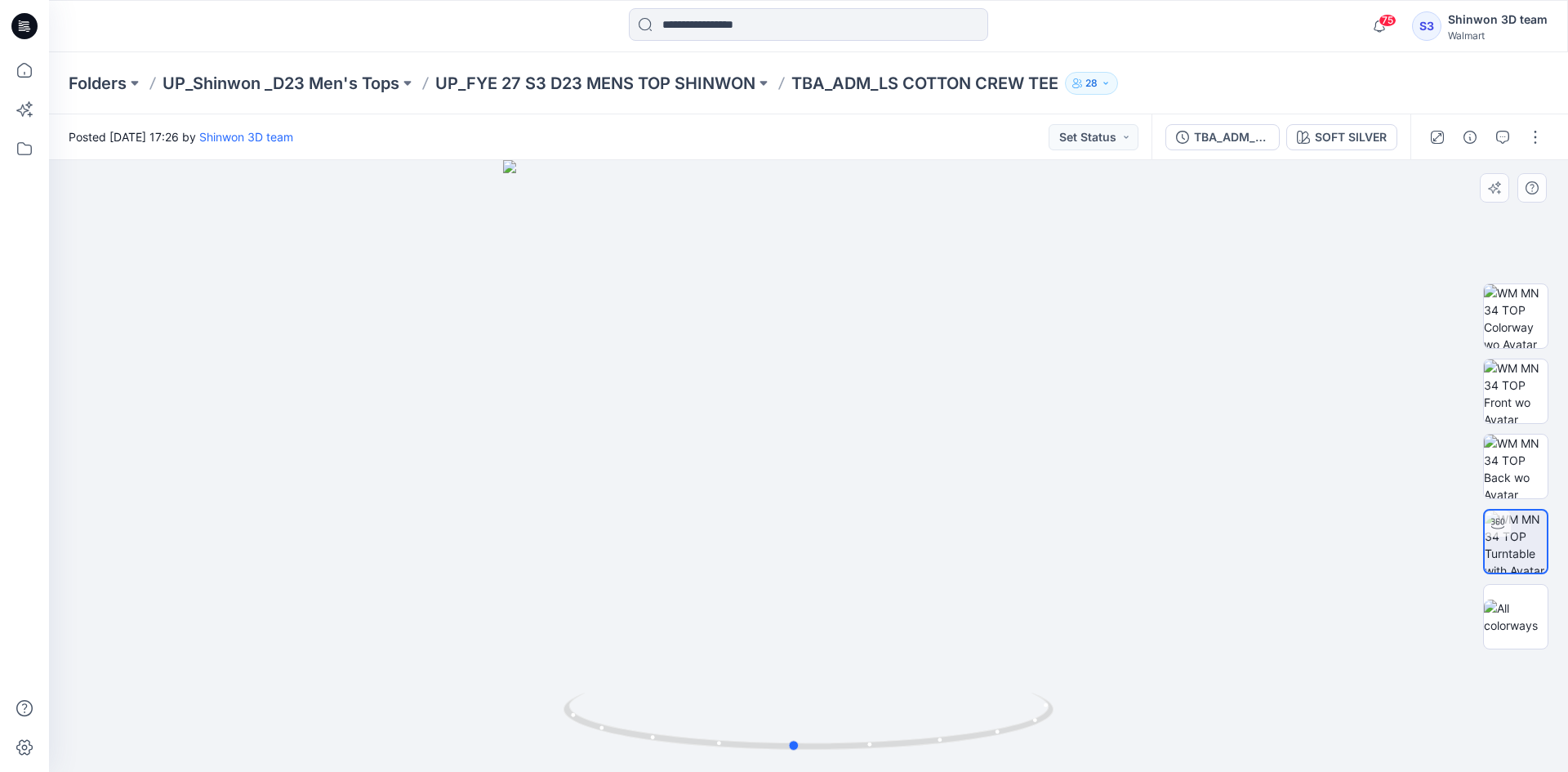
drag, startPoint x: 817, startPoint y: 753, endPoint x: 1444, endPoint y: 567, distance: 654.0
click at [315, 749] on div at bounding box center [808, 466] width 1519 height 612
click at [1519, 617] on img at bounding box center [1516, 617] width 64 height 35
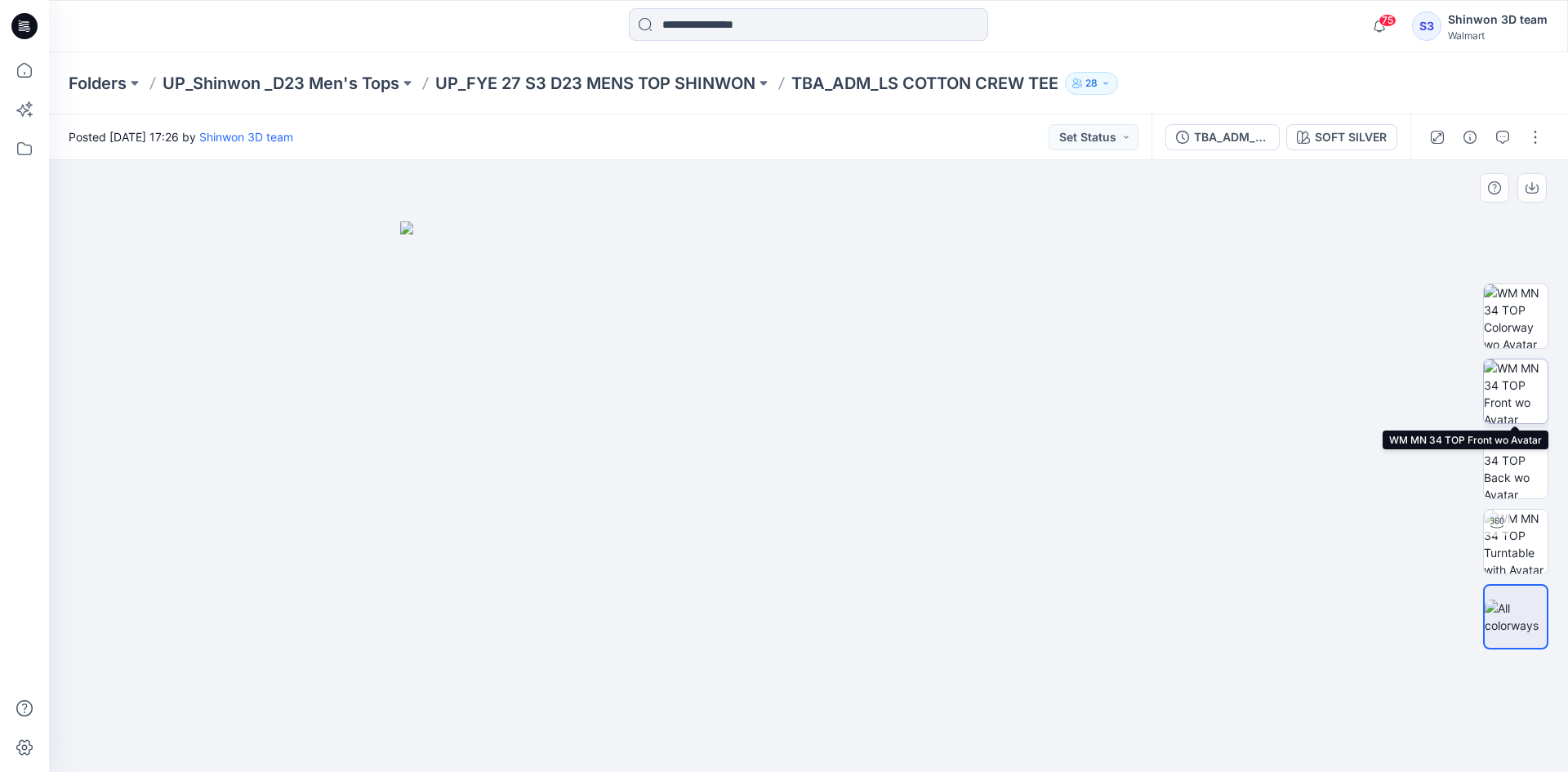
click at [1523, 390] on img at bounding box center [1516, 391] width 64 height 64
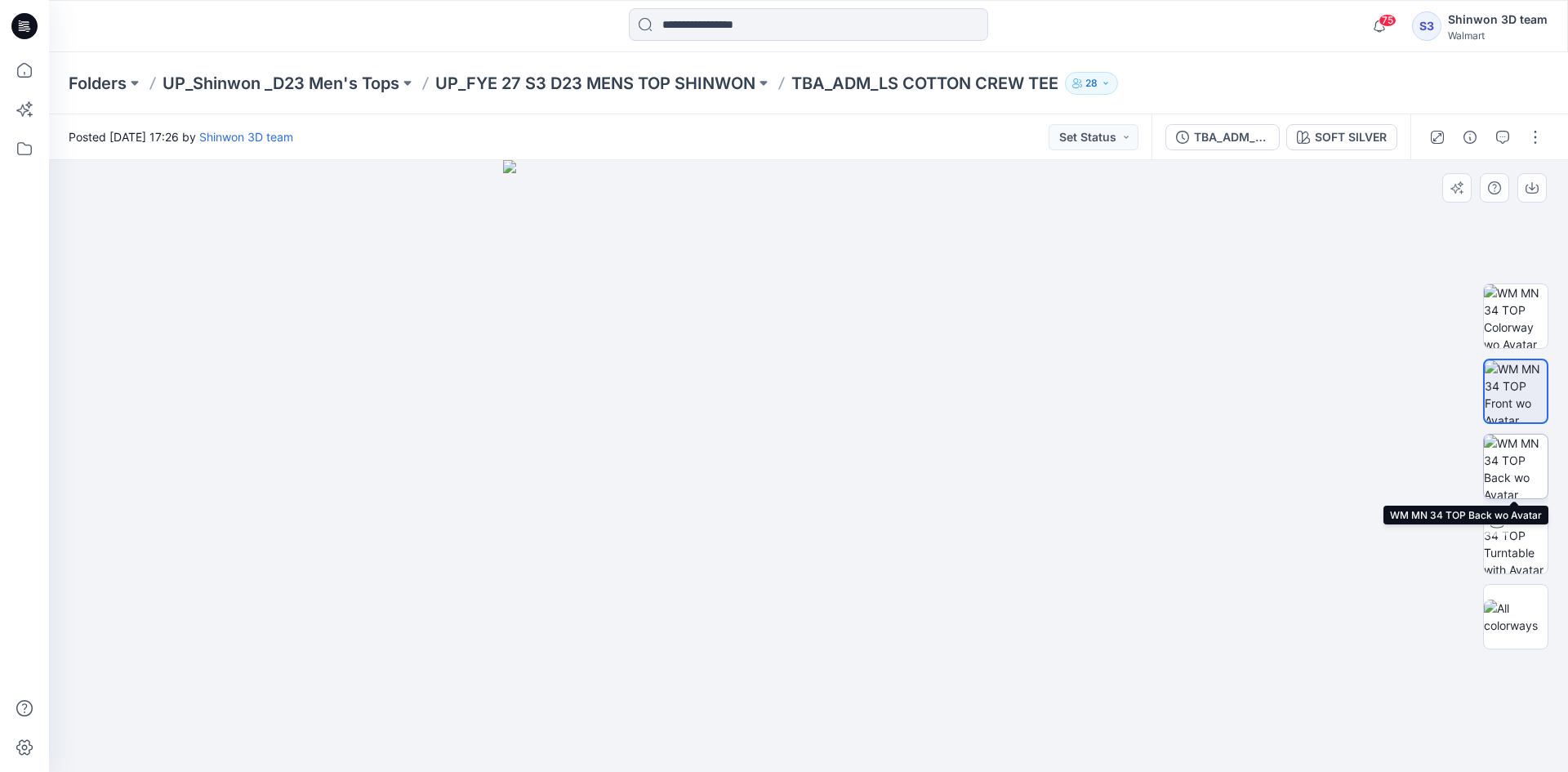
click at [1522, 453] on img at bounding box center [1516, 467] width 64 height 64
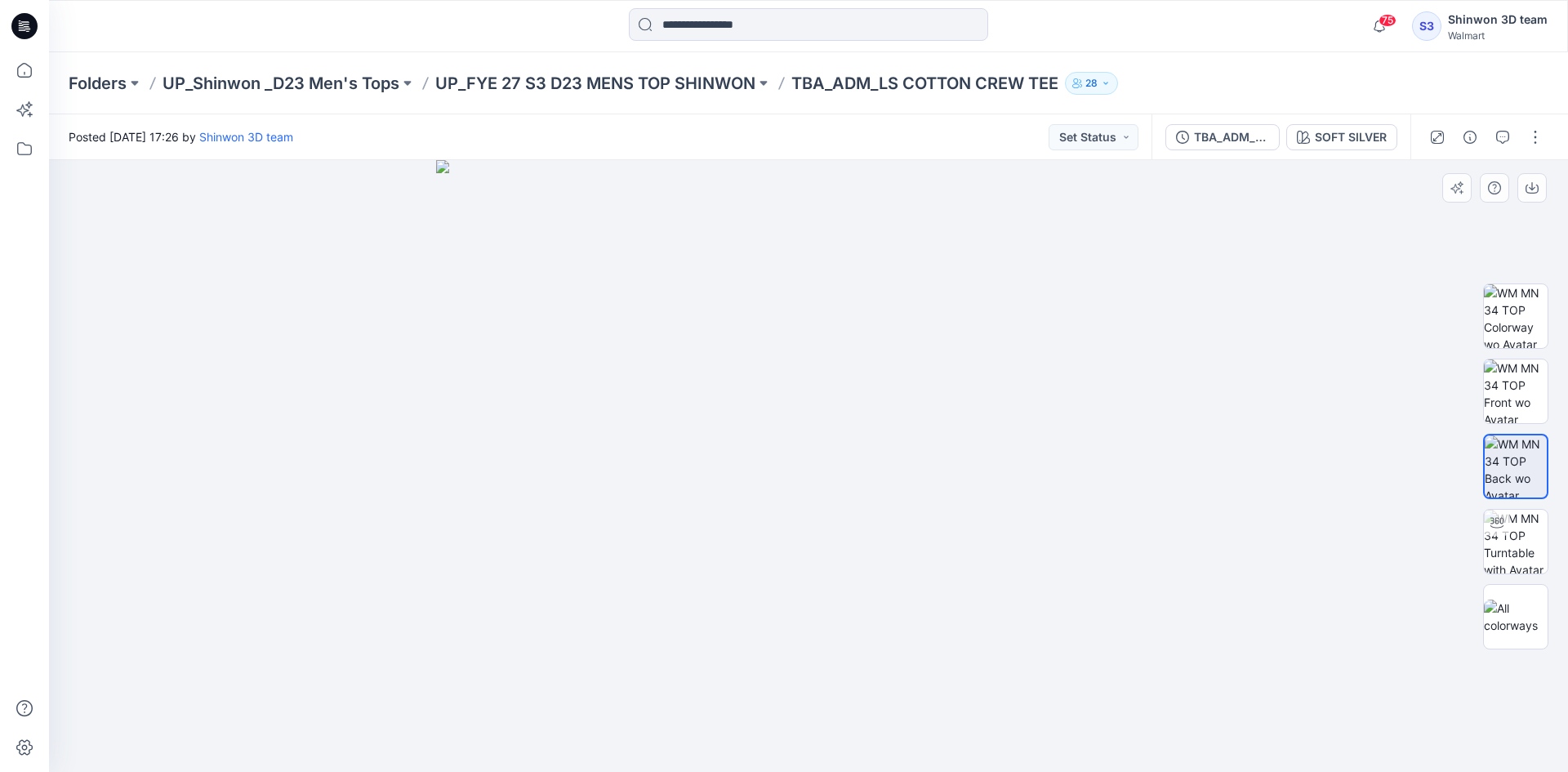
drag, startPoint x: 845, startPoint y: 301, endPoint x: 849, endPoint y: 511, distance: 210.0
click at [856, 563] on img at bounding box center [808, 466] width 745 height 612
click at [1533, 138] on button "button" at bounding box center [1535, 137] width 26 height 26
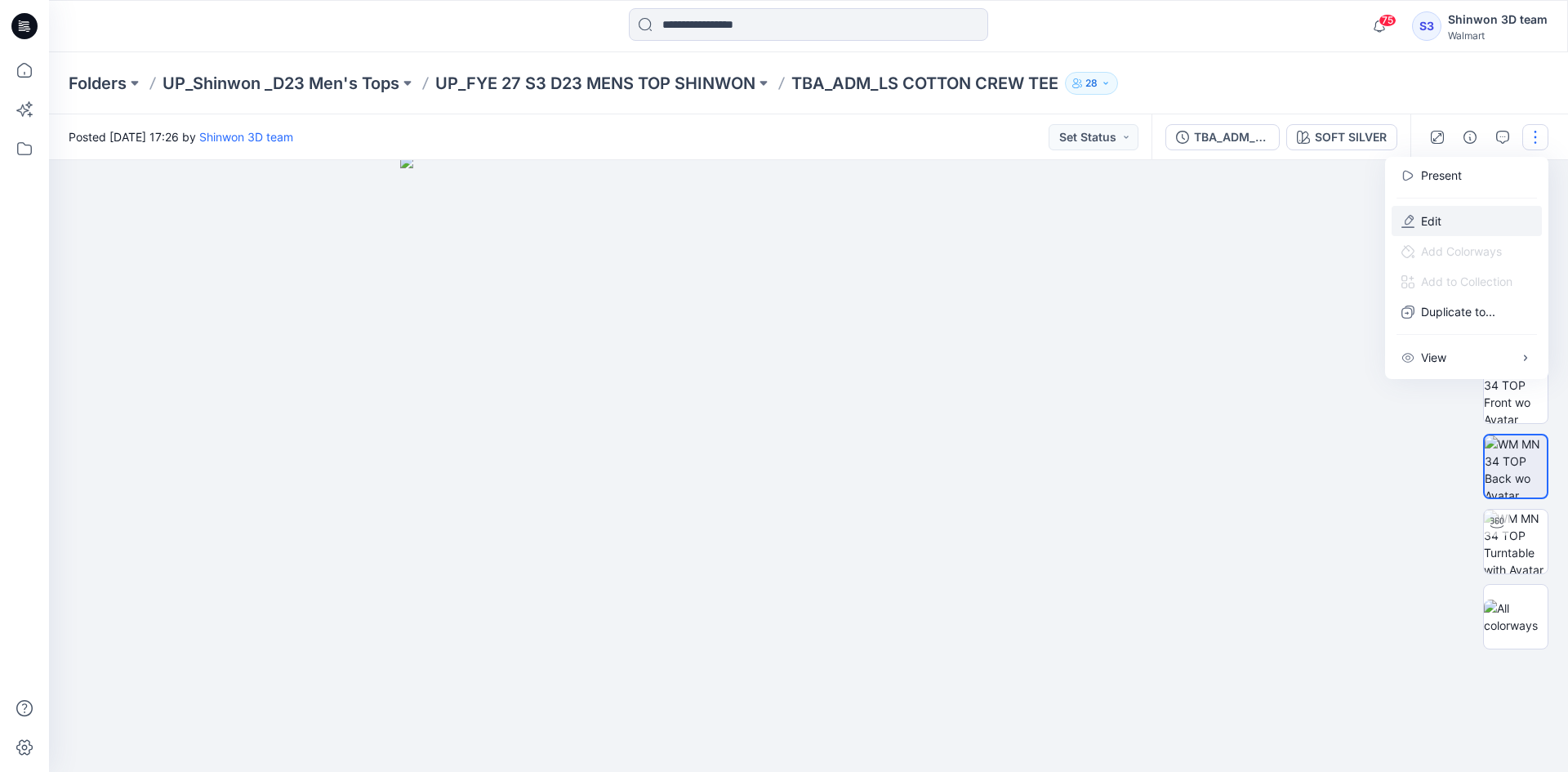
click at [1454, 209] on button "Edit" at bounding box center [1467, 221] width 151 height 30
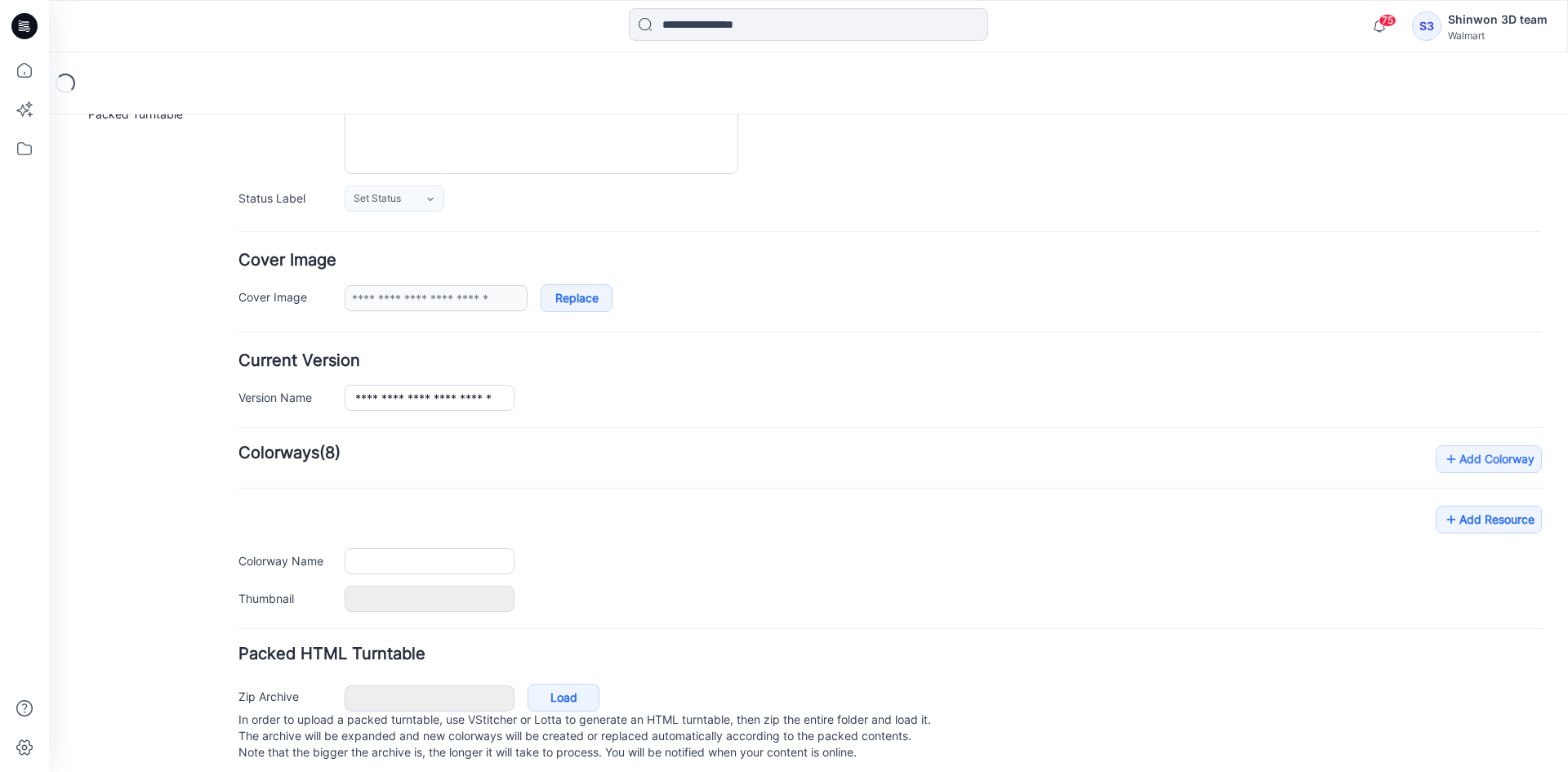
type input "**********"
type textarea "**********"
type input "**********"
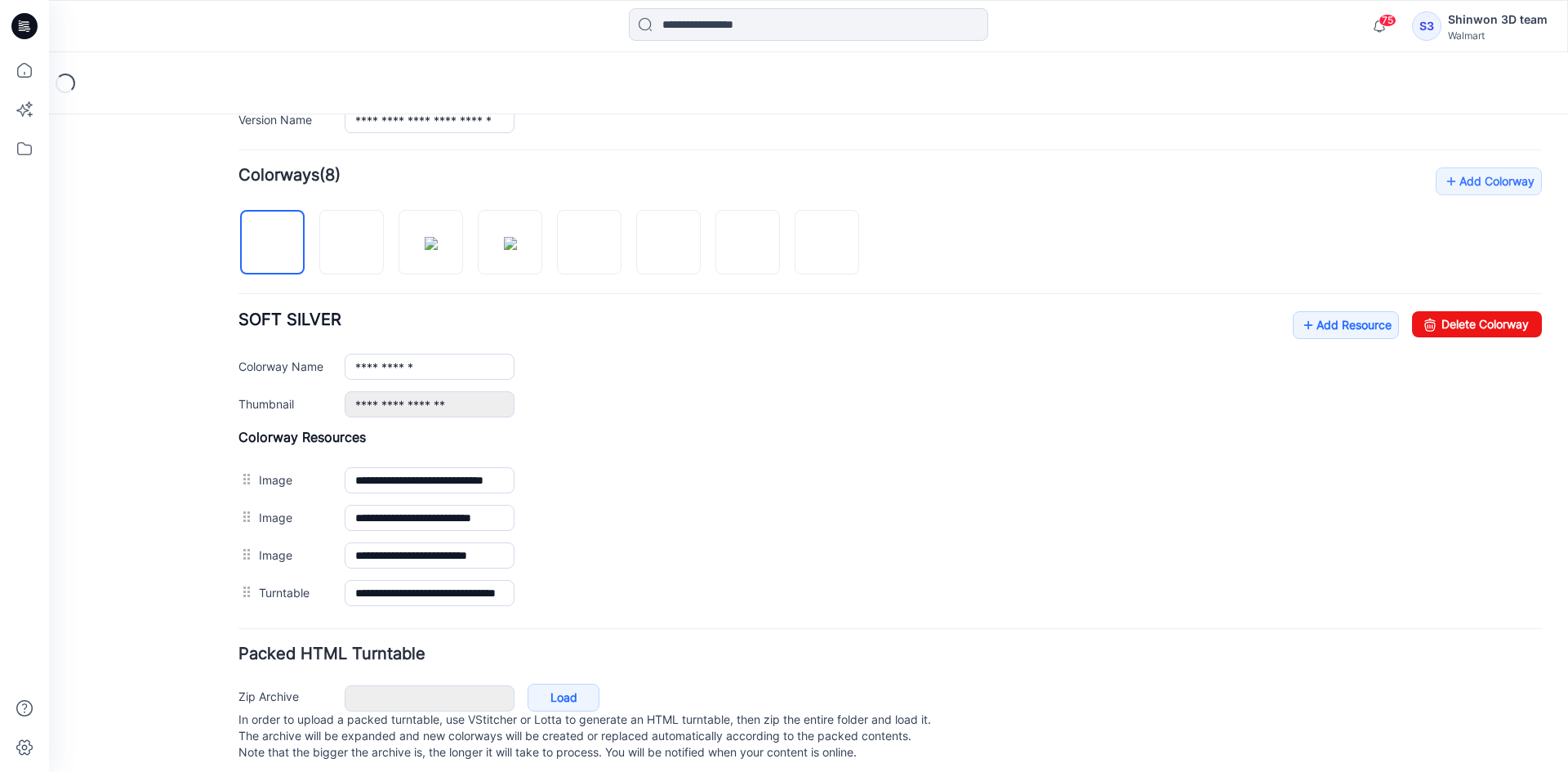
scroll to position [484, 0]
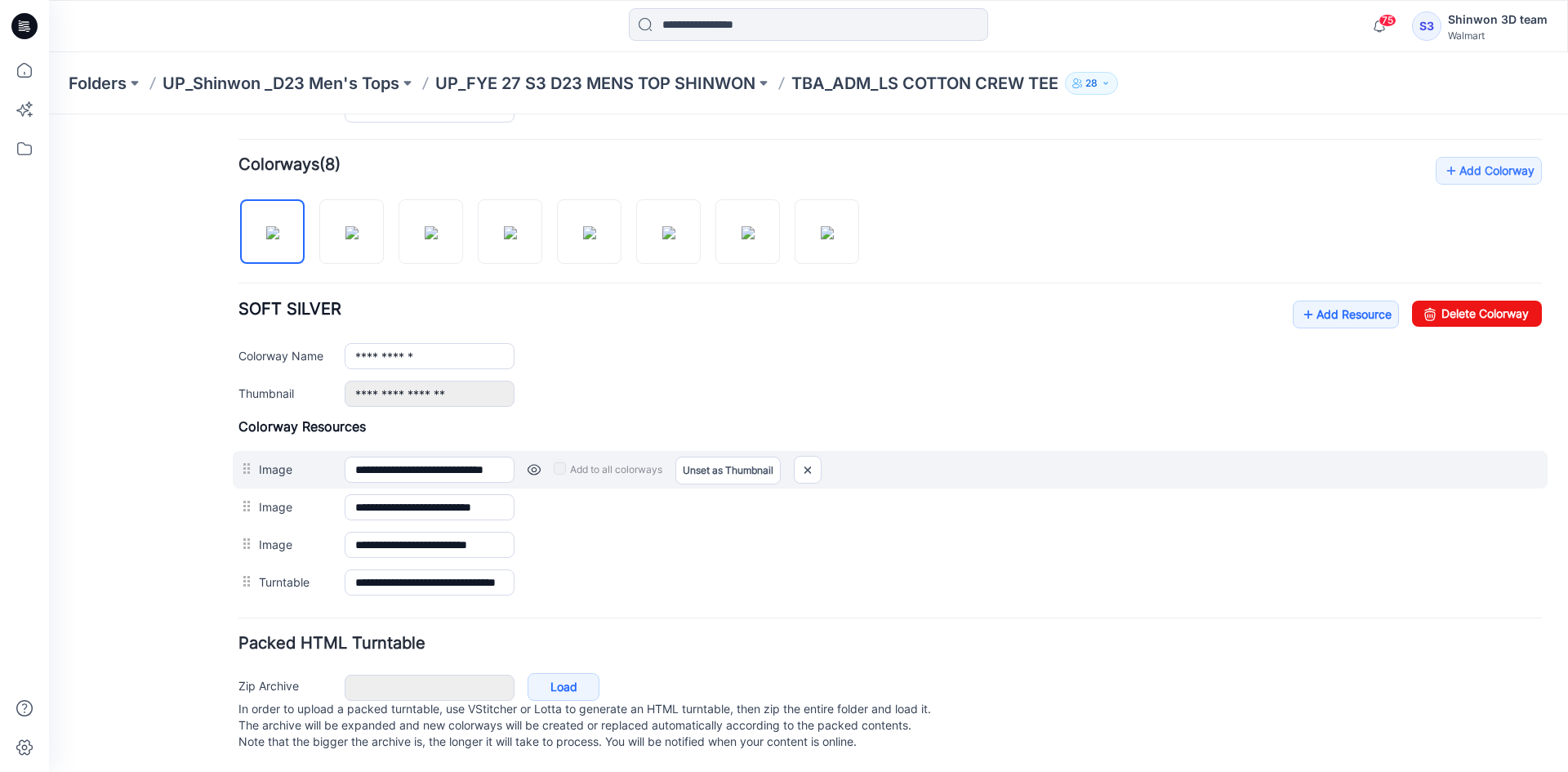
drag, startPoint x: 259, startPoint y: 564, endPoint x: 249, endPoint y: 456, distance: 108.5
click at [249, 456] on div "**********" at bounding box center [891, 510] width 1304 height 183
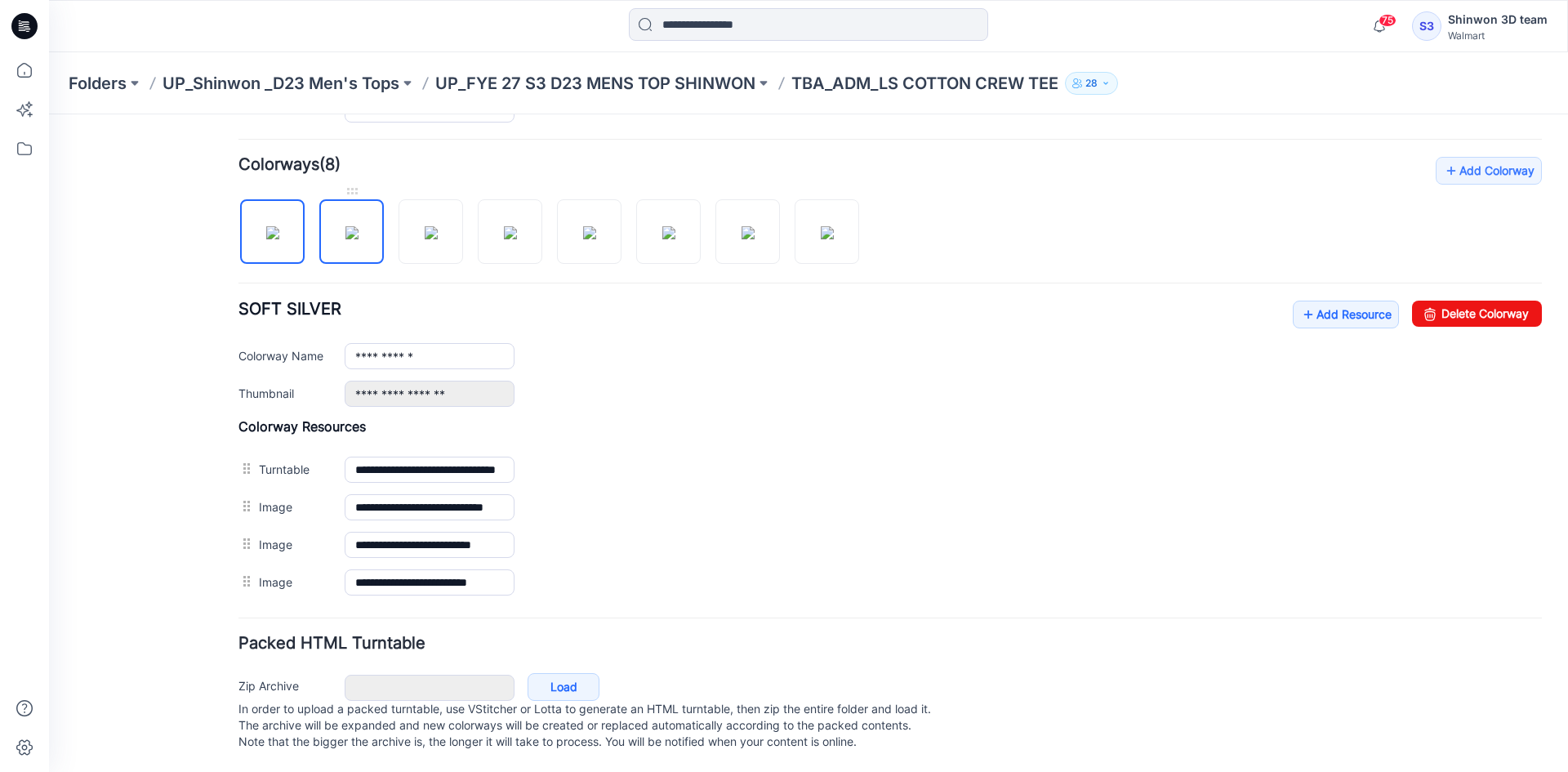
click at [359, 226] on img at bounding box center [352, 233] width 13 height 13
click at [427, 226] on img at bounding box center [431, 233] width 13 height 13
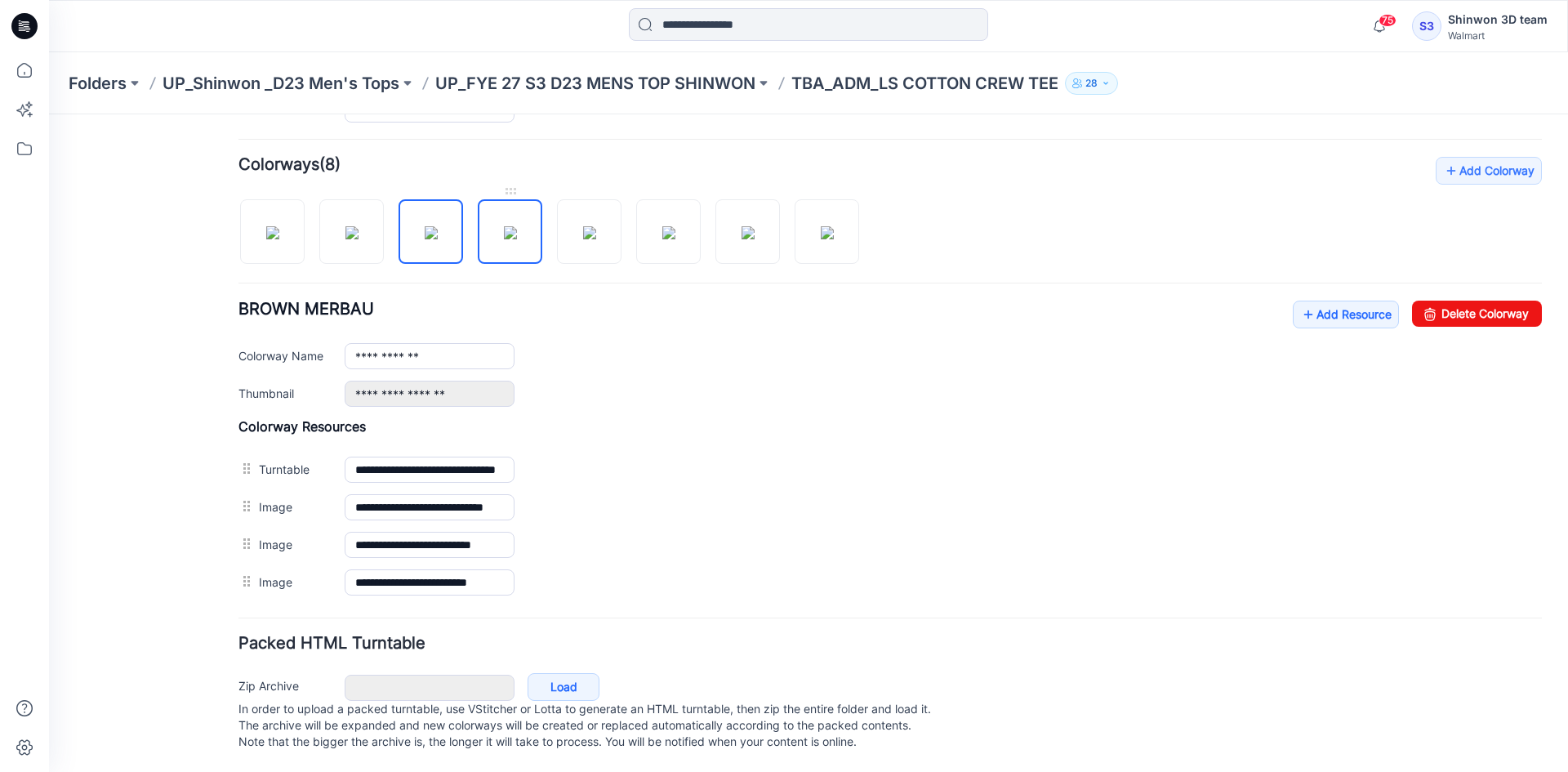
click at [504, 226] on img at bounding box center [510, 233] width 13 height 13
click at [597, 226] on img at bounding box center [589, 233] width 13 height 13
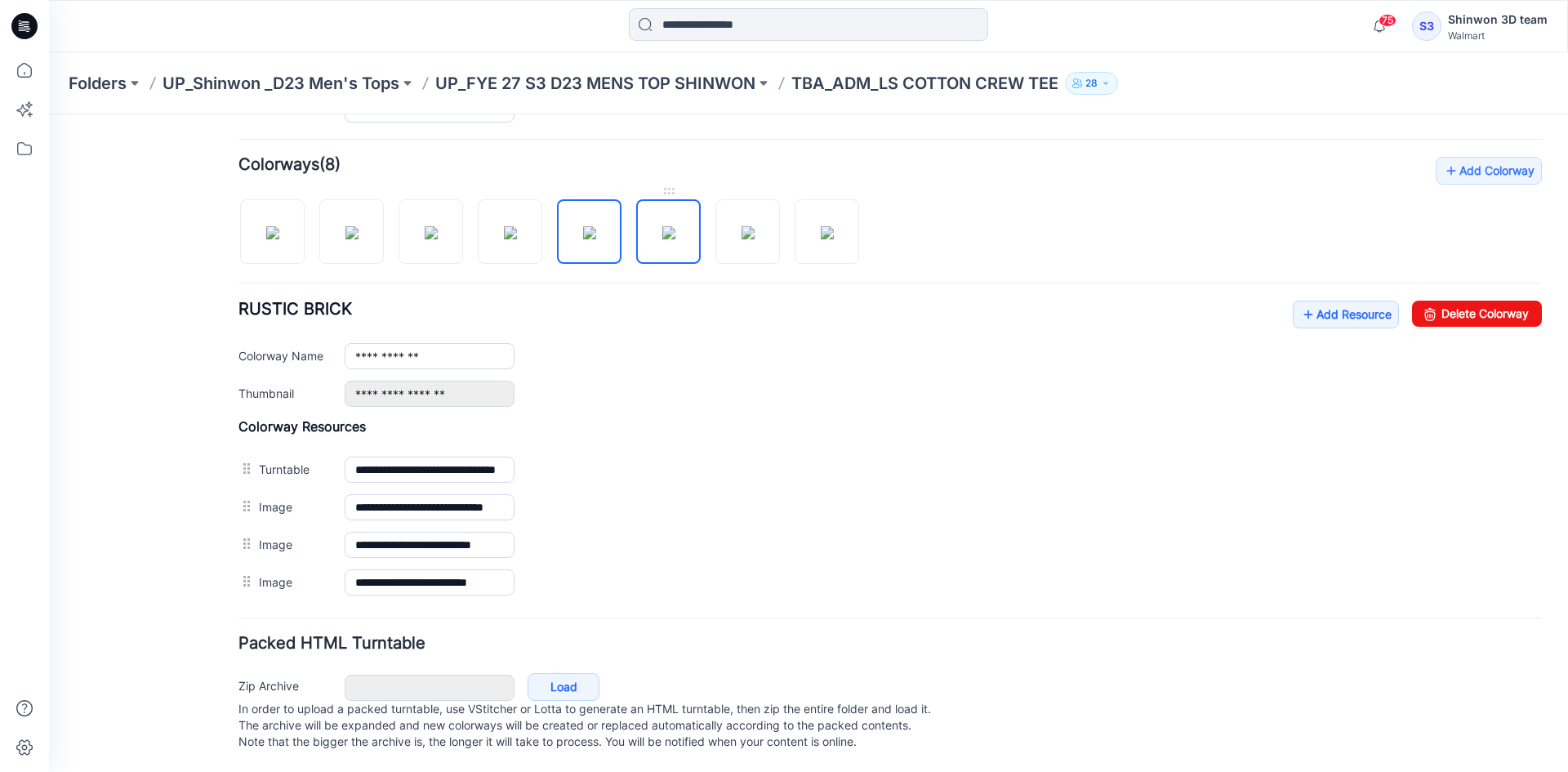
click at [663, 226] on img at bounding box center [669, 233] width 13 height 13
click at [742, 226] on img at bounding box center [748, 233] width 13 height 13
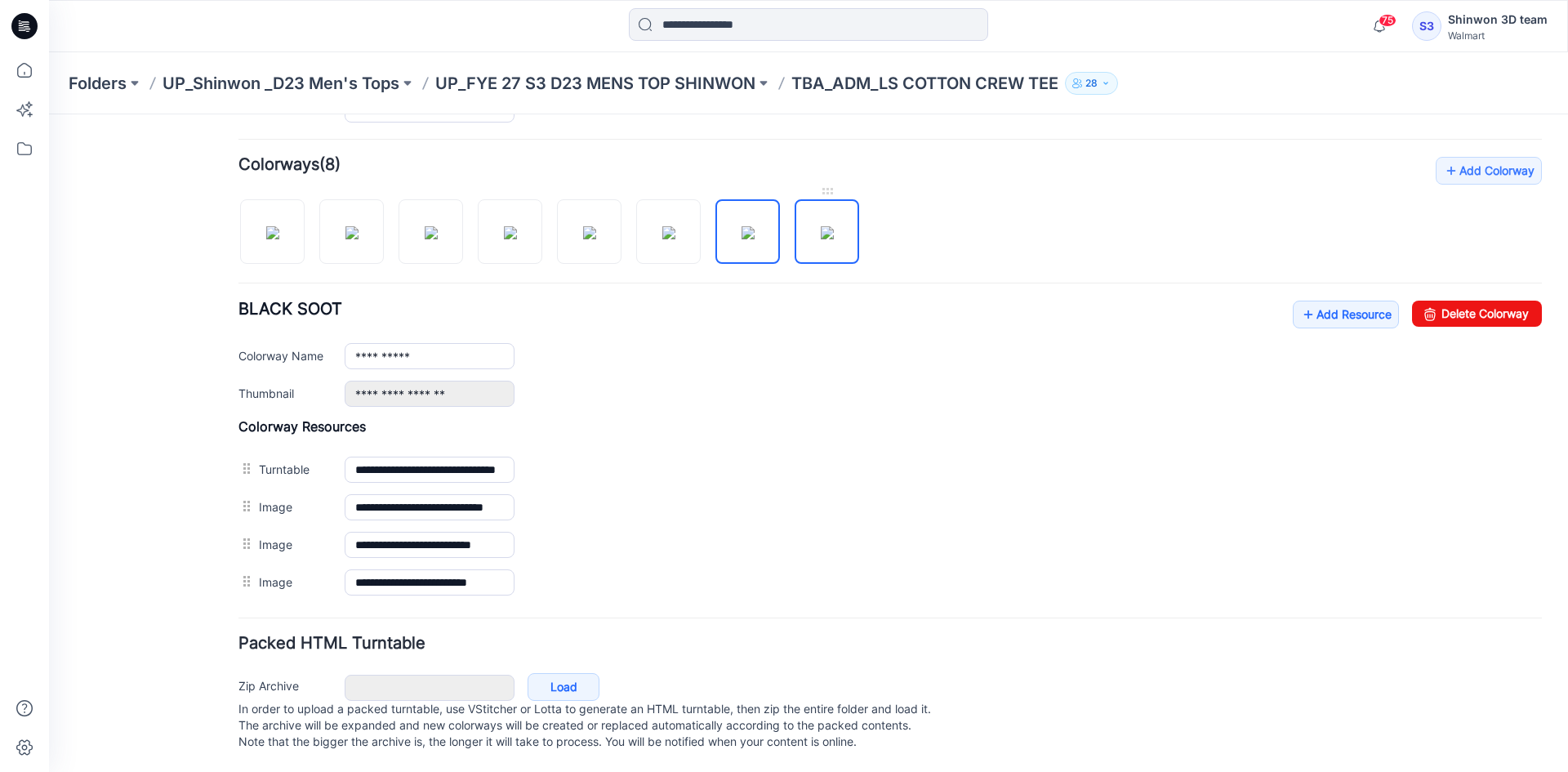
click at [821, 226] on img at bounding box center [827, 233] width 13 height 13
click at [192, 509] on div "General Cover Image Current Version Colorways Packed Turntable" at bounding box center [147, 219] width 131 height 1106
click at [754, 226] on img at bounding box center [748, 233] width 13 height 13
click at [676, 226] on img at bounding box center [669, 233] width 13 height 13
click at [592, 226] on img at bounding box center [589, 233] width 13 height 13
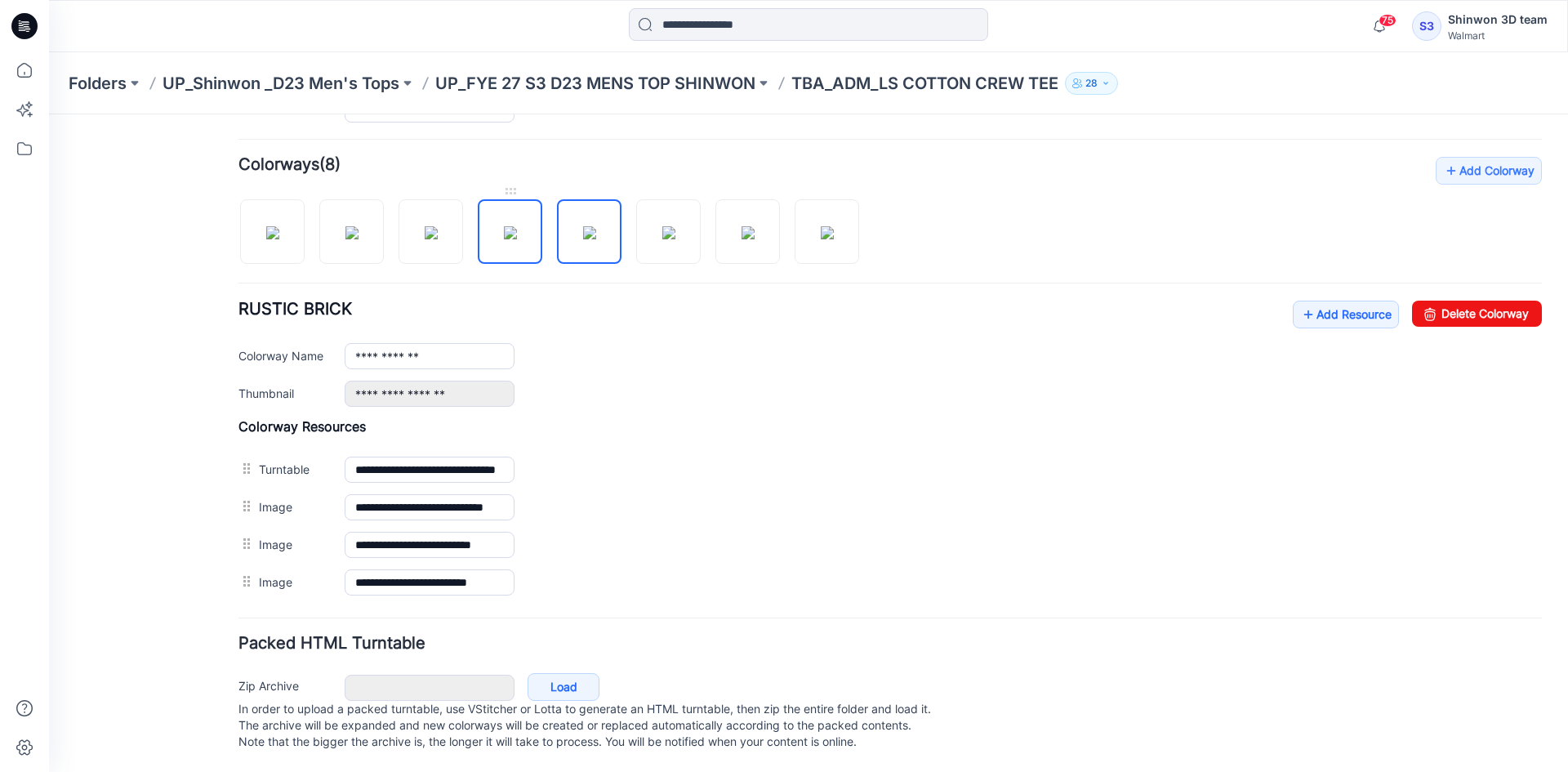
click at [514, 226] on img at bounding box center [510, 233] width 13 height 13
click at [438, 226] on img at bounding box center [431, 233] width 13 height 13
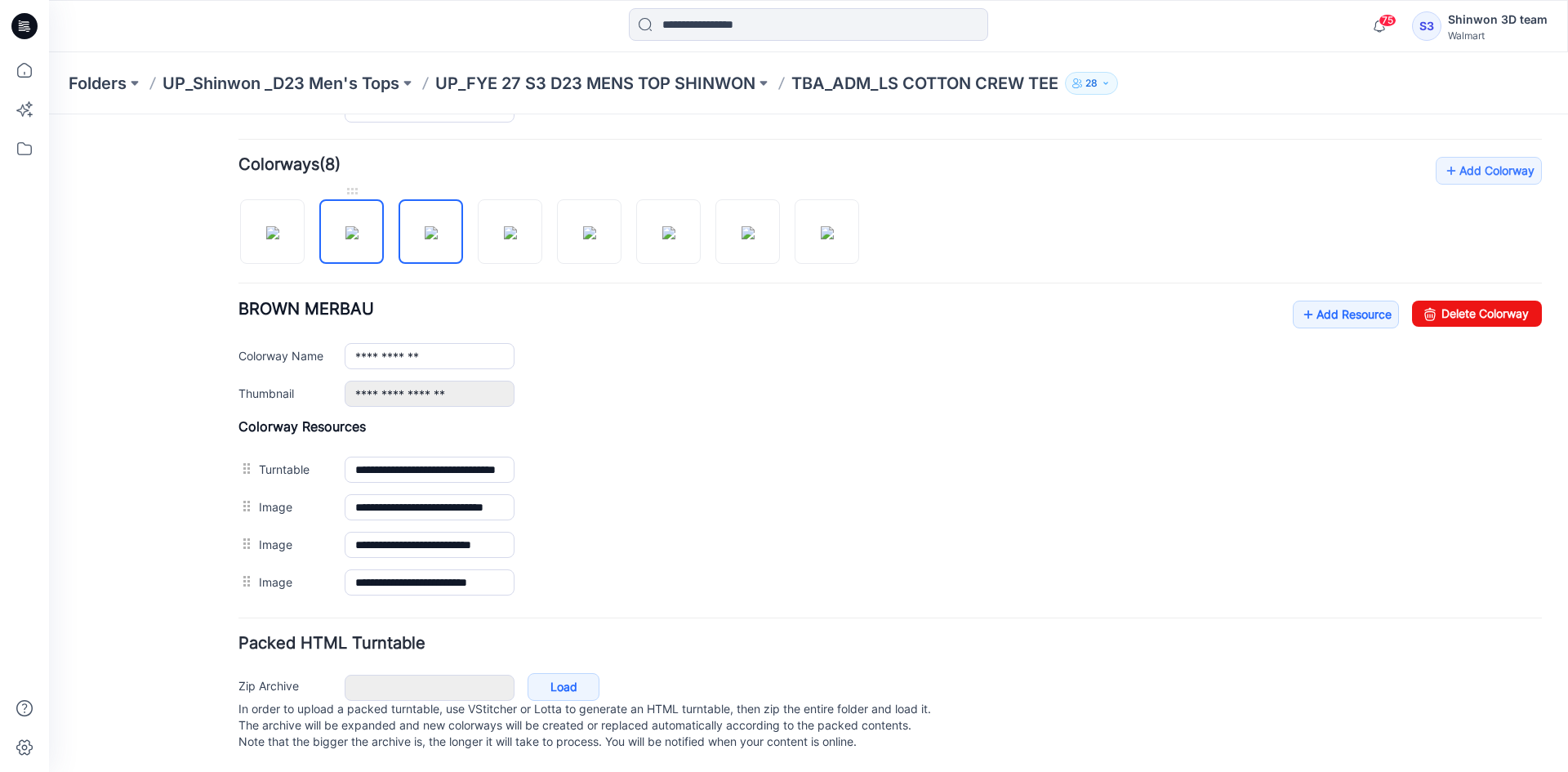
click at [349, 226] on img at bounding box center [352, 233] width 13 height 13
click at [266, 231] on img at bounding box center [272, 233] width 13 height 13
click at [346, 226] on img at bounding box center [352, 233] width 13 height 13
click at [429, 228] on img at bounding box center [431, 233] width 13 height 13
drag, startPoint x: 517, startPoint y: 224, endPoint x: 574, endPoint y: 233, distance: 57.7
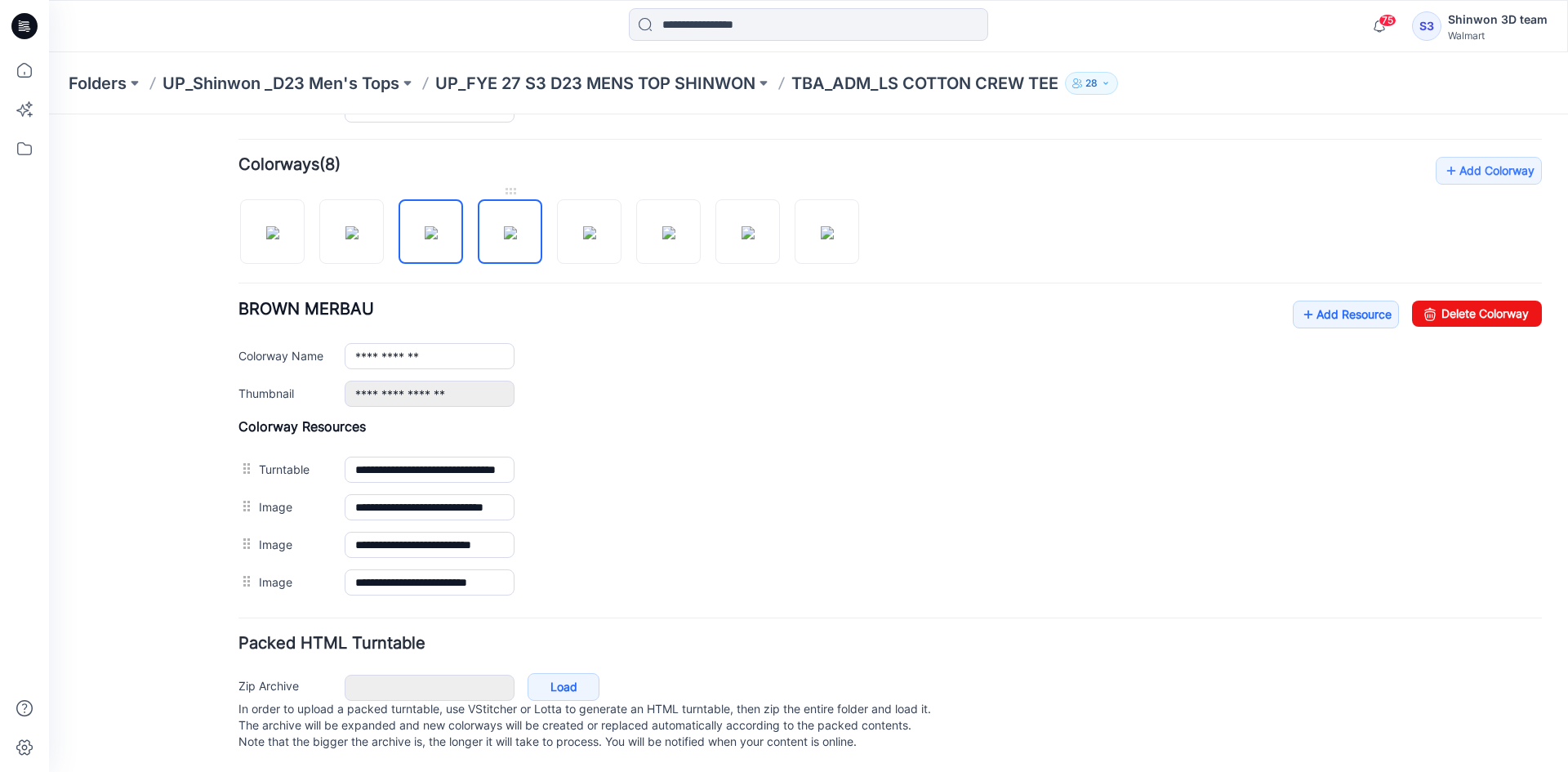
click at [517, 226] on img at bounding box center [510, 233] width 13 height 13
click at [597, 226] on img at bounding box center [589, 233] width 13 height 13
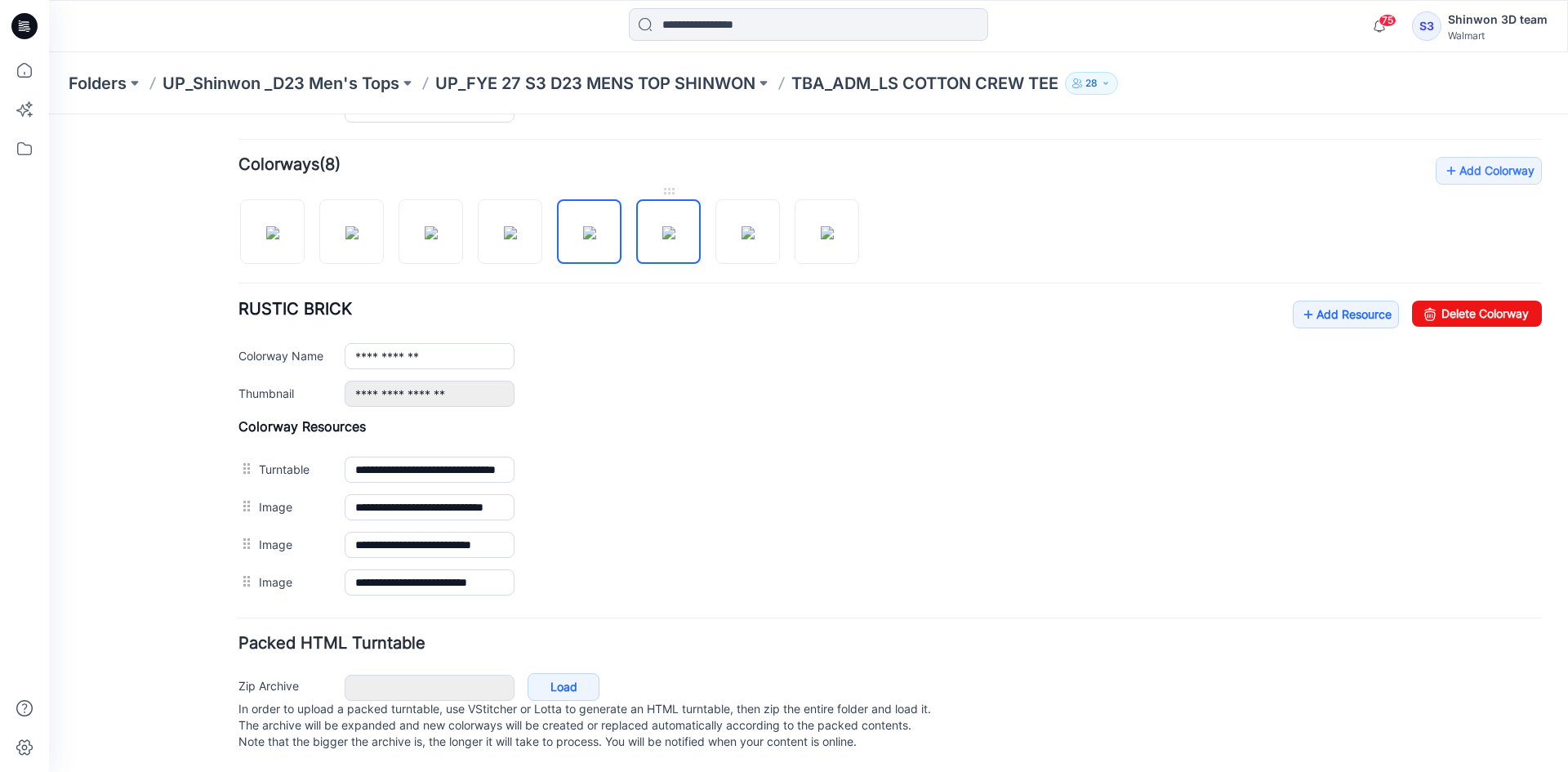
click at [663, 226] on img at bounding box center [669, 233] width 13 height 13
click at [750, 226] on img at bounding box center [748, 233] width 13 height 13
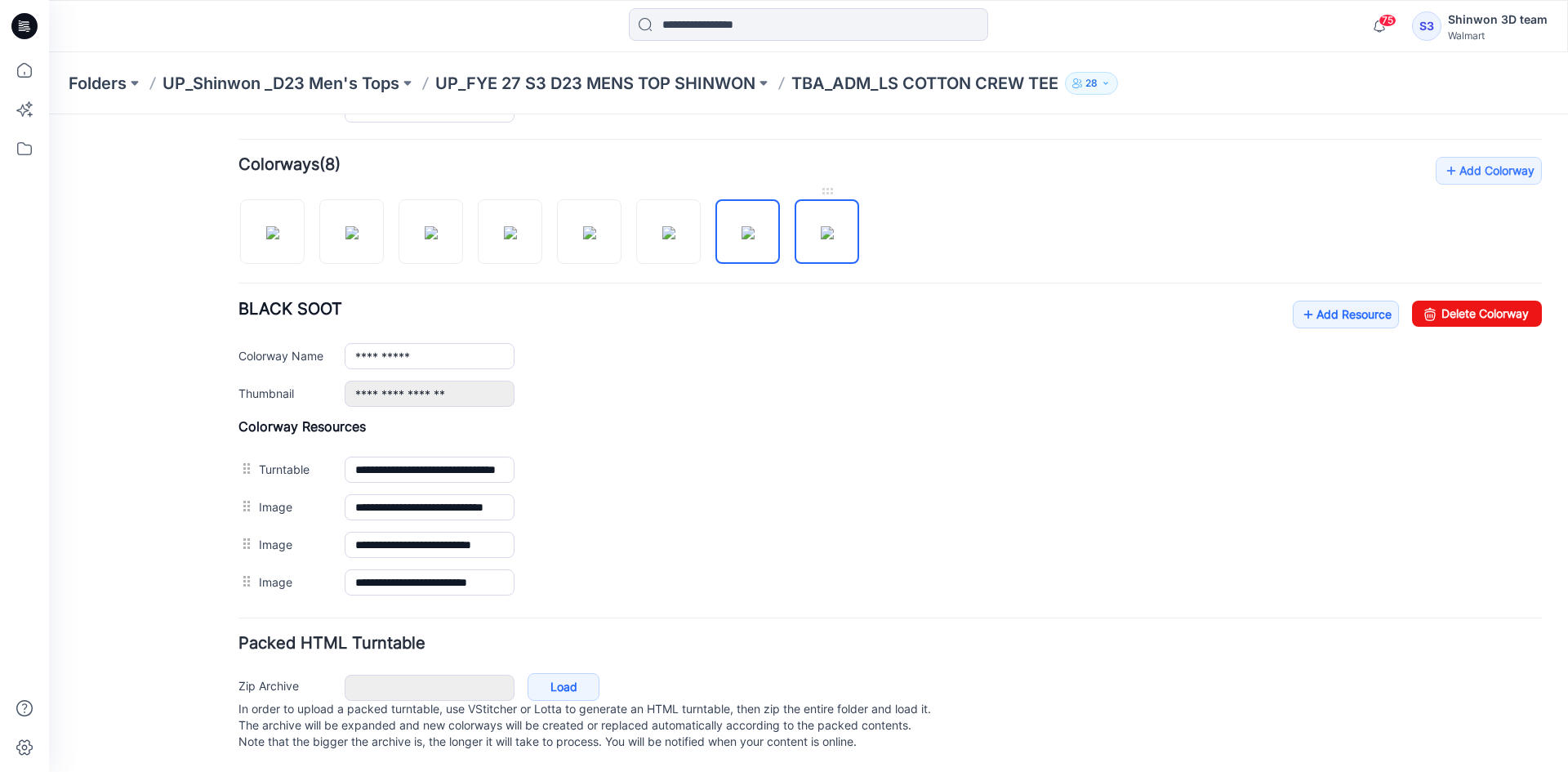
click at [821, 226] on img at bounding box center [827, 233] width 13 height 13
type input "*********"
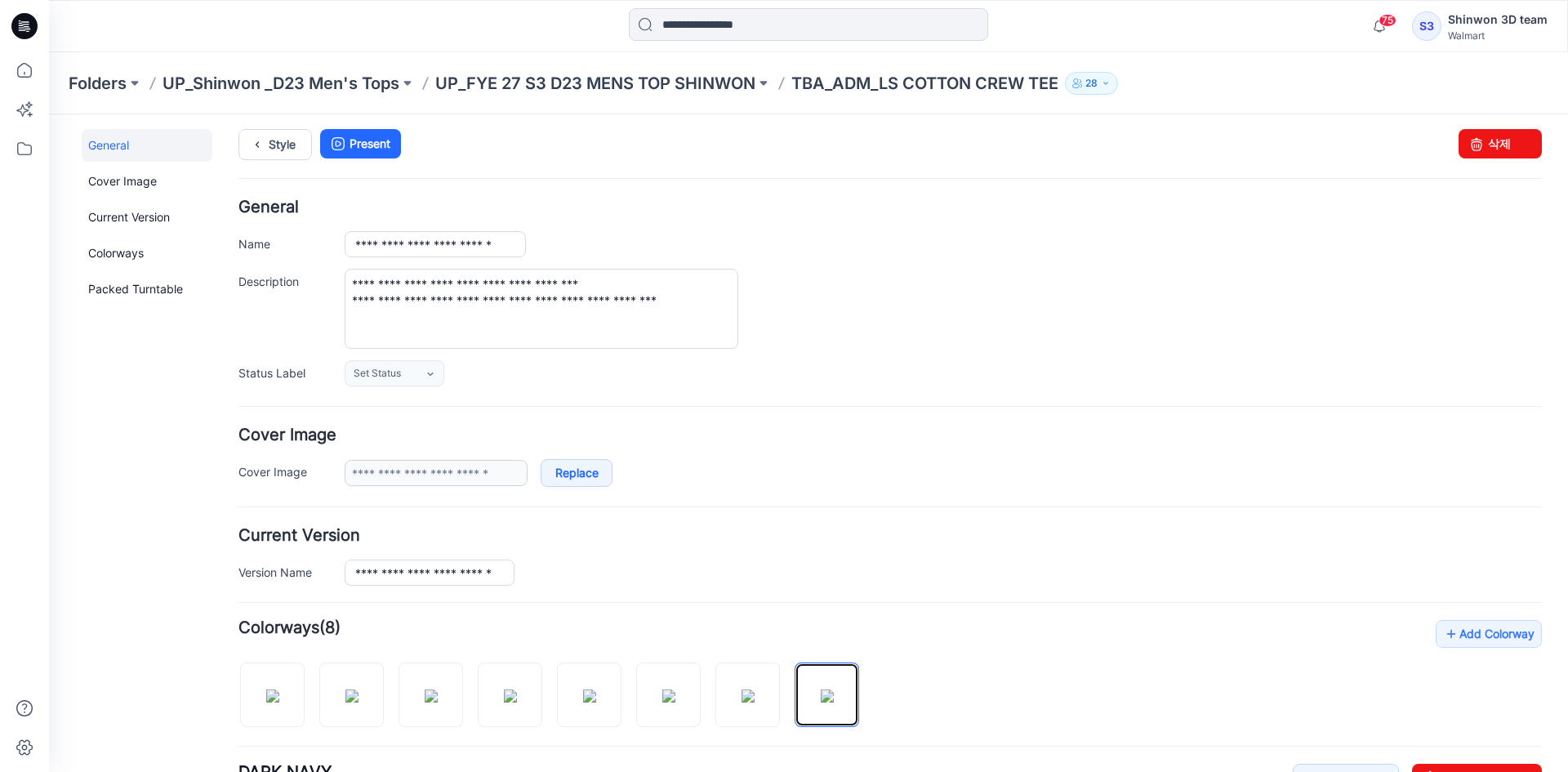
scroll to position [0, 0]
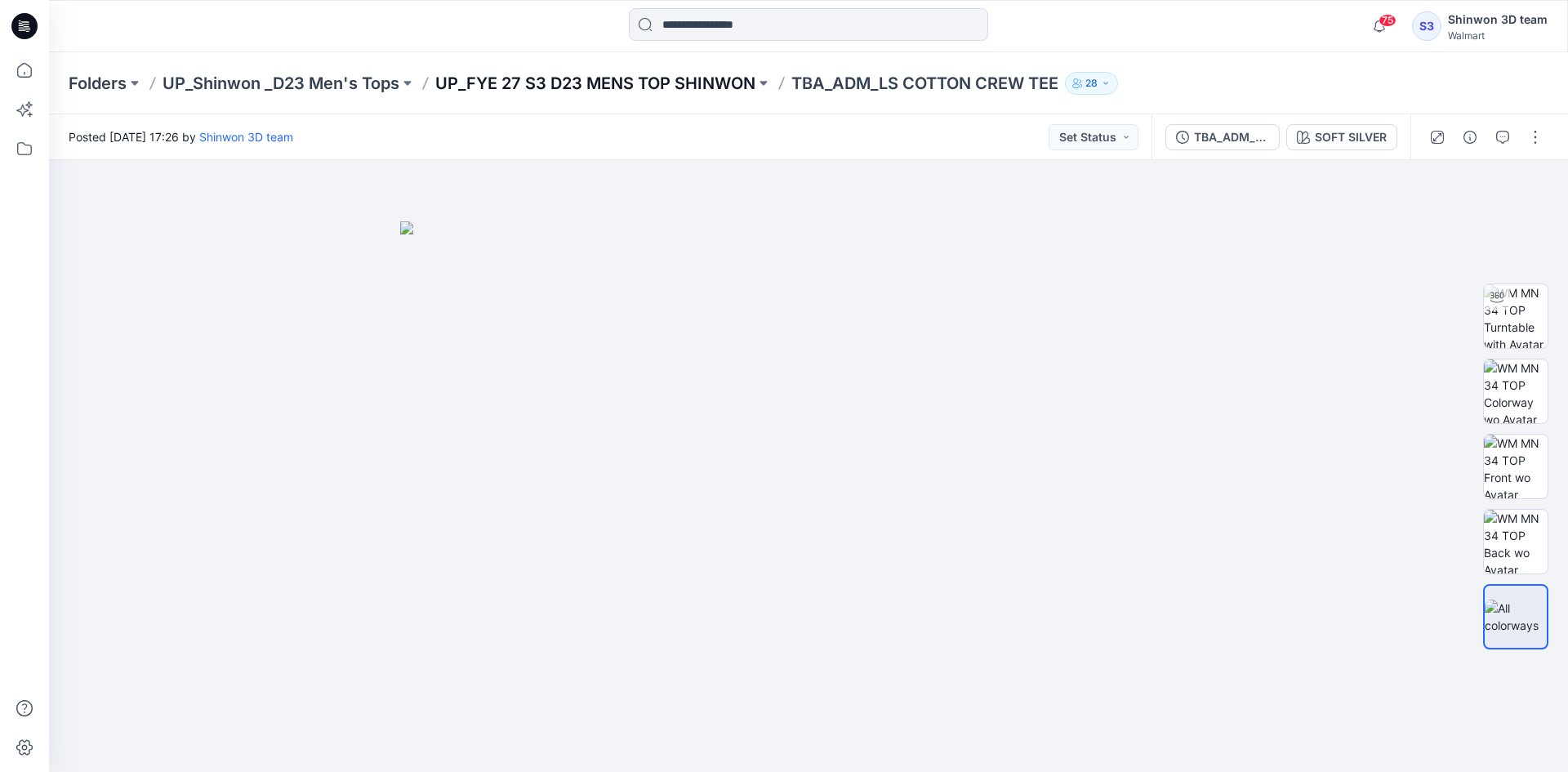
click at [533, 76] on p "UP_FYE 27 S3 D23 MENS TOP SHINWON" at bounding box center [595, 83] width 321 height 23
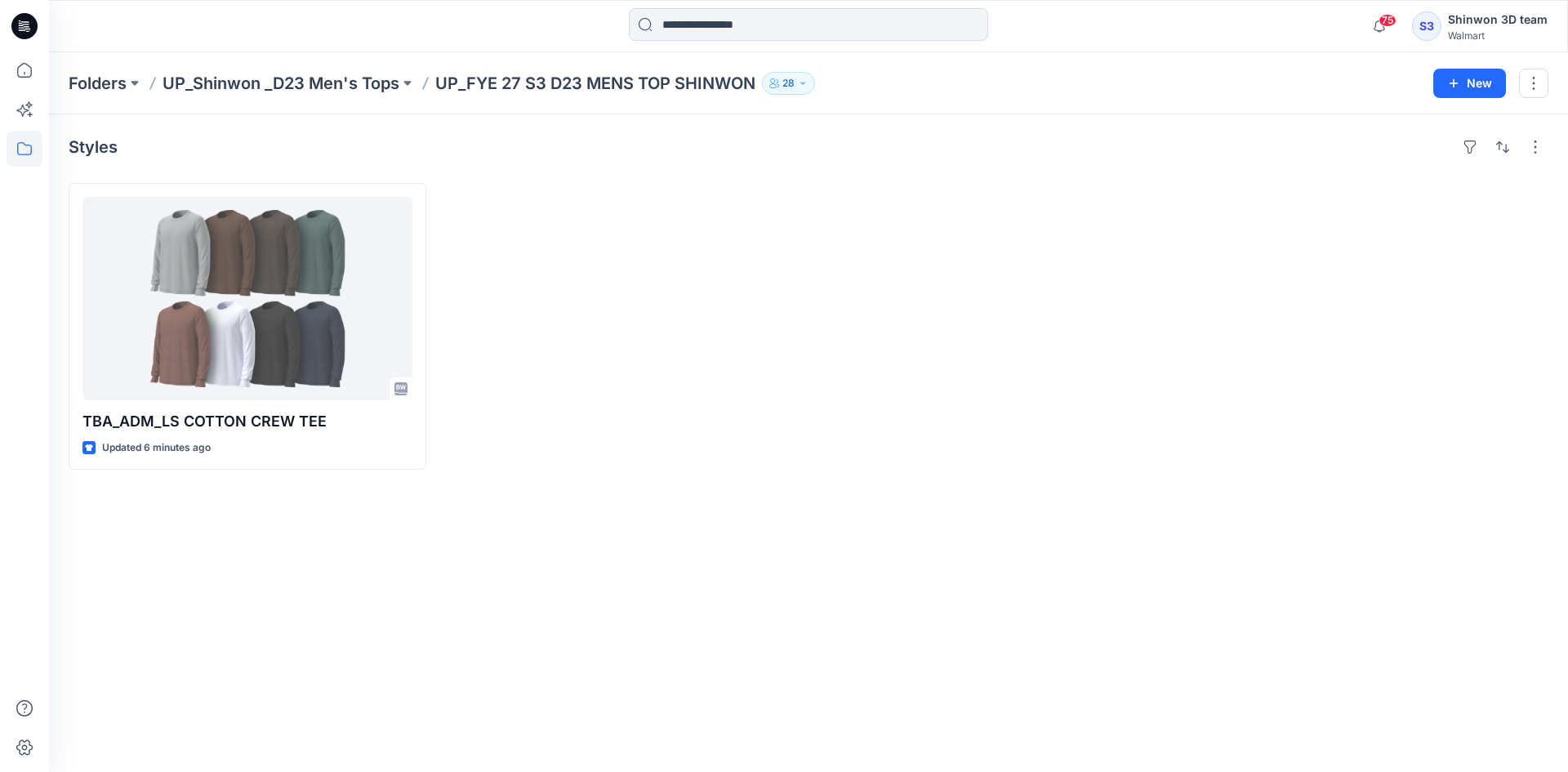
click at [897, 379] on div at bounding box center [996, 327] width 358 height 287
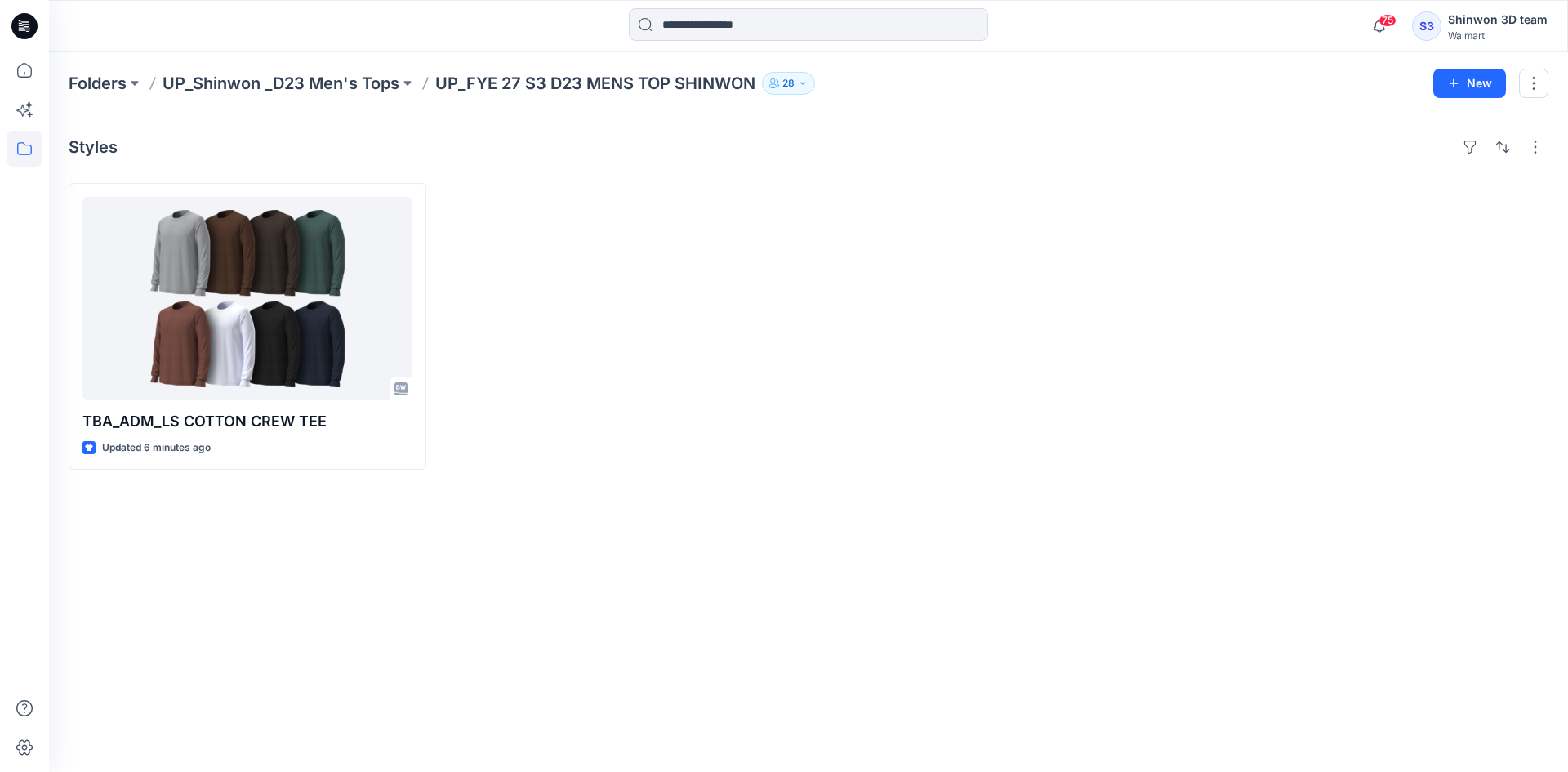
drag, startPoint x: 950, startPoint y: 250, endPoint x: 850, endPoint y: 133, distance: 153.9
click at [940, 234] on div at bounding box center [996, 327] width 358 height 287
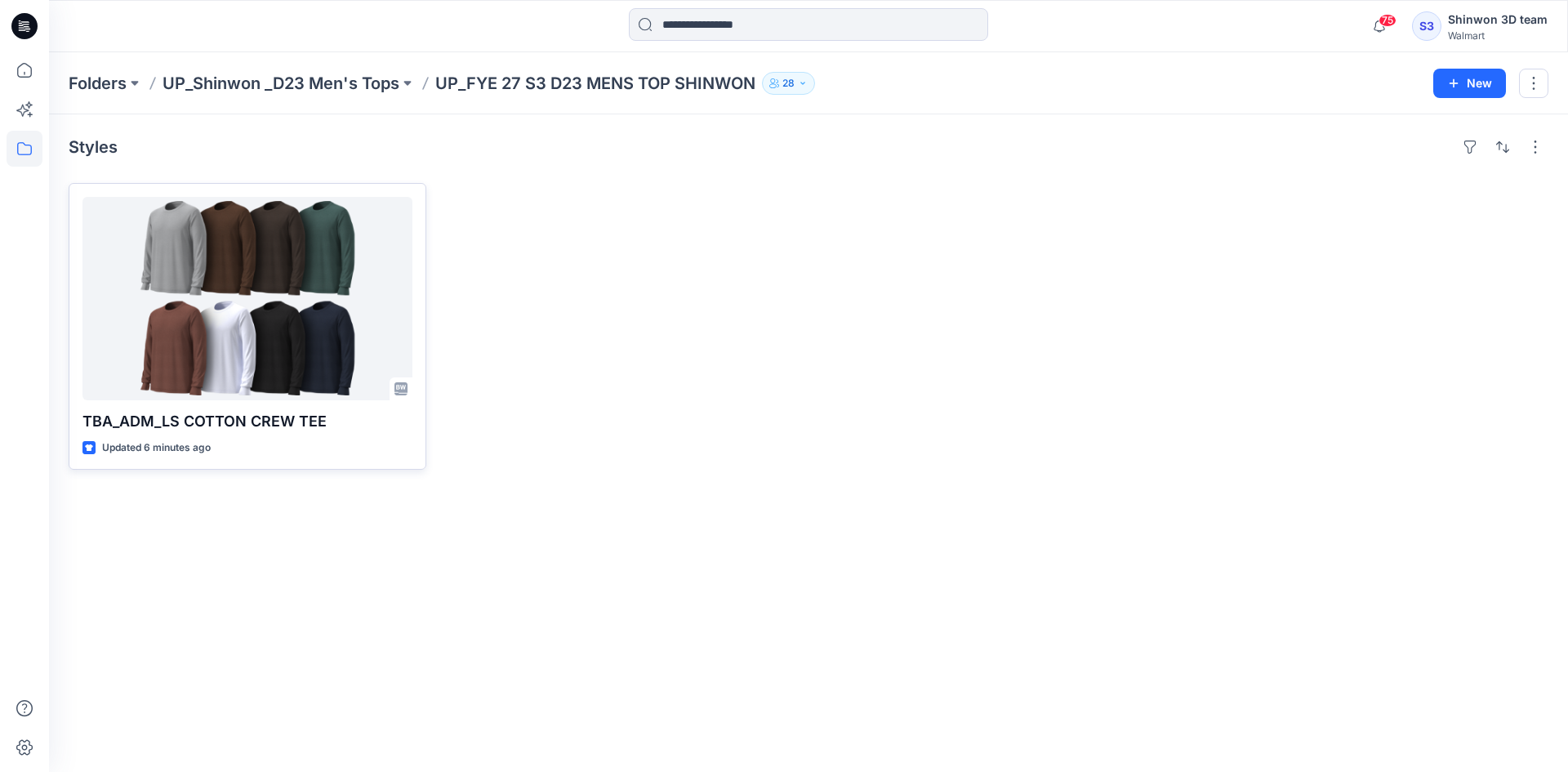
drag, startPoint x: 291, startPoint y: 272, endPoint x: 380, endPoint y: 124, distance: 172.7
click at [292, 271] on div at bounding box center [247, 299] width 330 height 203
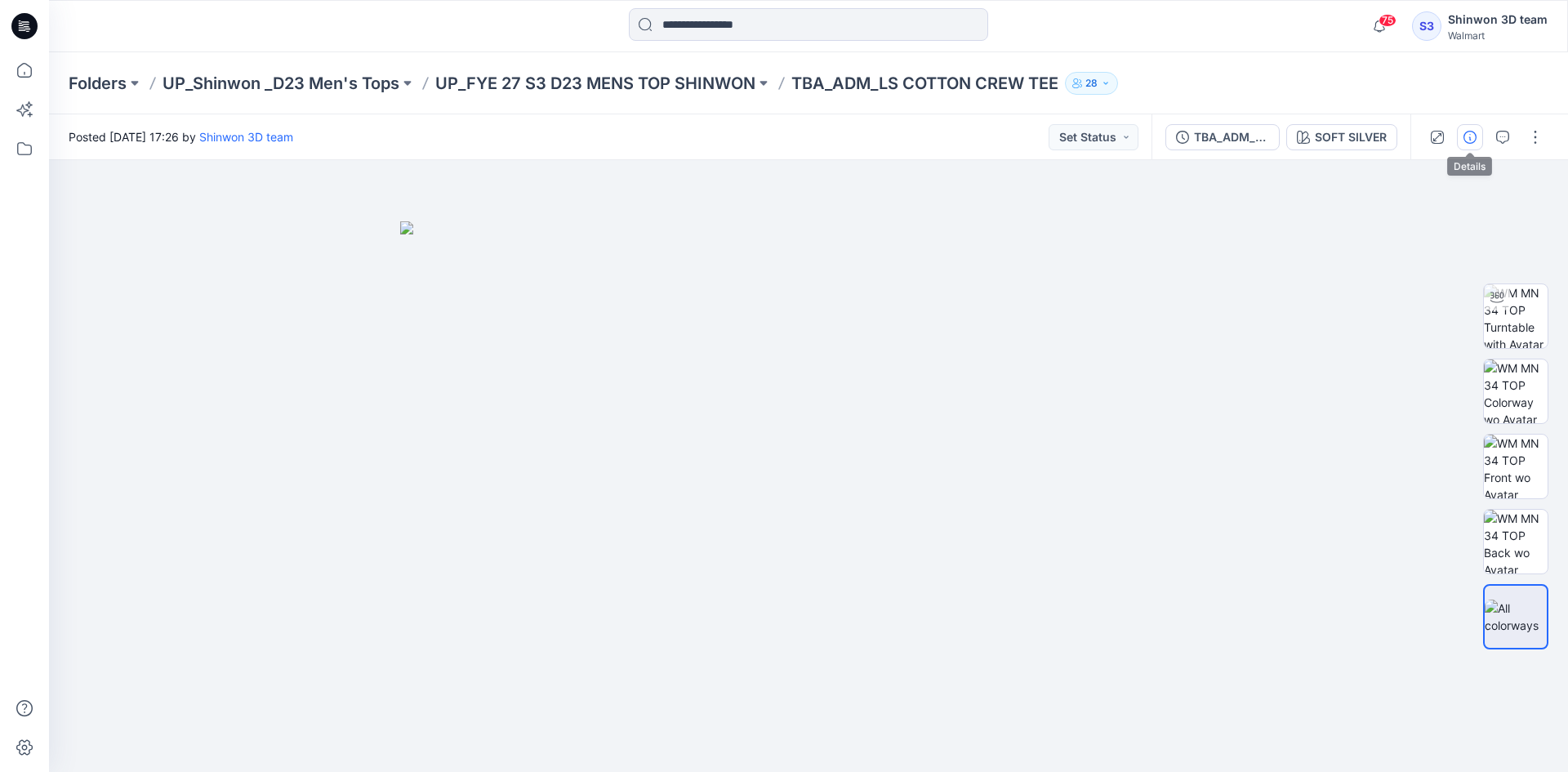
click at [1479, 133] on button "button" at bounding box center [1470, 137] width 26 height 26
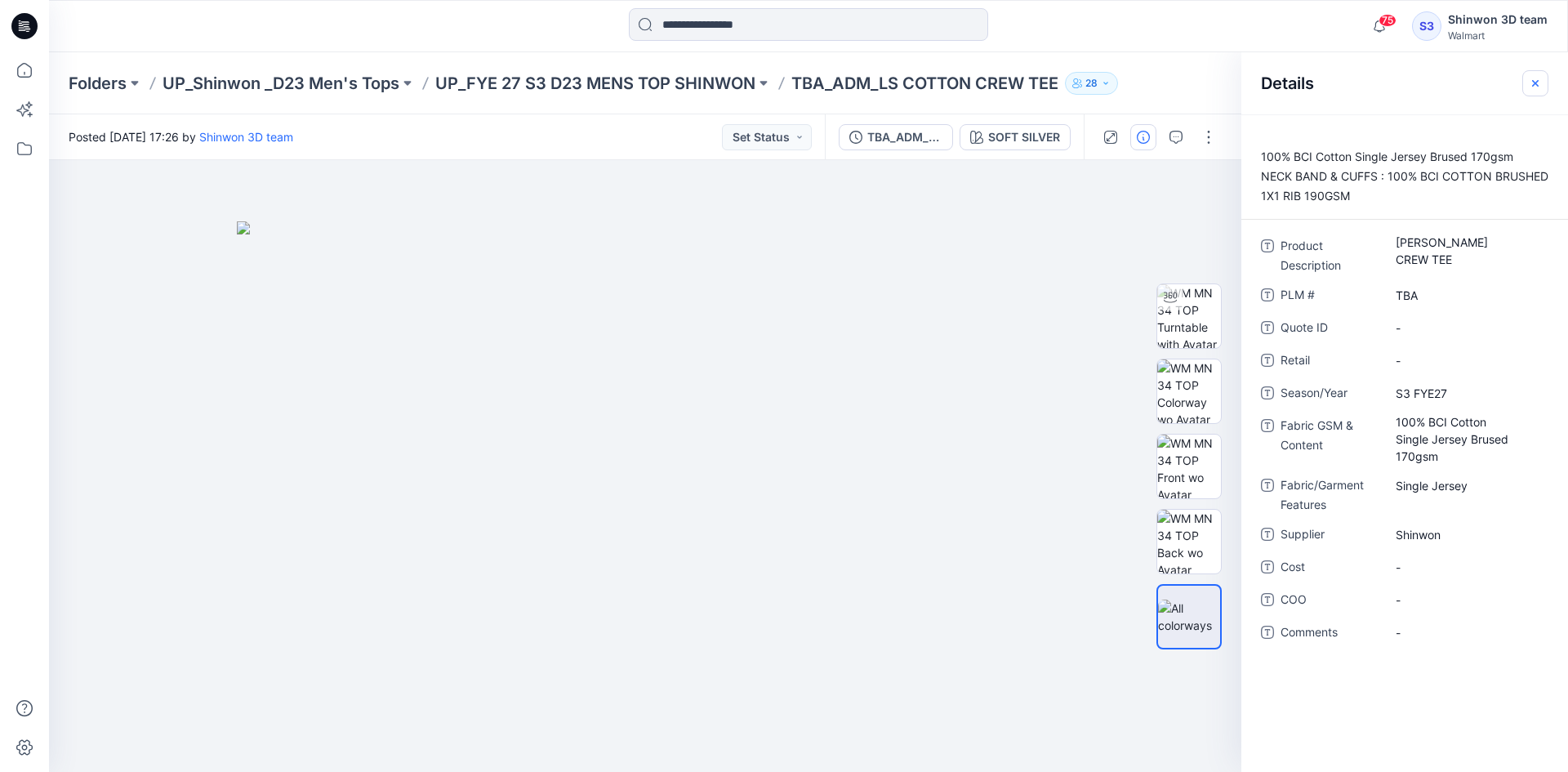
click at [1541, 84] on icon "button" at bounding box center [1535, 84] width 13 height 13
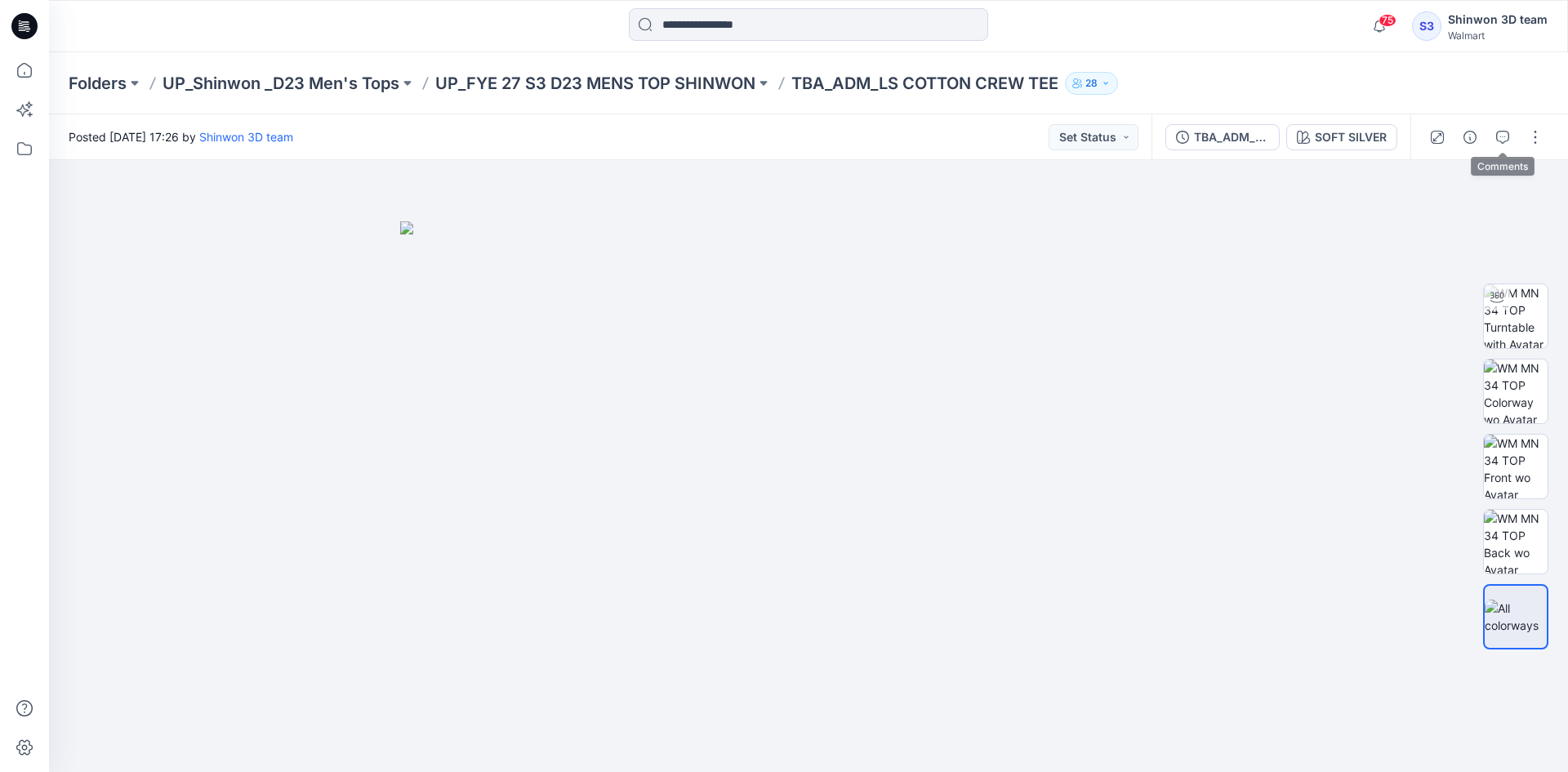
click at [1501, 139] on icon "button" at bounding box center [1503, 137] width 13 height 13
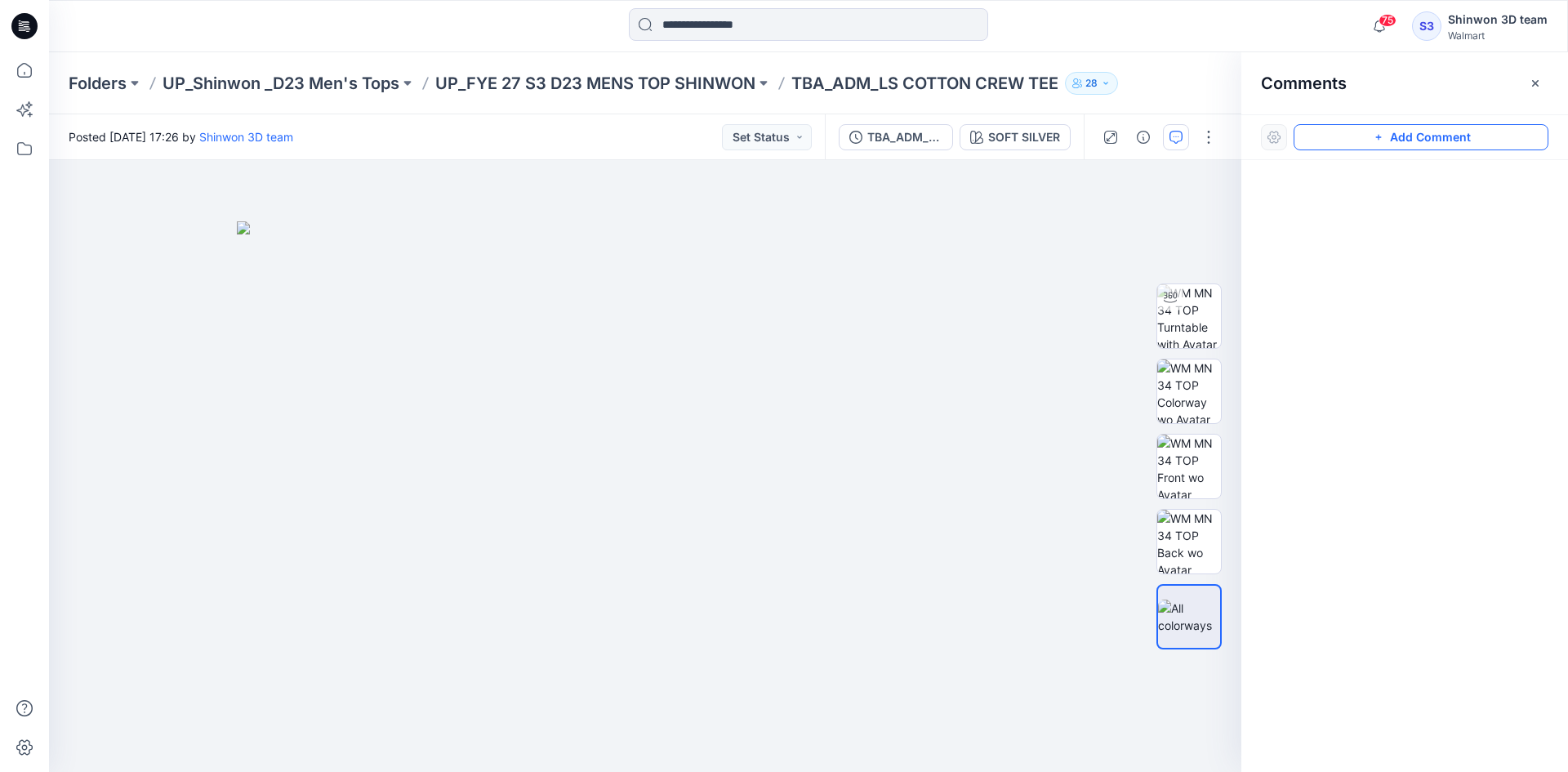
click at [1446, 133] on button "Add Comment" at bounding box center [1421, 137] width 255 height 26
click at [893, 229] on div "1" at bounding box center [645, 466] width 1192 height 612
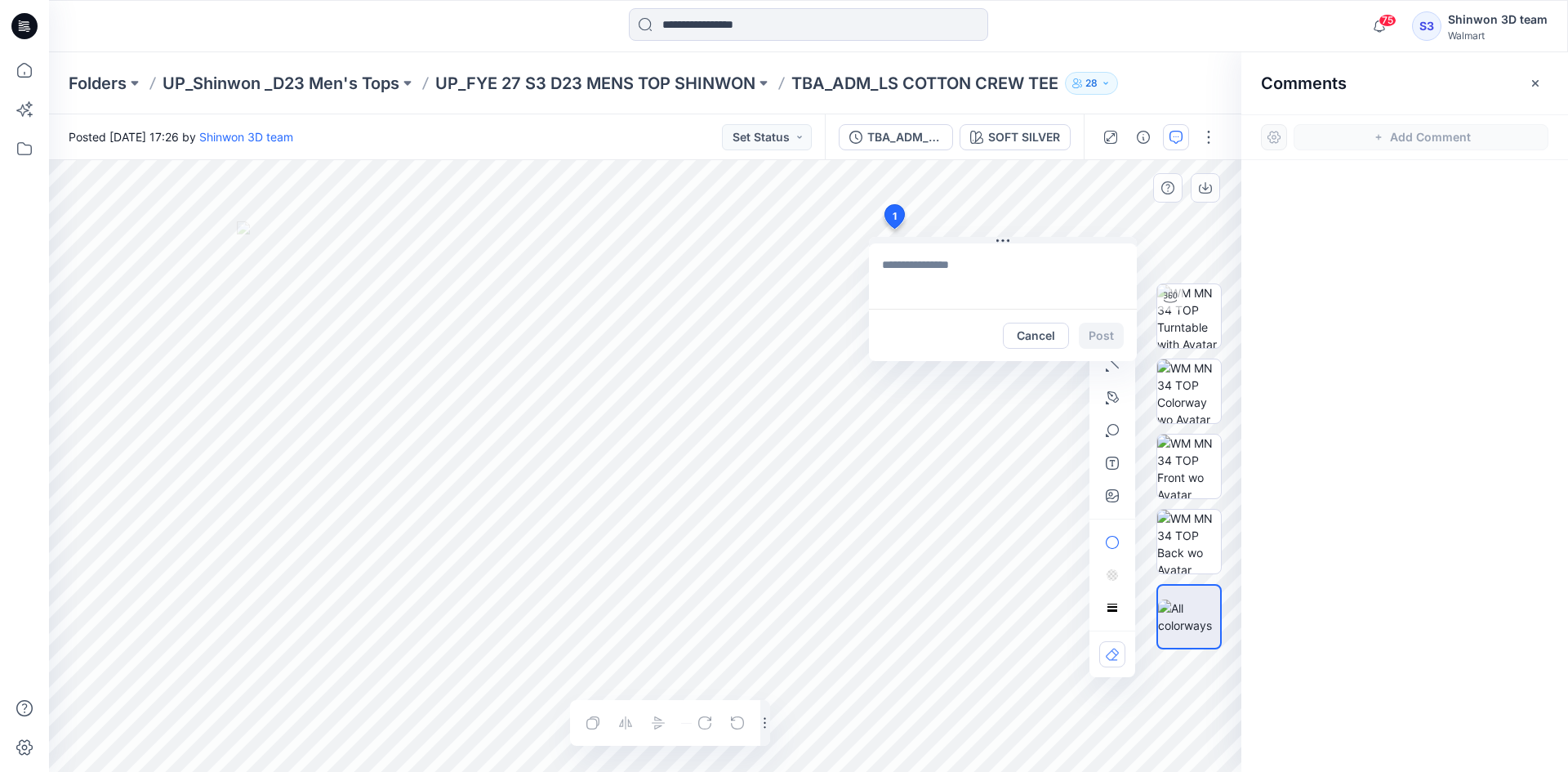
type textarea "**********"
click at [1102, 343] on button "Post" at bounding box center [1100, 335] width 44 height 26
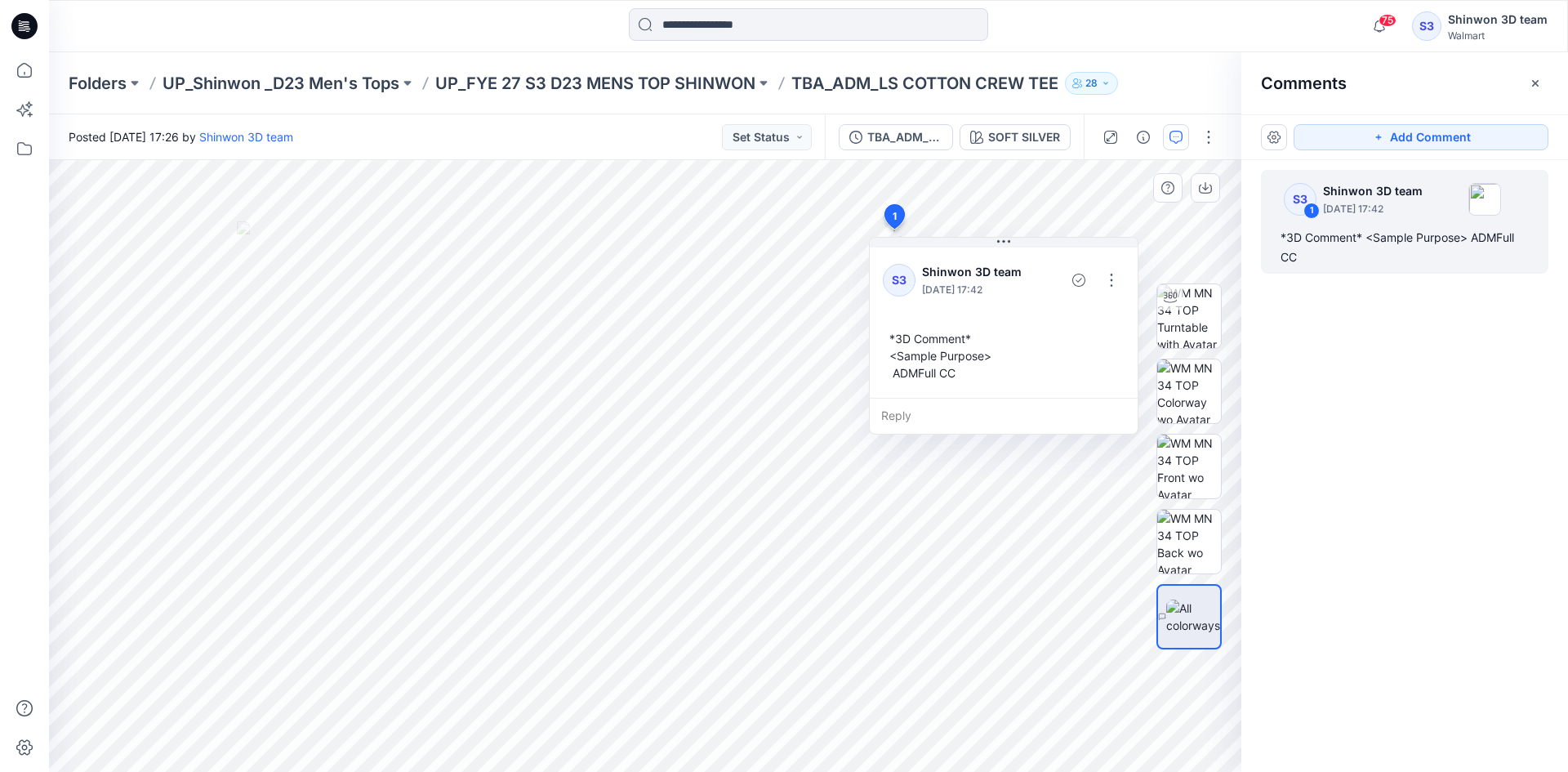
click at [1299, 534] on div "S3 1 Shinwon 3D team [DATE] 17:42 *3D Comment* <Sample Purpose> ADMFull CC" at bounding box center [1405, 435] width 327 height 551
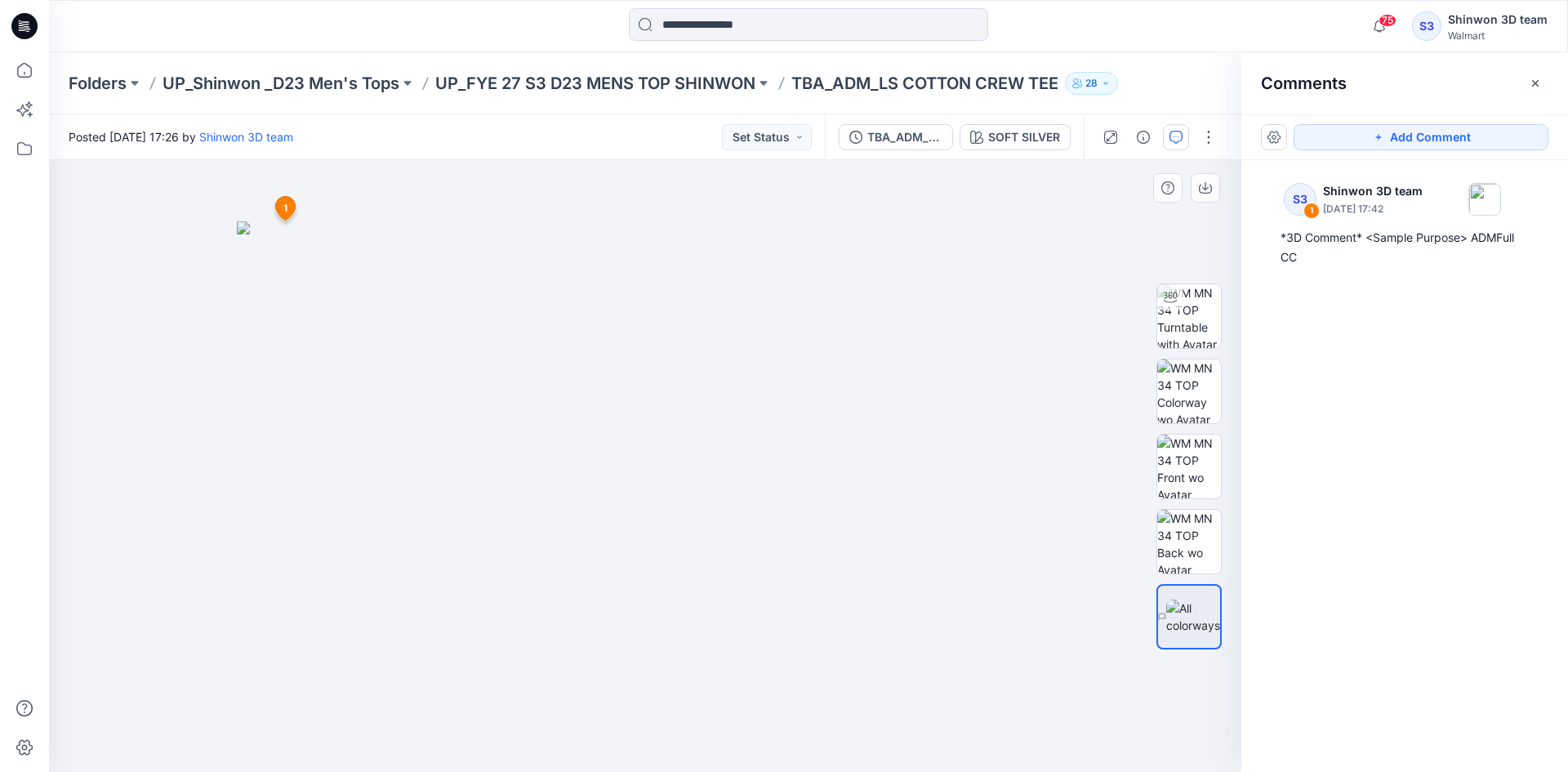
drag, startPoint x: 899, startPoint y: 221, endPoint x: 287, endPoint y: 208, distance: 612.1
click at [598, 84] on p "UP_FYE 27 S3 D23 MENS TOP SHINWON" at bounding box center [595, 83] width 321 height 23
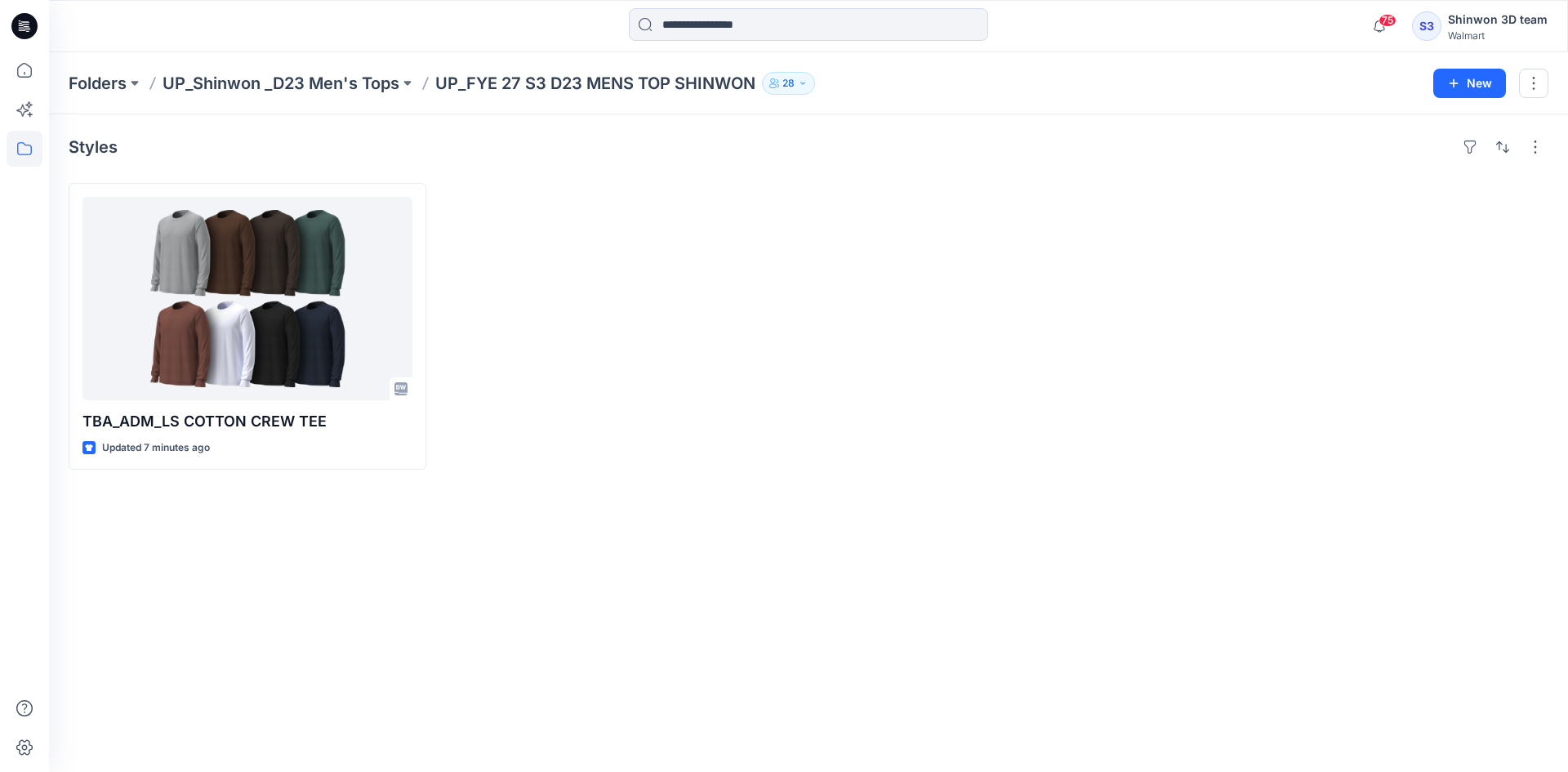
click at [771, 457] on div at bounding box center [622, 327] width 358 height 287
drag, startPoint x: 702, startPoint y: 685, endPoint x: 1298, endPoint y: 37, distance: 880.4
click at [702, 685] on div "Styles TBA_ADM_LS COTTON CREW TEE Updated 7 minutes ago" at bounding box center [808, 443] width 1519 height 658
